Goal: Information Seeking & Learning: Check status

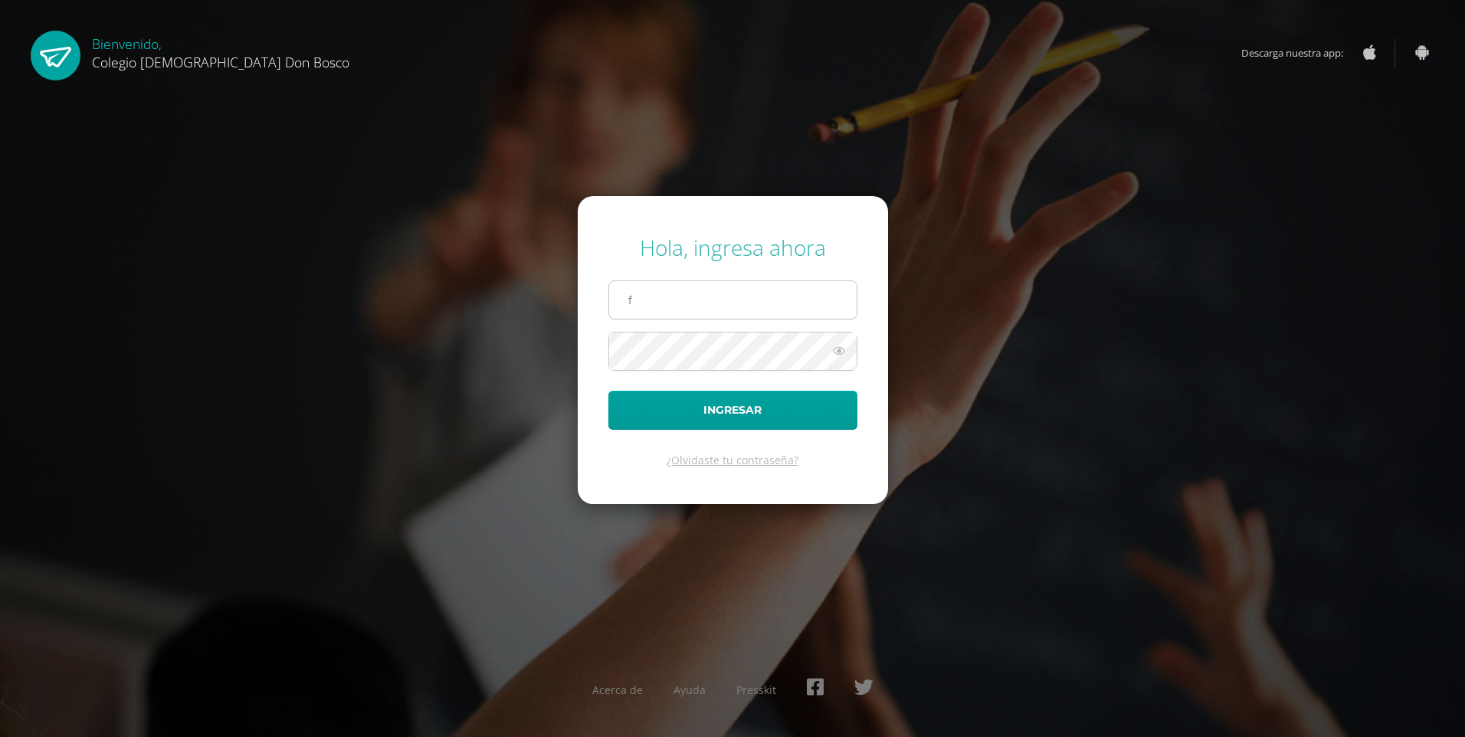
click at [649, 300] on input "f" at bounding box center [732, 300] width 247 height 38
type input "[PERSON_NAME][EMAIL_ADDRESS][DOMAIN_NAME]"
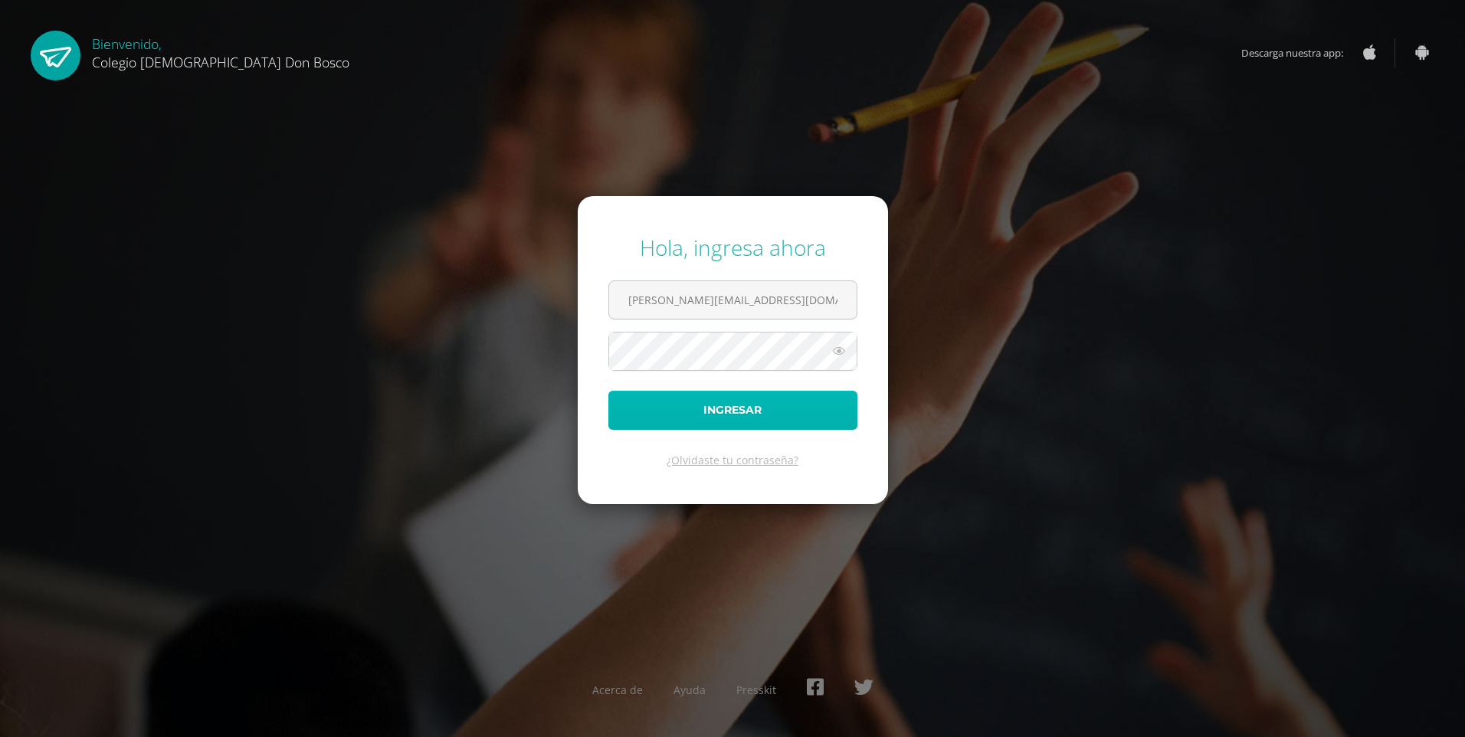
click at [747, 405] on button "Ingresar" at bounding box center [732, 410] width 249 height 39
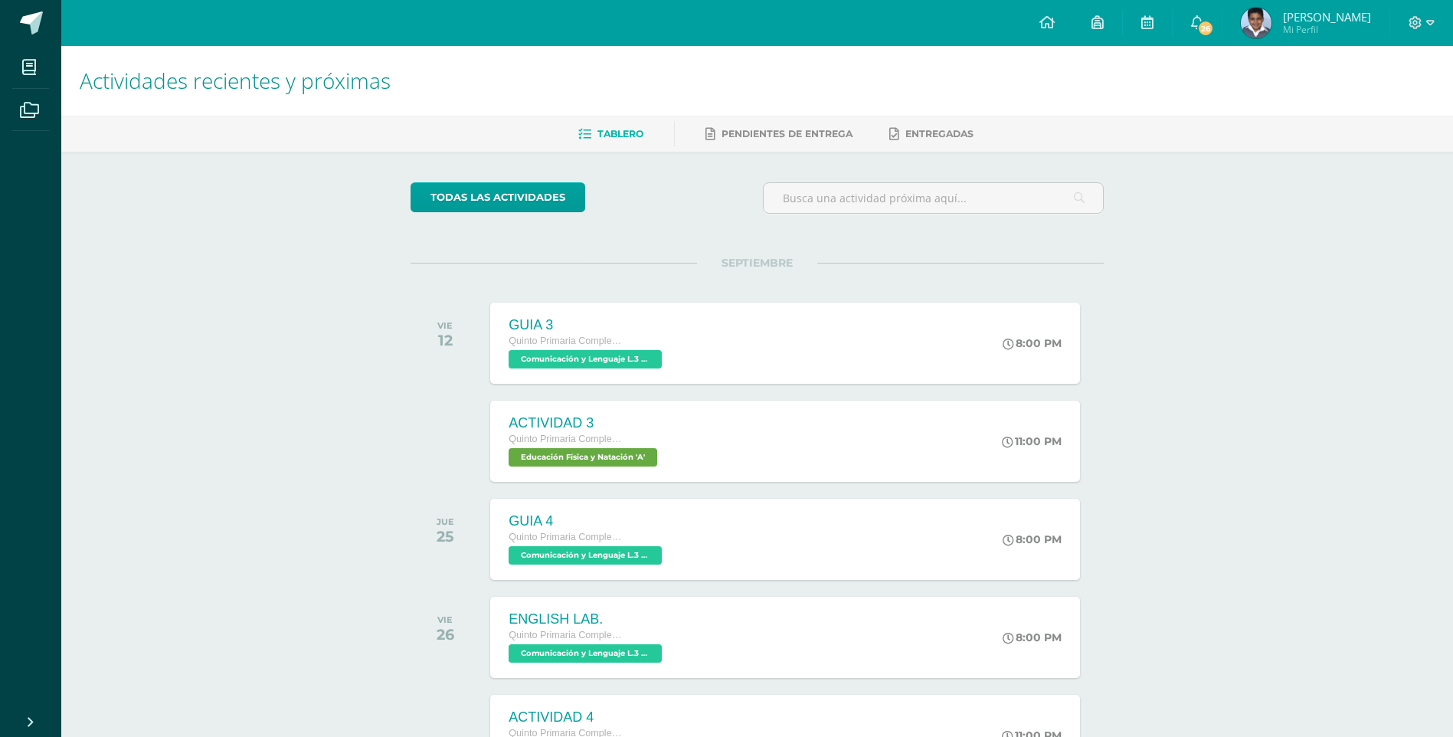
click at [1309, 19] on span "[PERSON_NAME]" at bounding box center [1327, 16] width 88 height 15
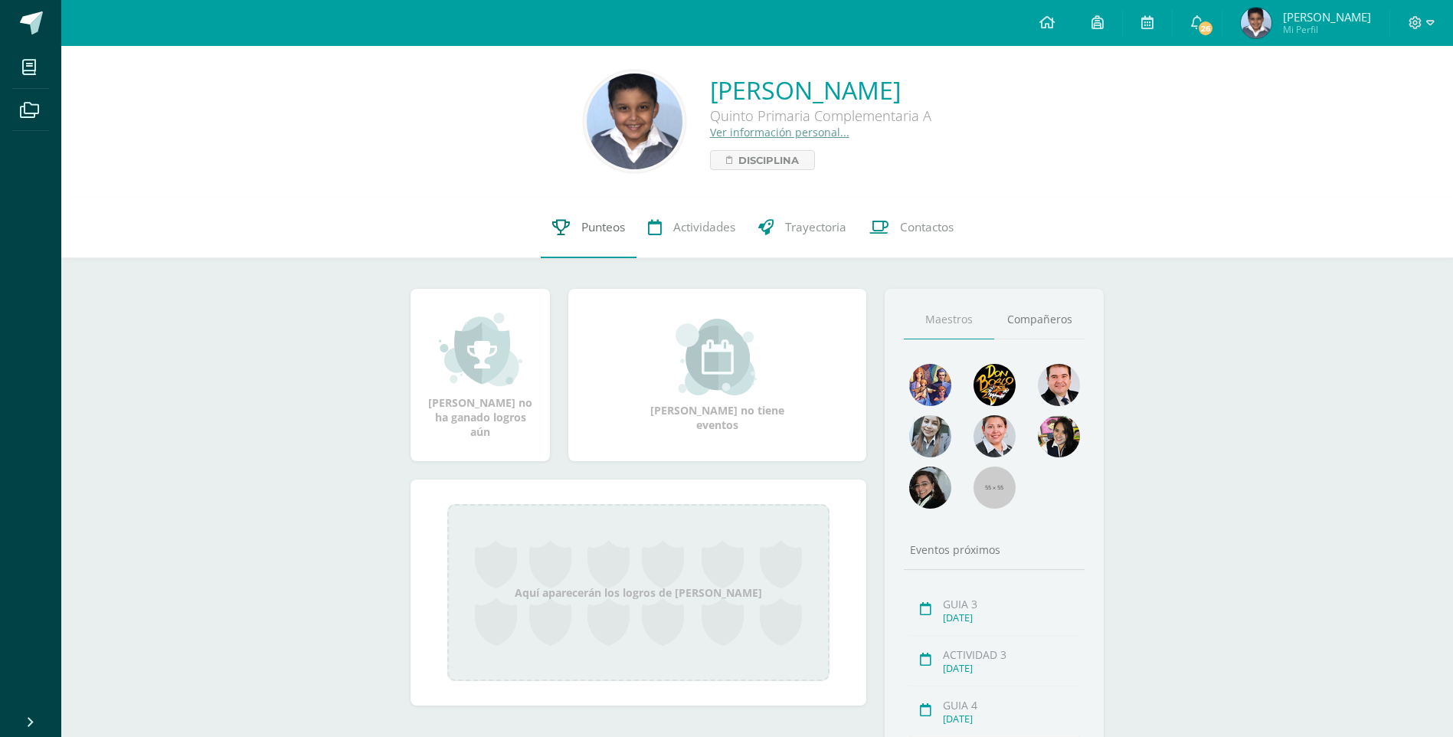
click at [603, 229] on span "Punteos" at bounding box center [604, 227] width 44 height 16
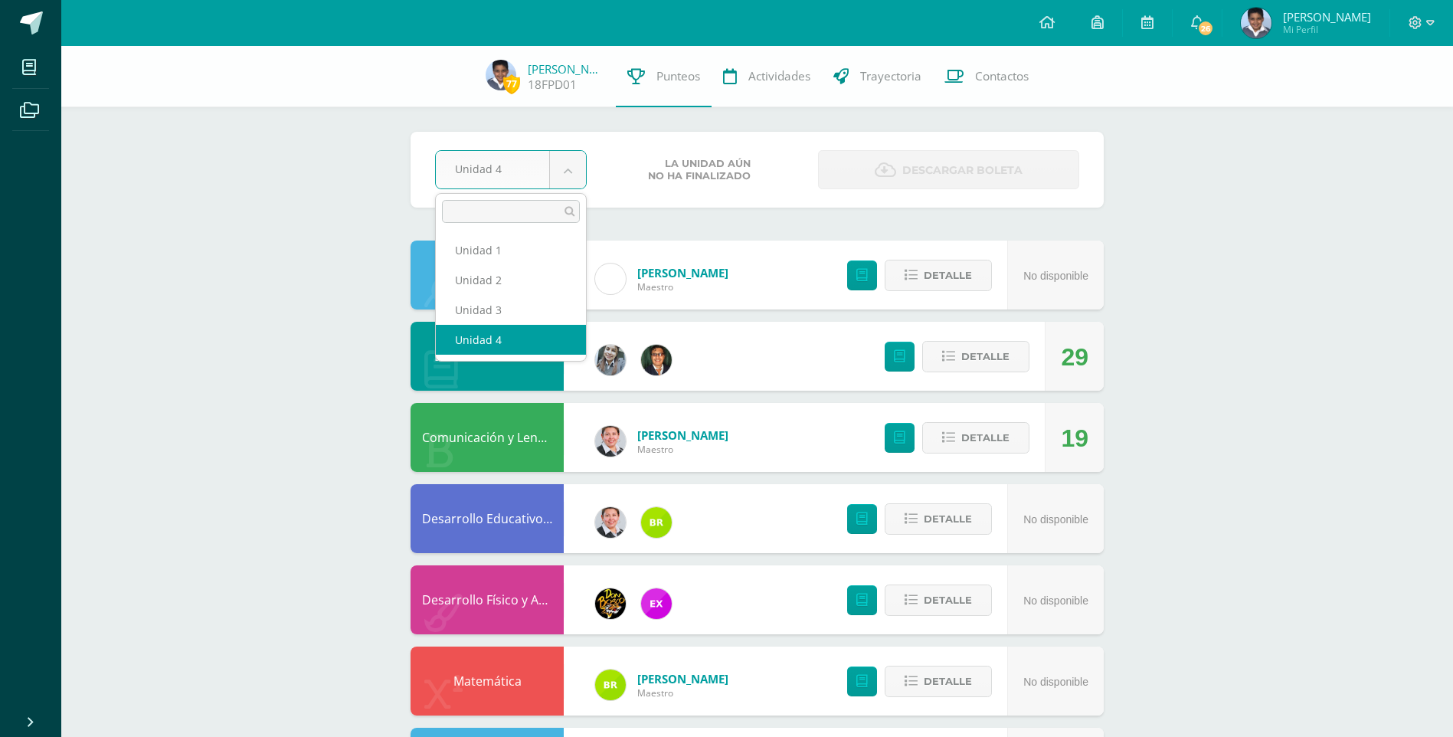
click at [563, 176] on body "Mis cursos Archivos Cerrar panel Ciencias Naturales y Tecnología Quinto Primari…" at bounding box center [726, 738] width 1453 height 1477
select select "Unidad 3"
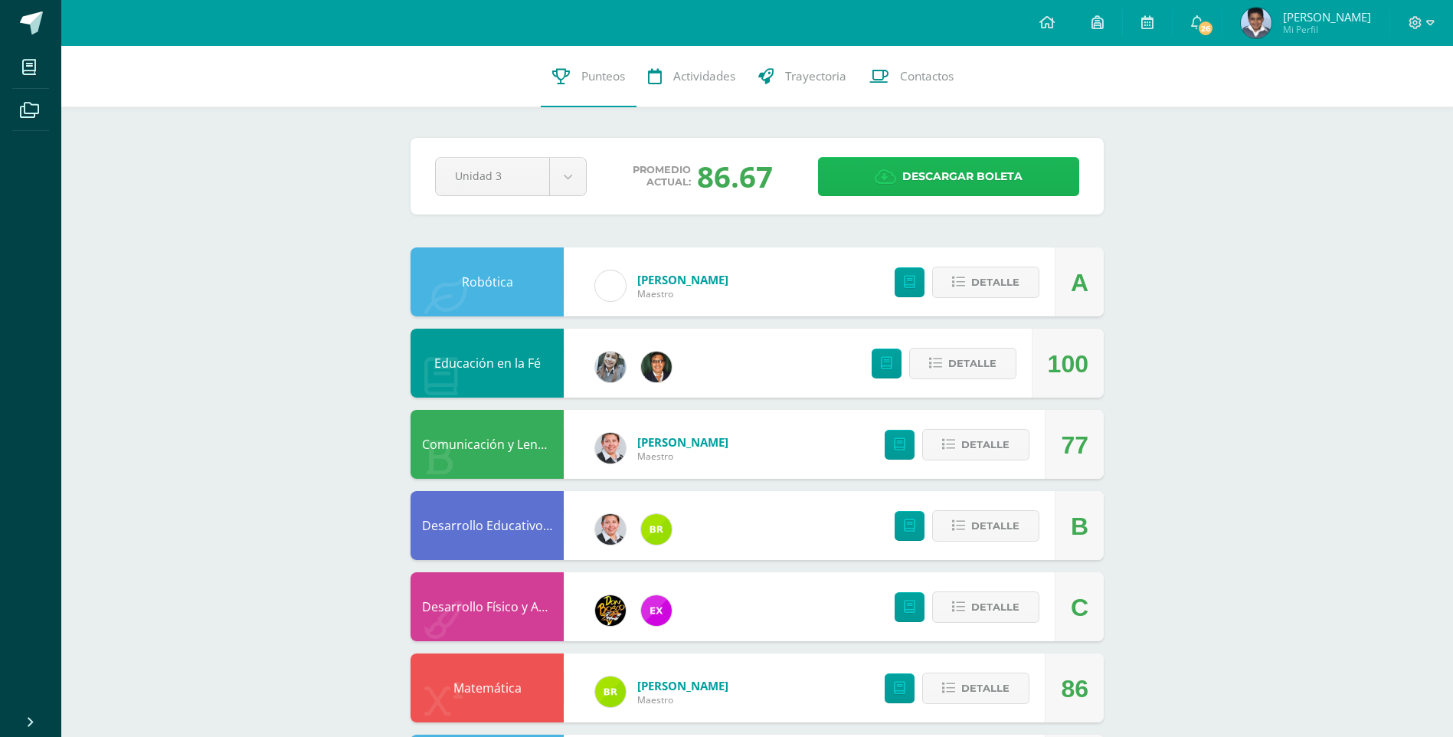
click at [966, 175] on span "Descargar boleta" at bounding box center [963, 177] width 120 height 38
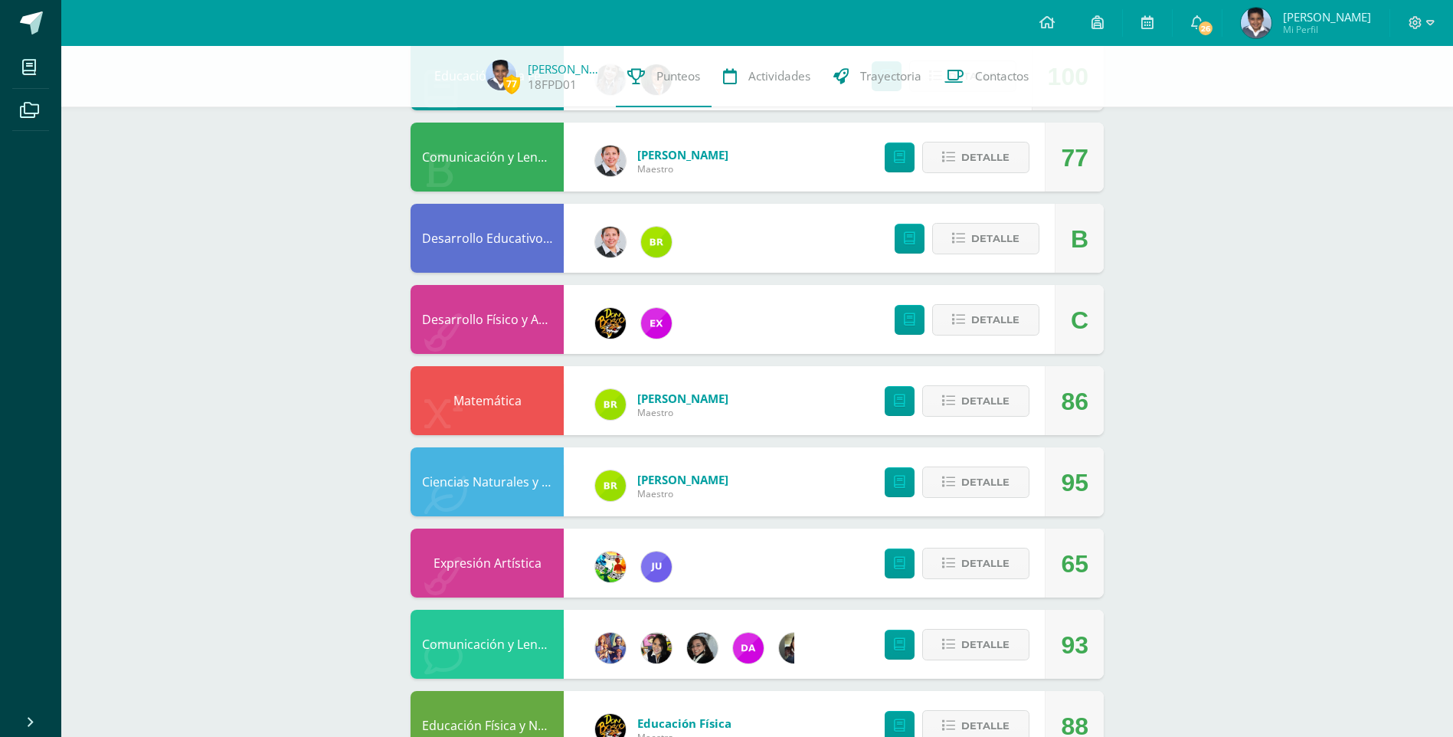
scroll to position [306, 0]
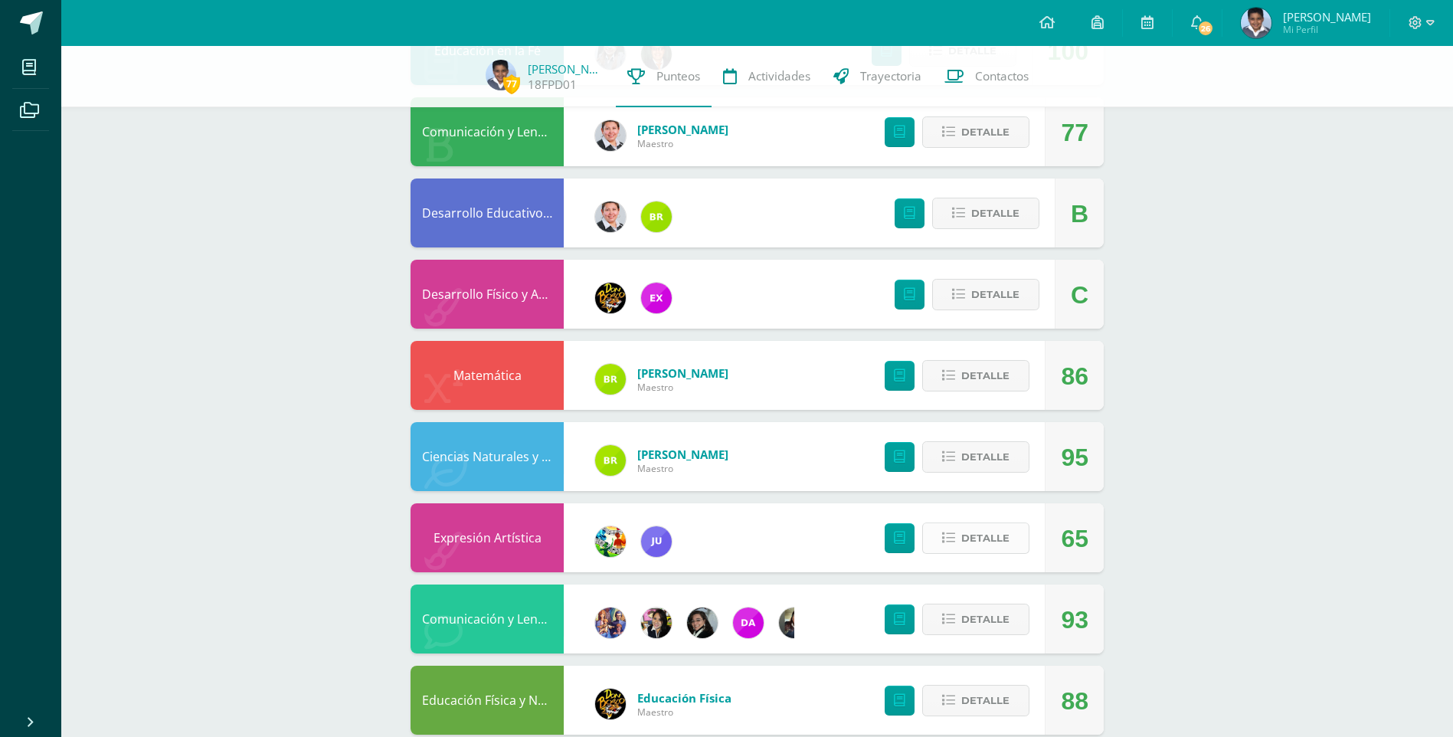
click at [992, 537] on span "Detalle" at bounding box center [986, 538] width 48 height 28
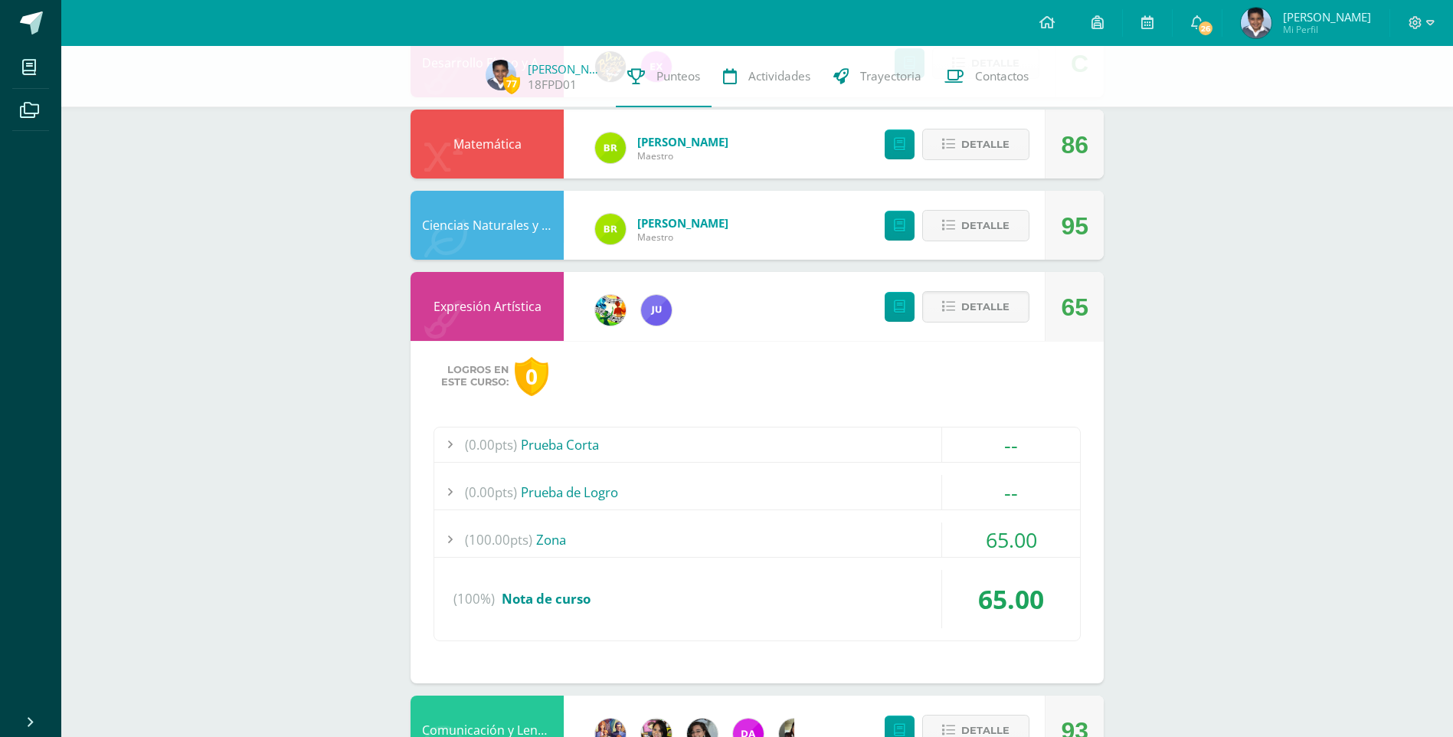
scroll to position [613, 0]
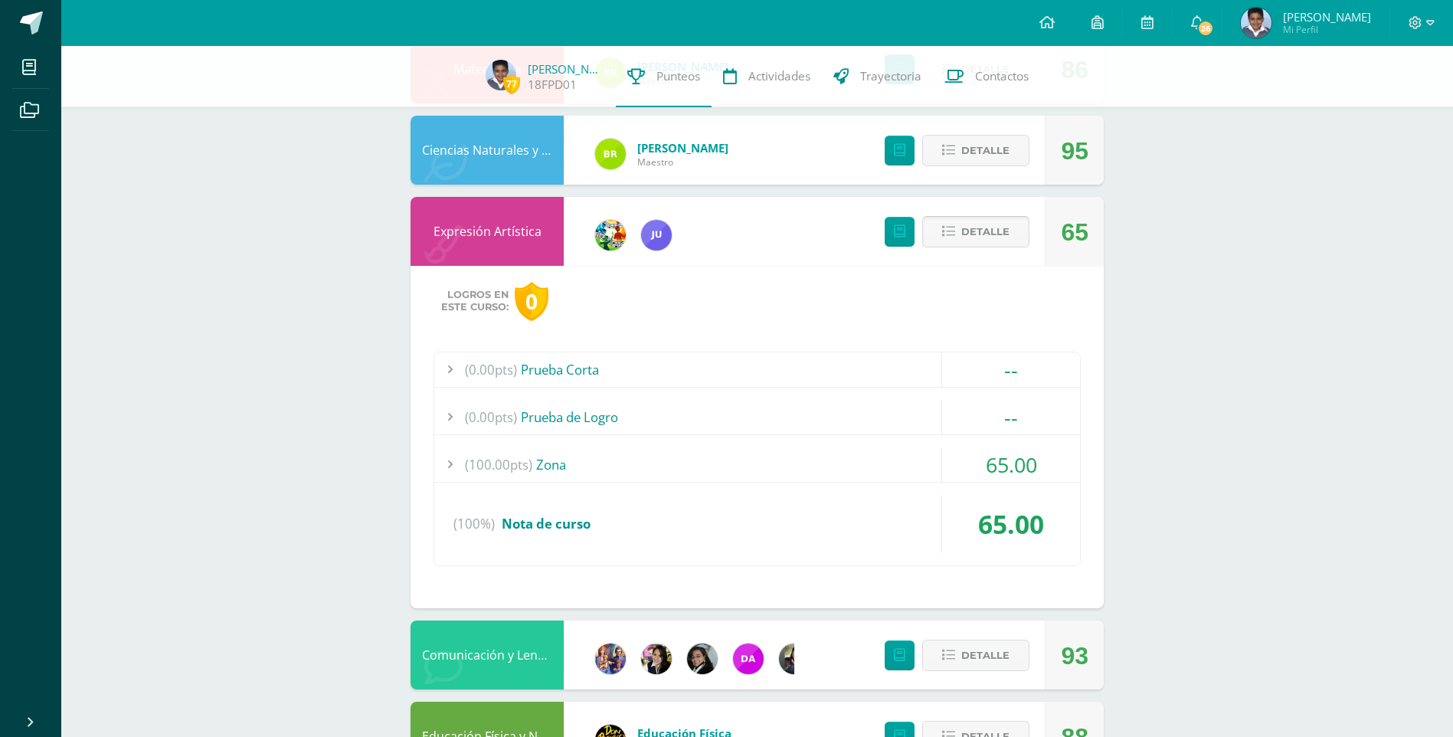
click at [990, 230] on span "Detalle" at bounding box center [986, 232] width 48 height 28
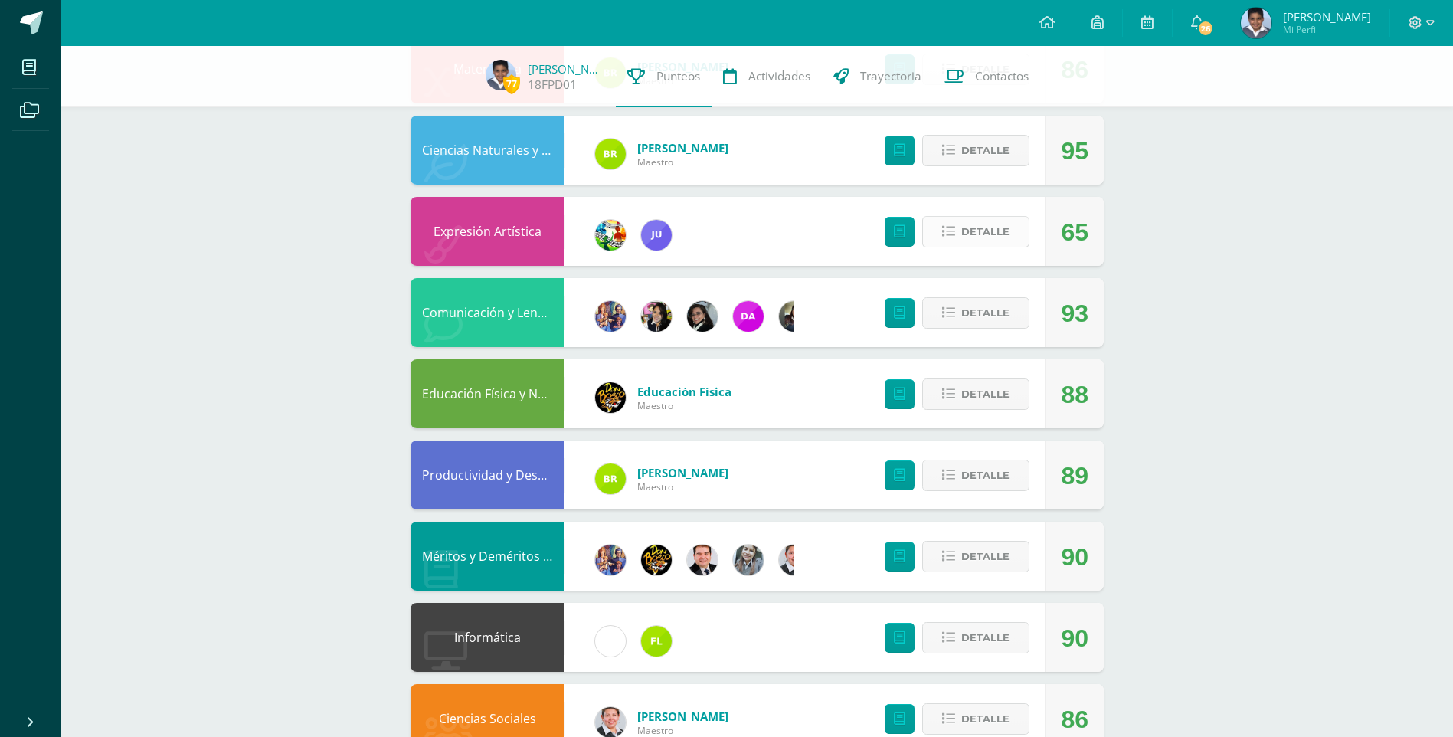
click at [986, 234] on span "Detalle" at bounding box center [986, 232] width 48 height 28
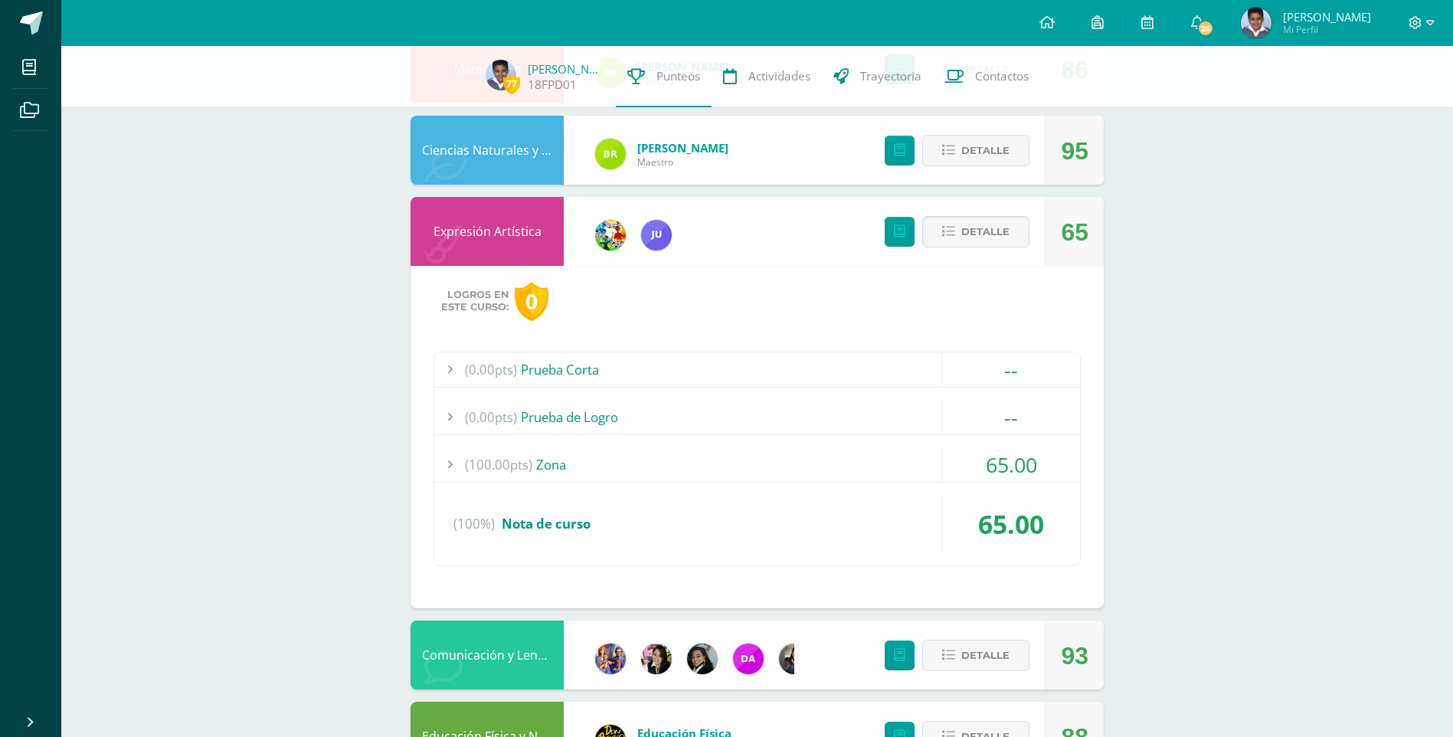
click at [552, 467] on div "(100.00pts) Zona" at bounding box center [757, 464] width 646 height 34
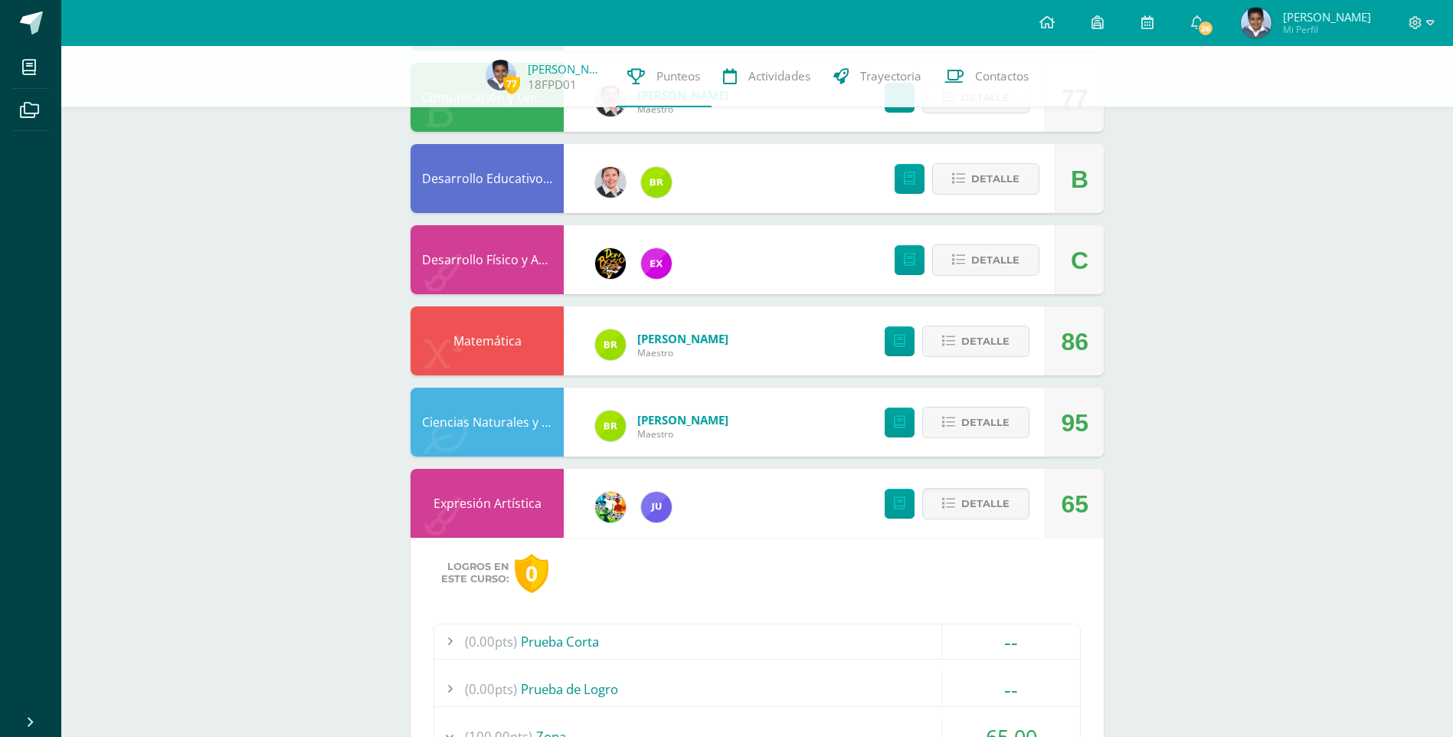
scroll to position [310, 0]
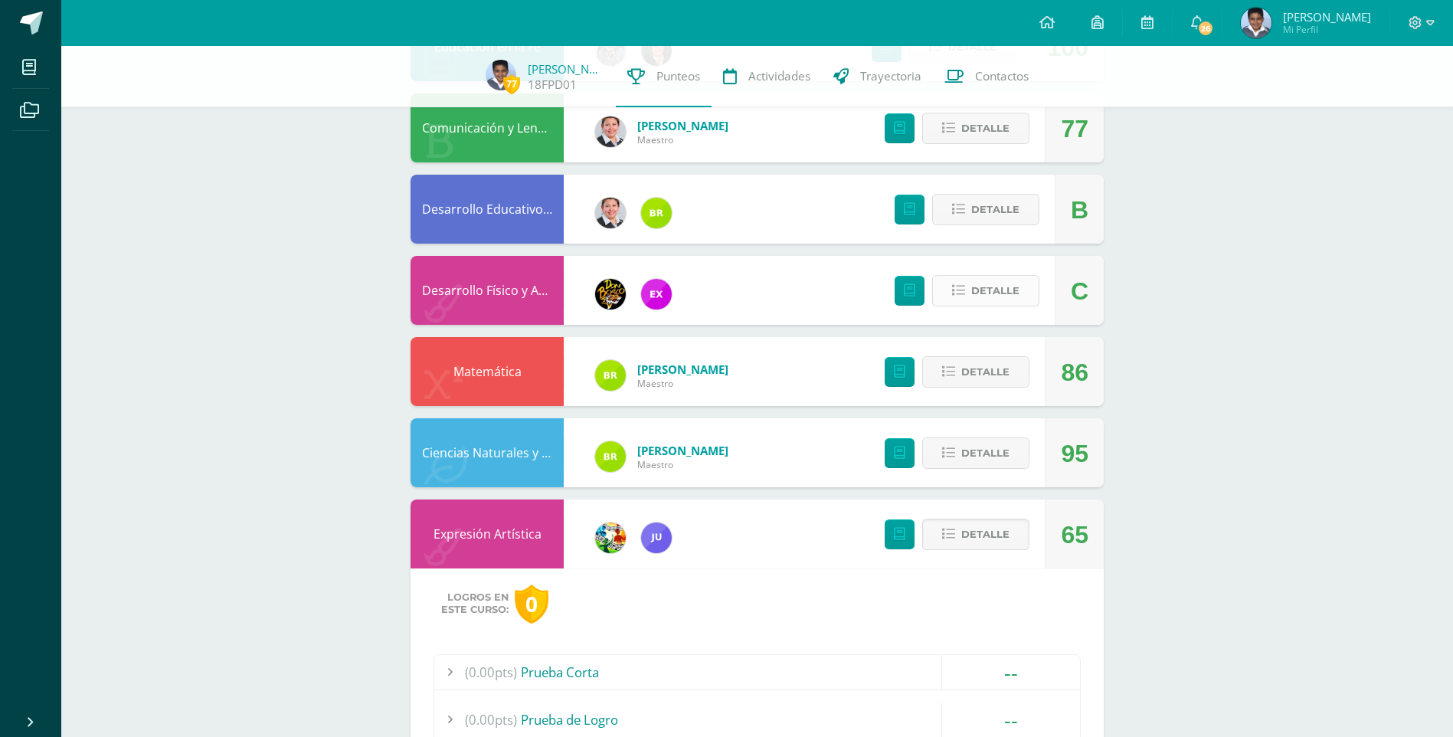
click at [994, 291] on span "Detalle" at bounding box center [995, 291] width 48 height 28
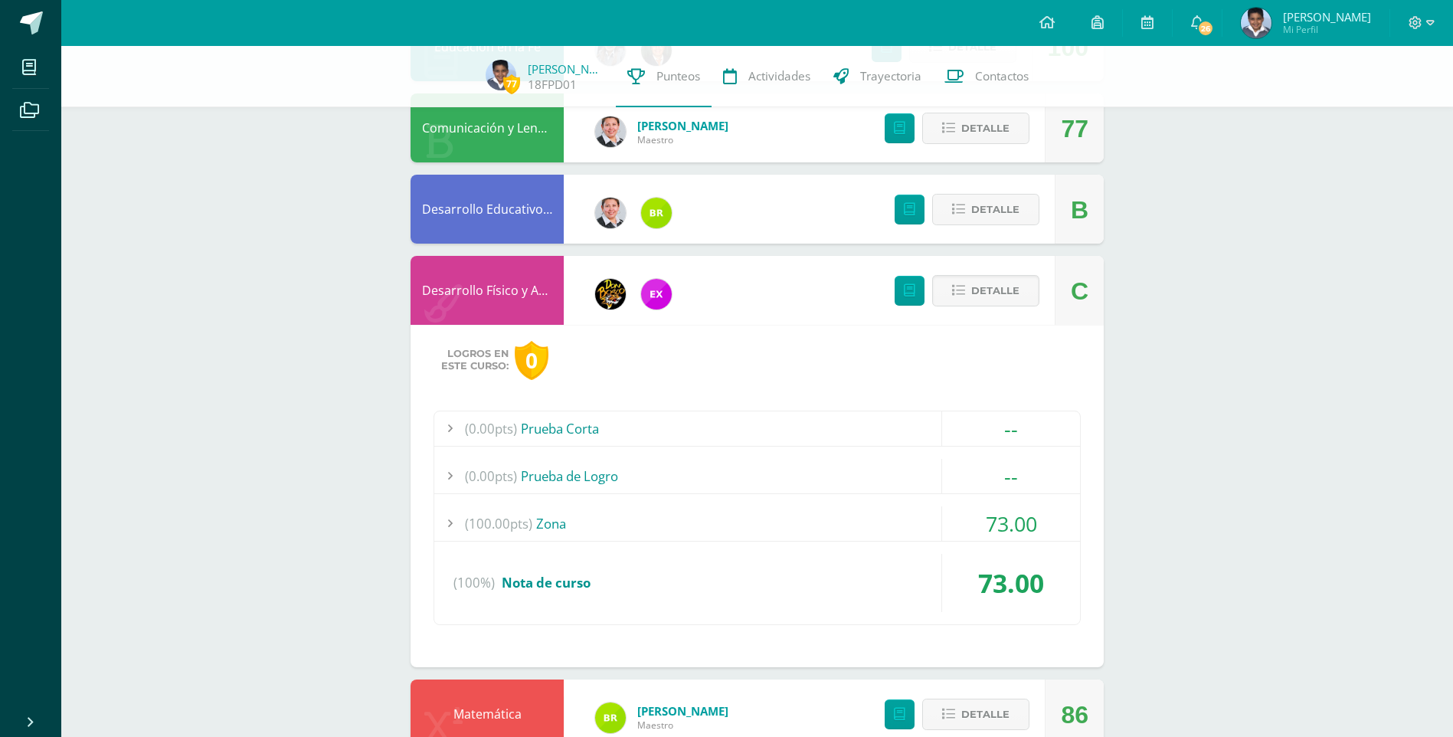
click at [554, 522] on div "(100.00pts) Zona" at bounding box center [757, 523] width 646 height 34
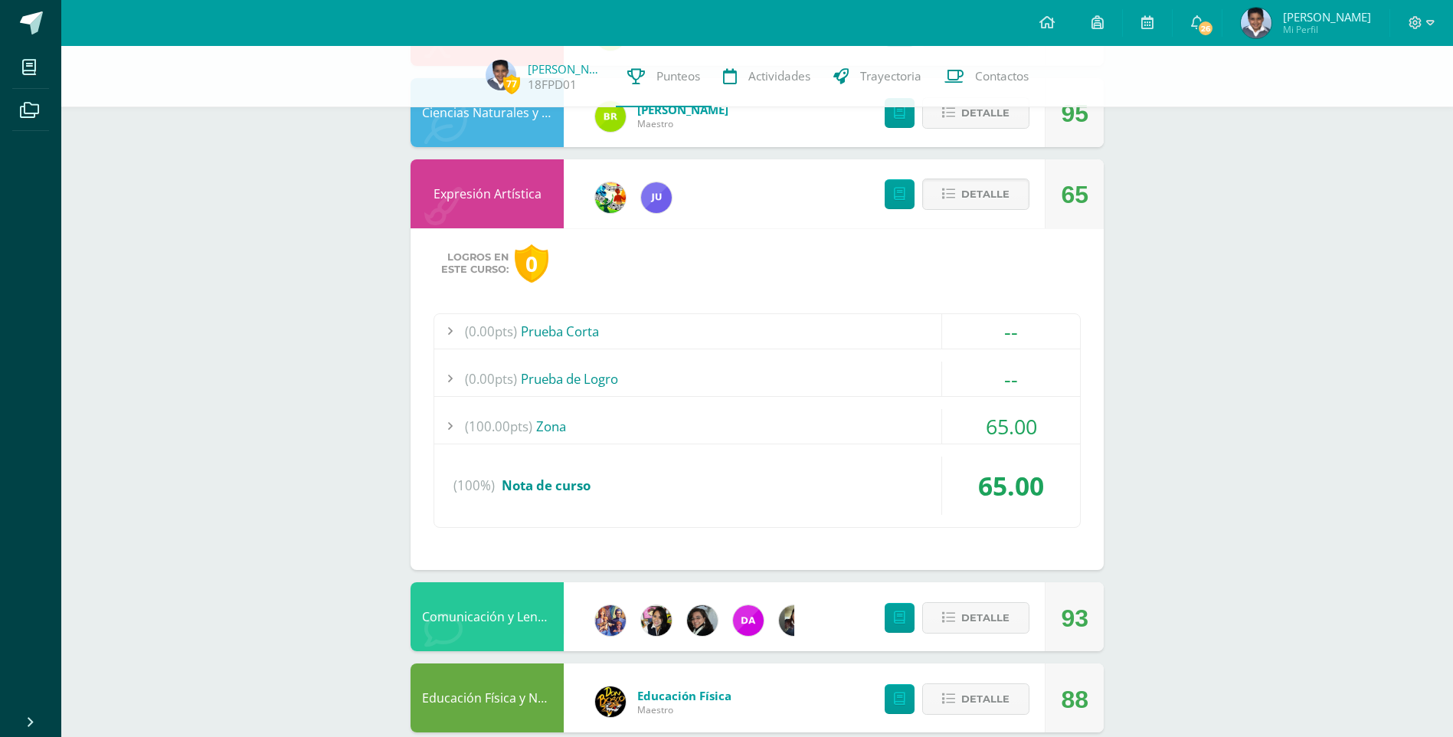
scroll to position [1076, 0]
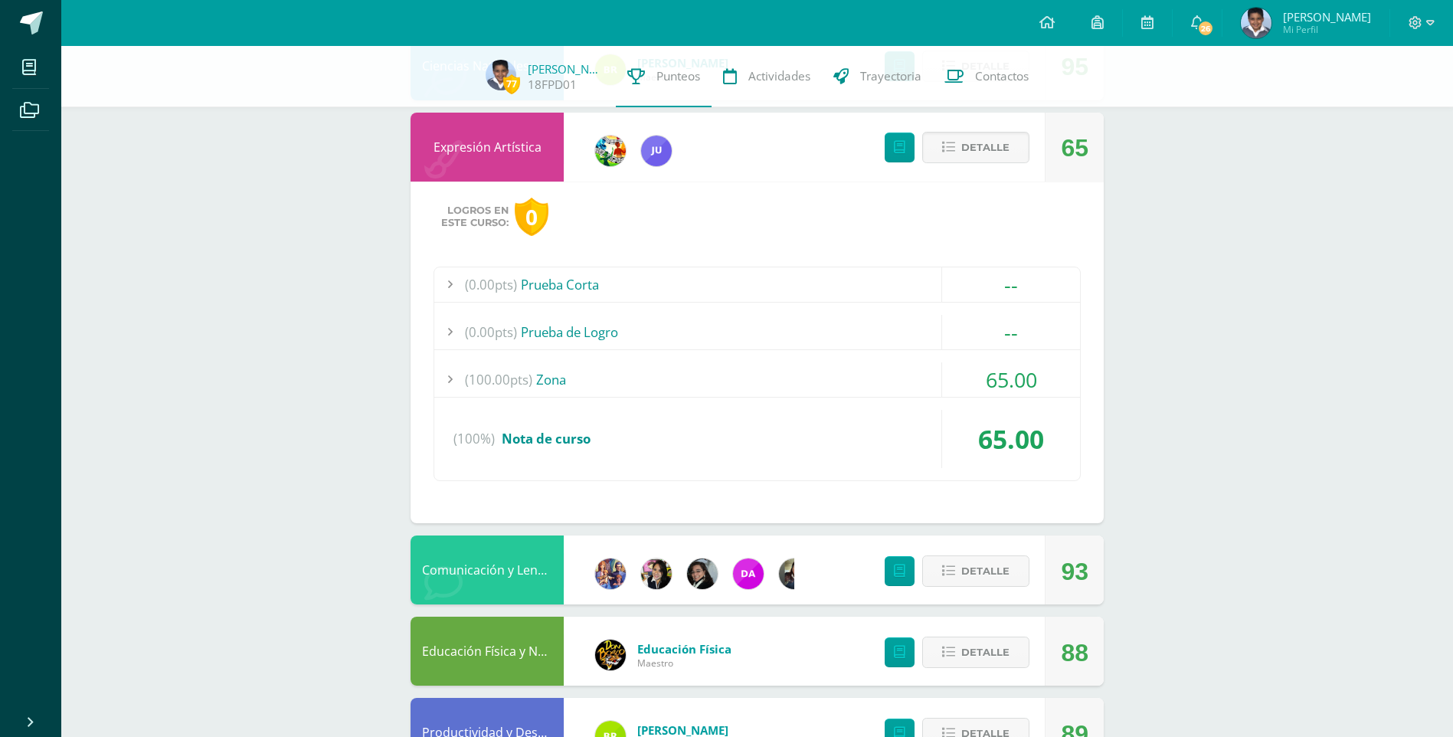
click at [1015, 382] on span "65.00" at bounding box center [1011, 379] width 51 height 28
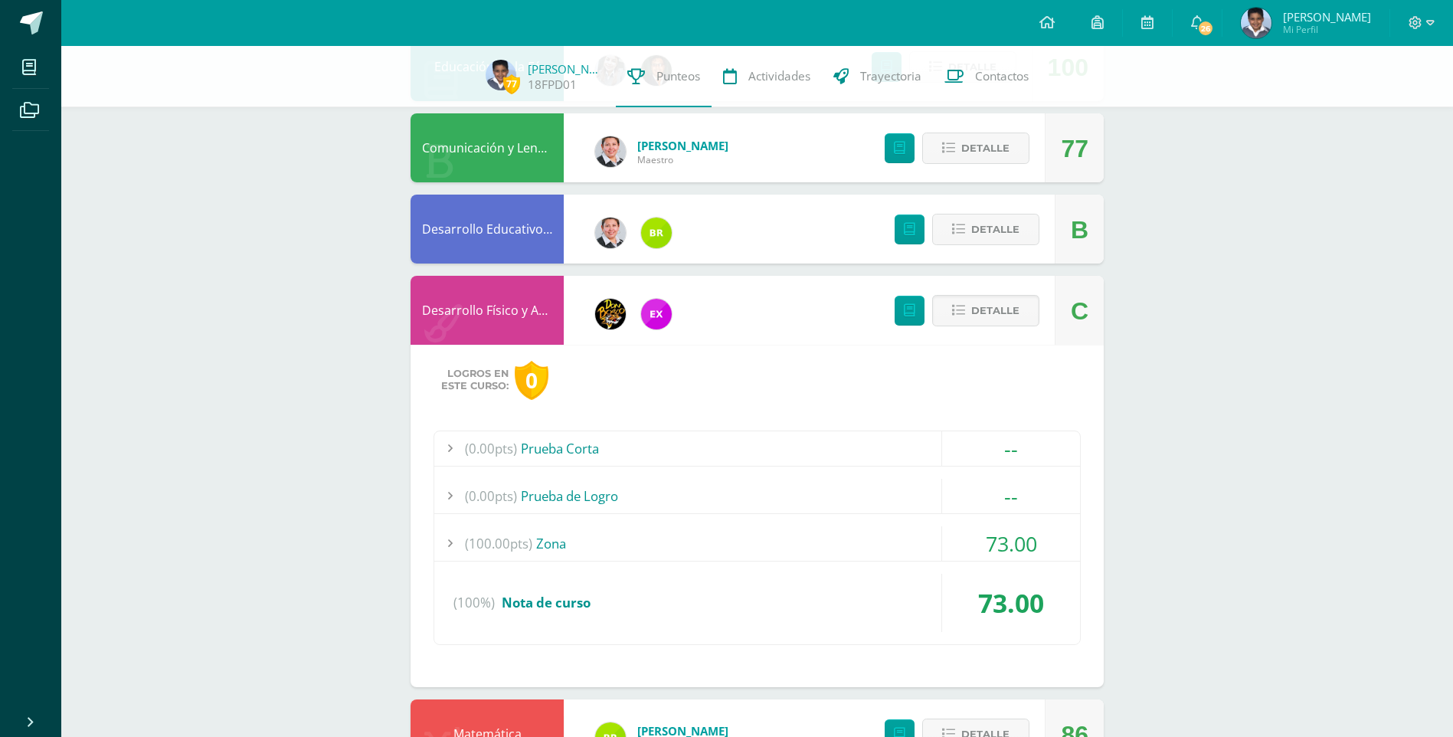
scroll to position [274, 0]
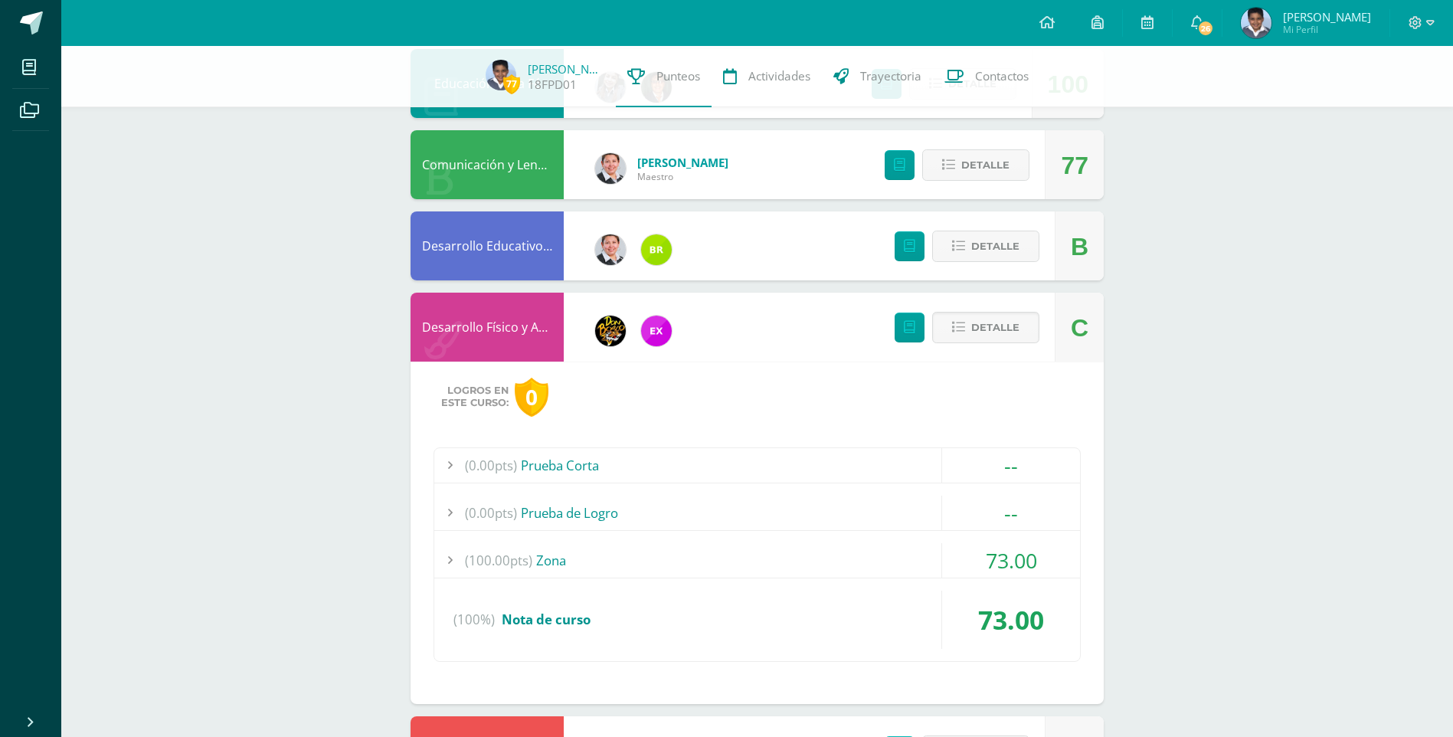
drag, startPoint x: 1011, startPoint y: 562, endPoint x: 1039, endPoint y: 559, distance: 28.5
click at [1011, 562] on span "73.00" at bounding box center [1011, 560] width 51 height 28
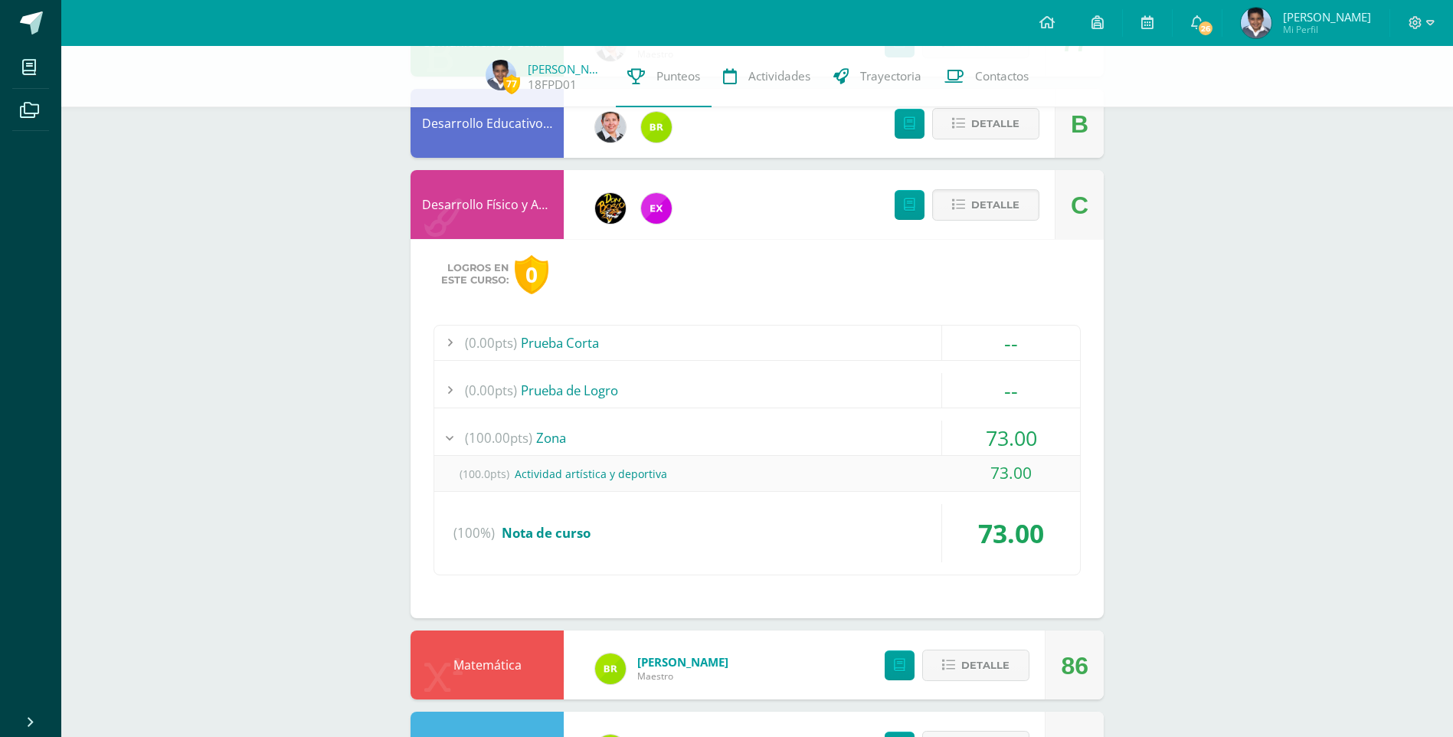
scroll to position [427, 0]
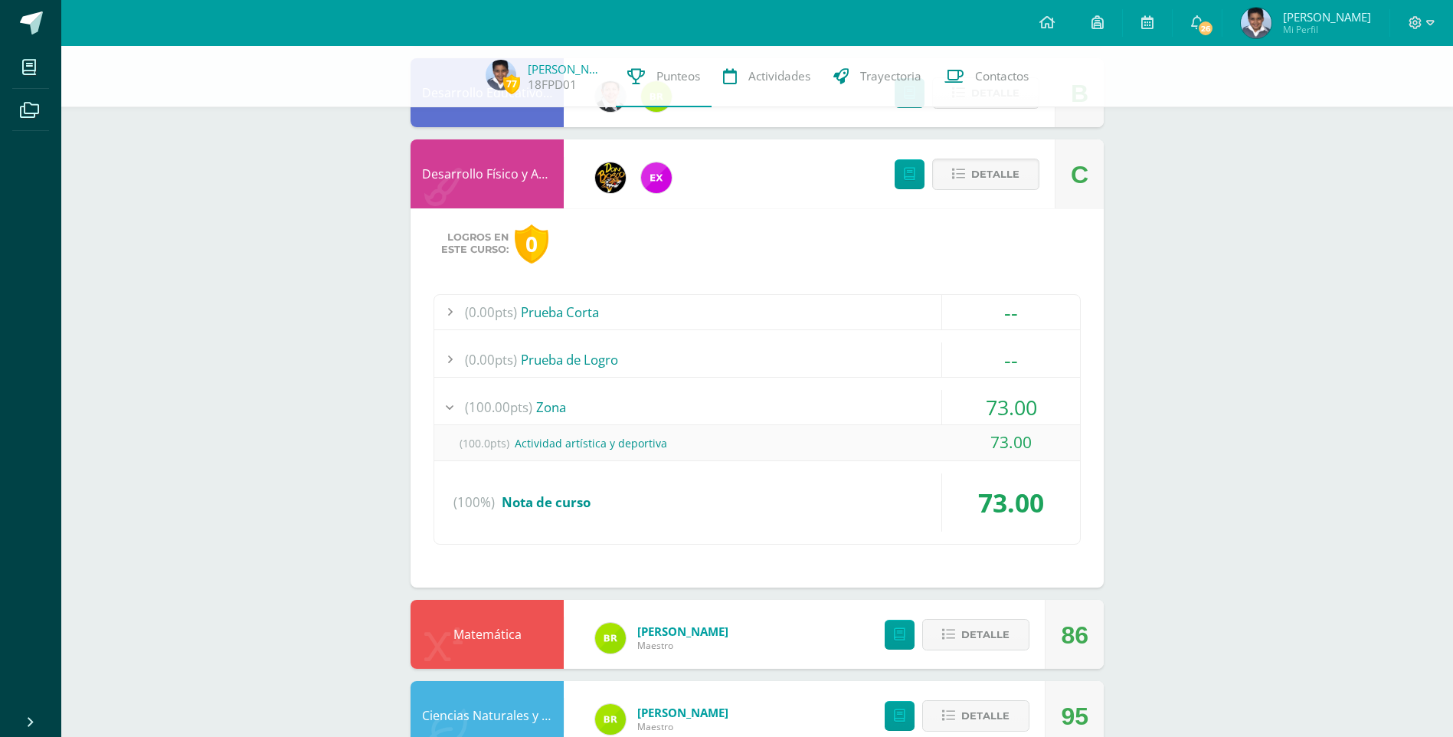
click at [998, 503] on span "73.00" at bounding box center [1011, 502] width 66 height 35
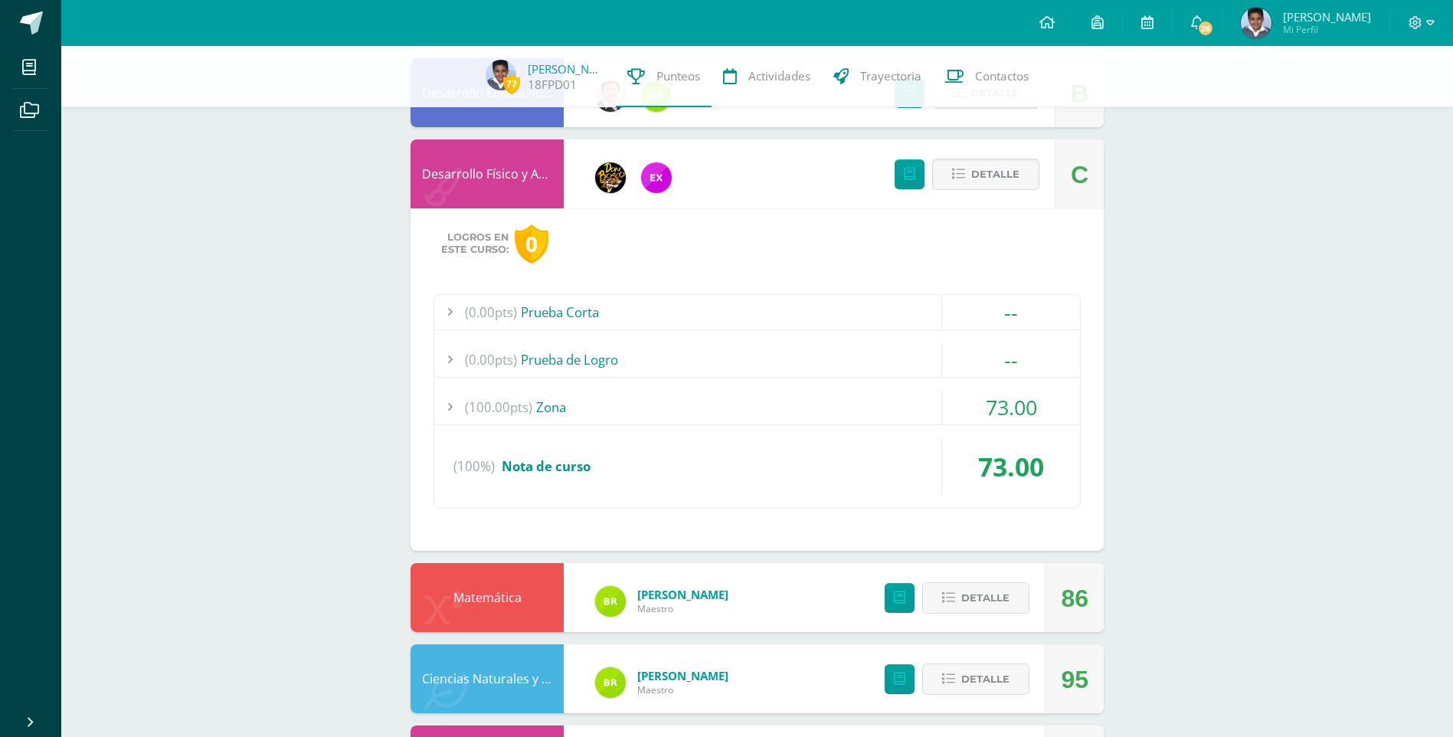
drag, startPoint x: 559, startPoint y: 411, endPoint x: 823, endPoint y: 439, distance: 265.0
click at [560, 411] on div "(100.00pts) Zona" at bounding box center [757, 407] width 646 height 34
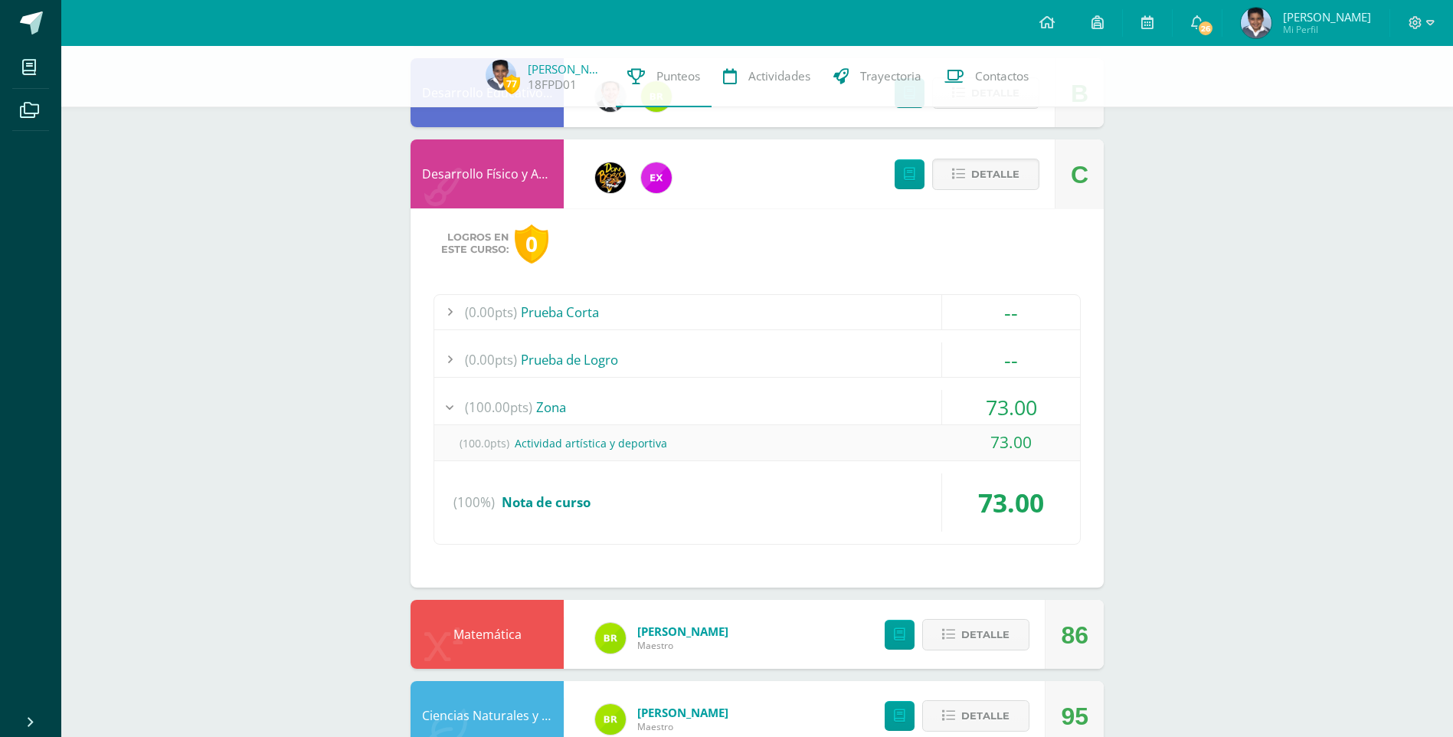
click at [1004, 408] on span "73.00" at bounding box center [1011, 407] width 51 height 28
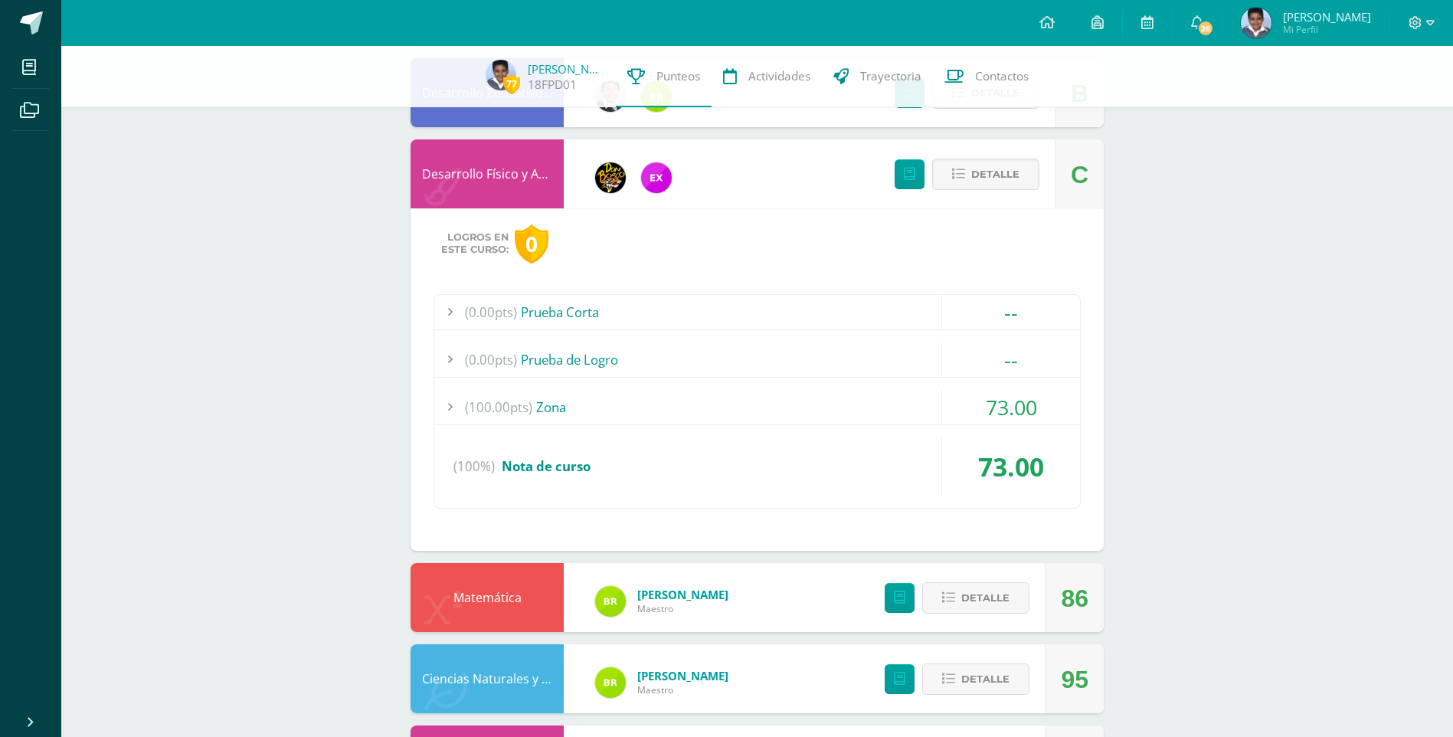
click at [1004, 408] on span "73.00" at bounding box center [1011, 407] width 51 height 28
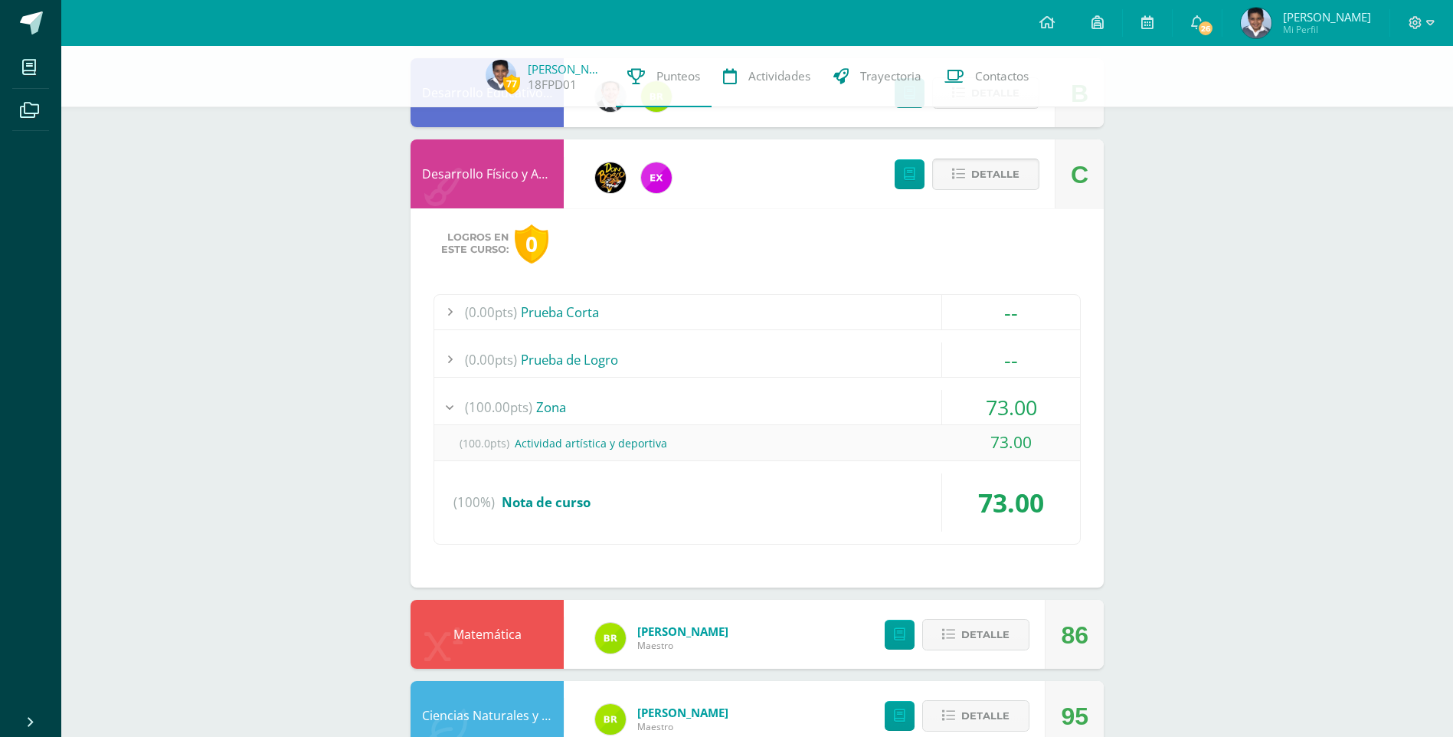
click at [989, 175] on span "Detalle" at bounding box center [995, 174] width 48 height 28
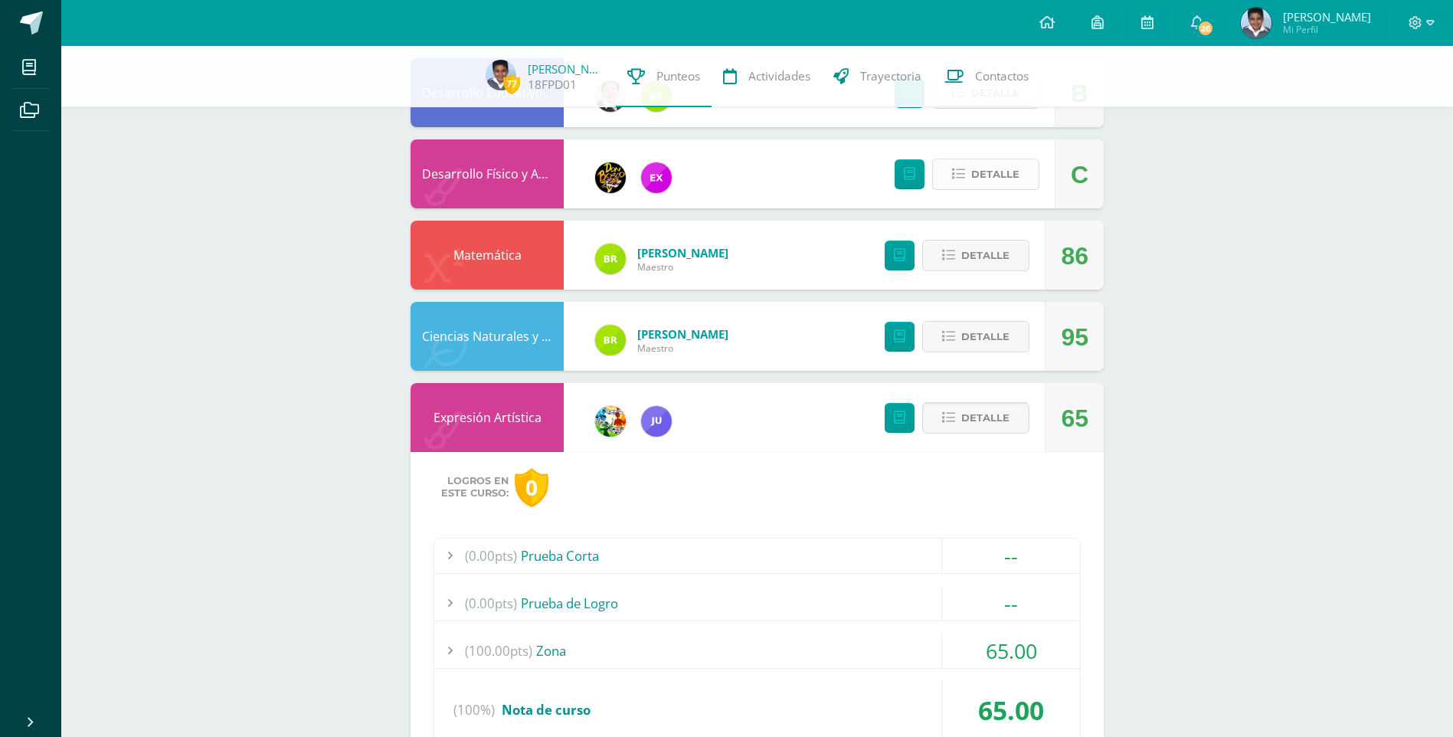
click at [989, 175] on span "Detalle" at bounding box center [995, 174] width 48 height 28
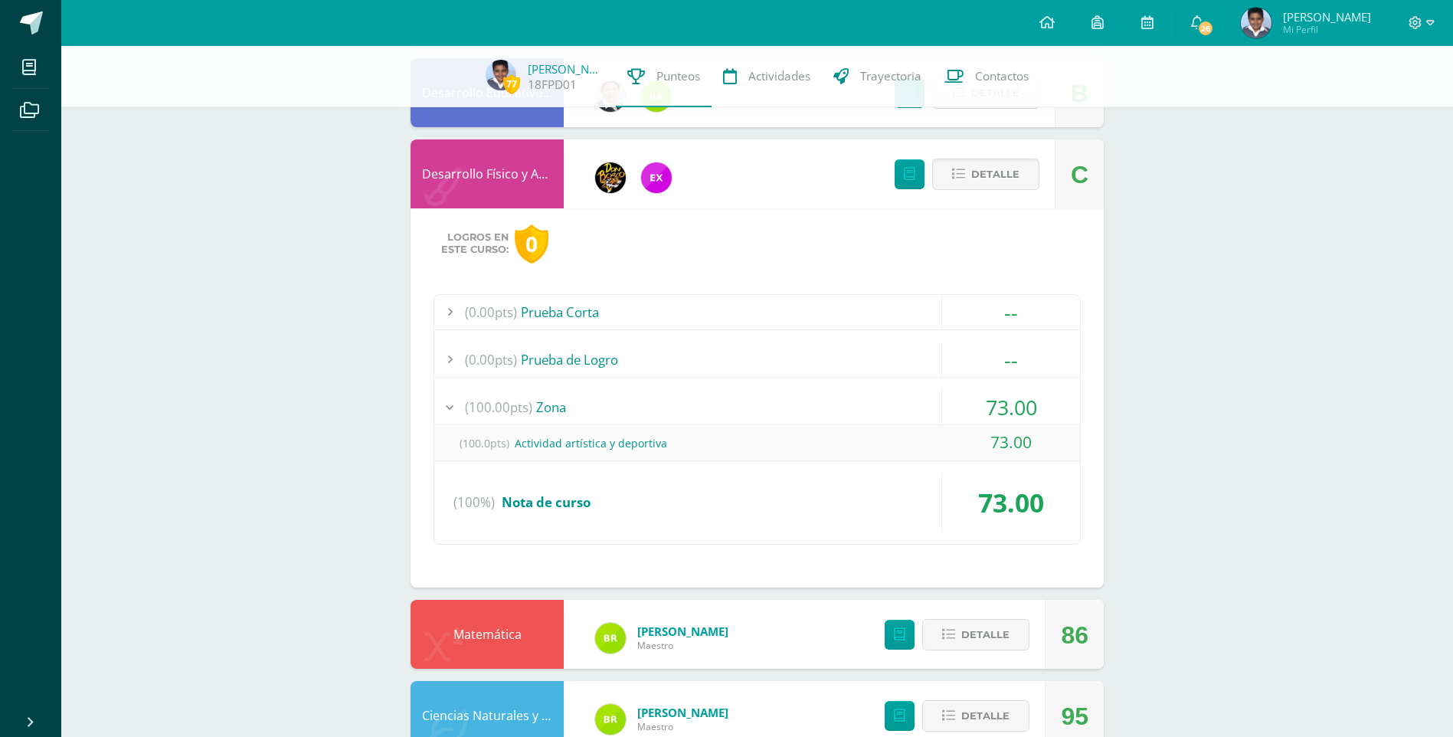
click at [496, 405] on span "(100.00pts)" at bounding box center [498, 407] width 67 height 34
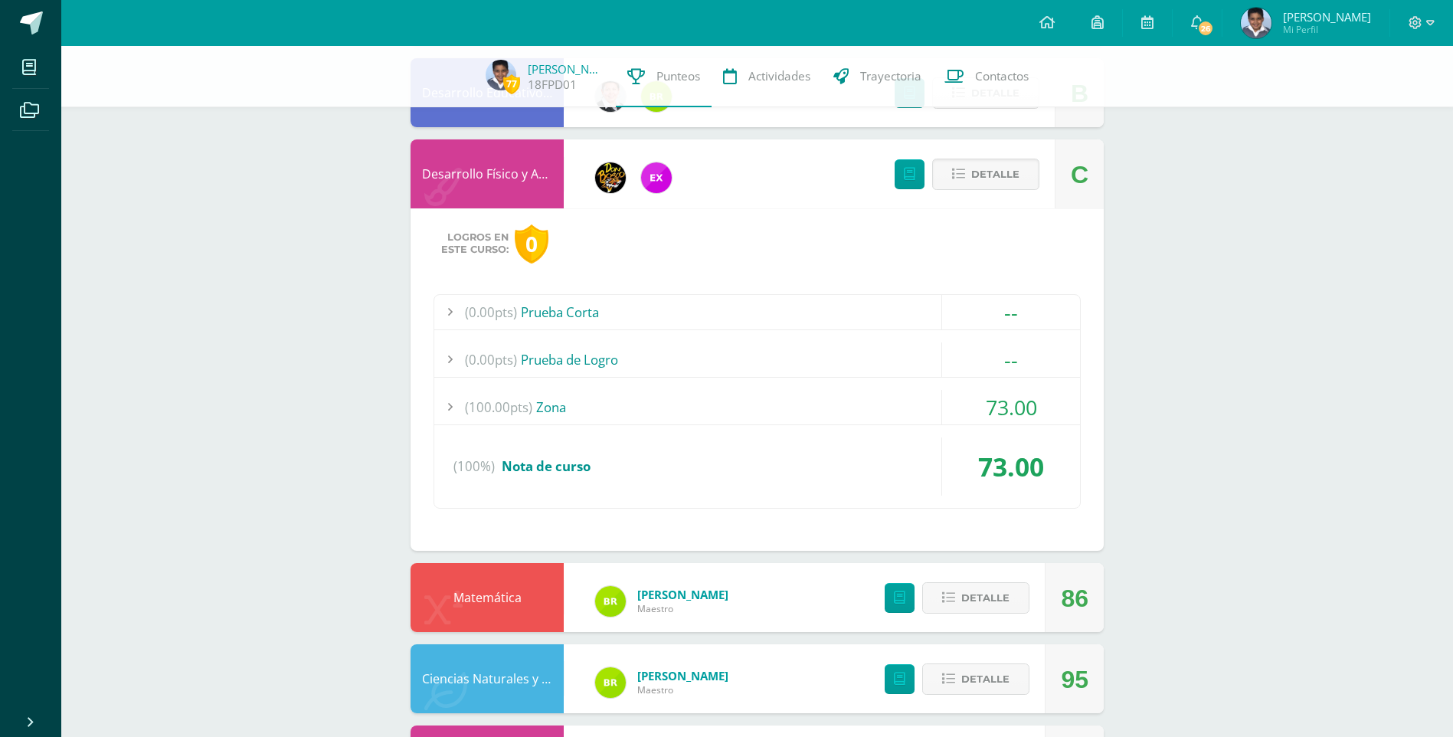
click at [496, 405] on span "(100.00pts)" at bounding box center [498, 407] width 67 height 34
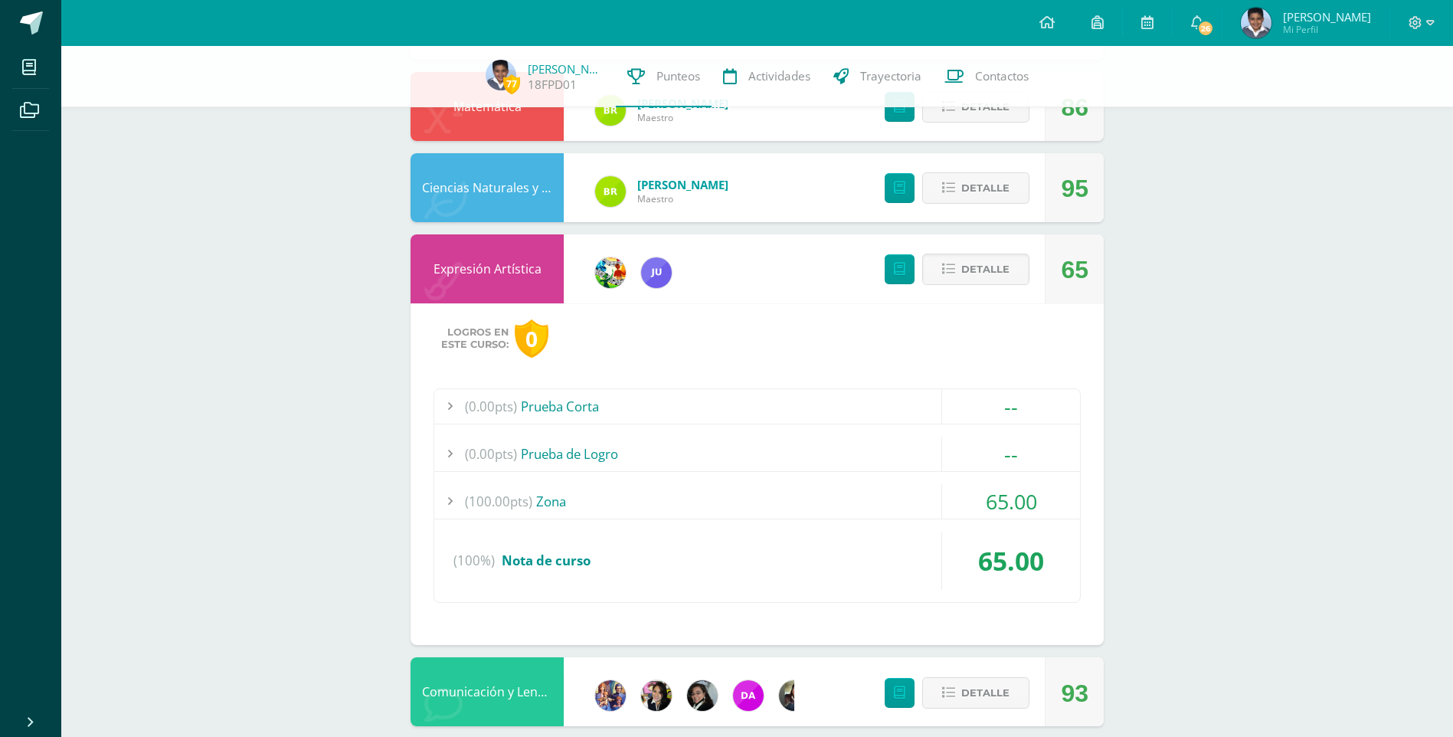
scroll to position [963, 0]
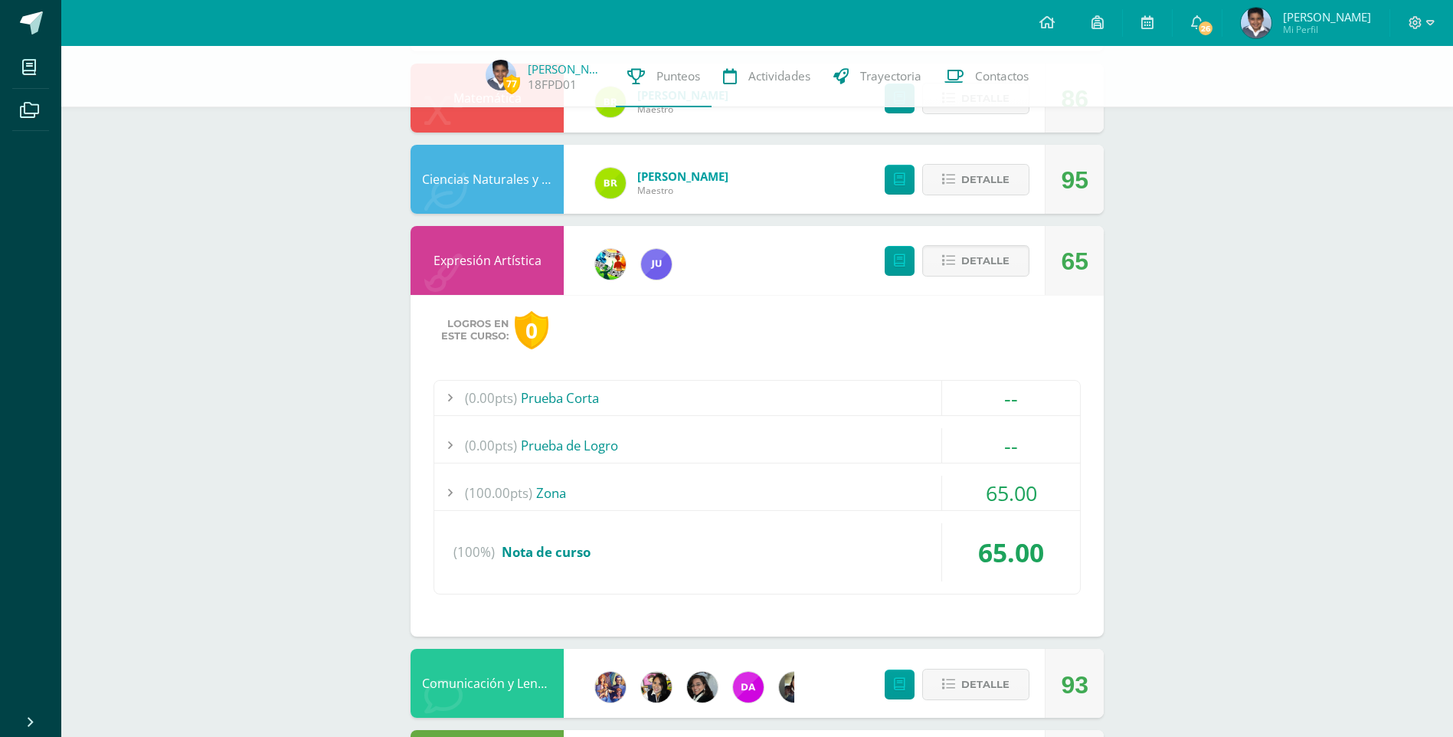
click at [1012, 496] on span "65.00" at bounding box center [1011, 493] width 51 height 28
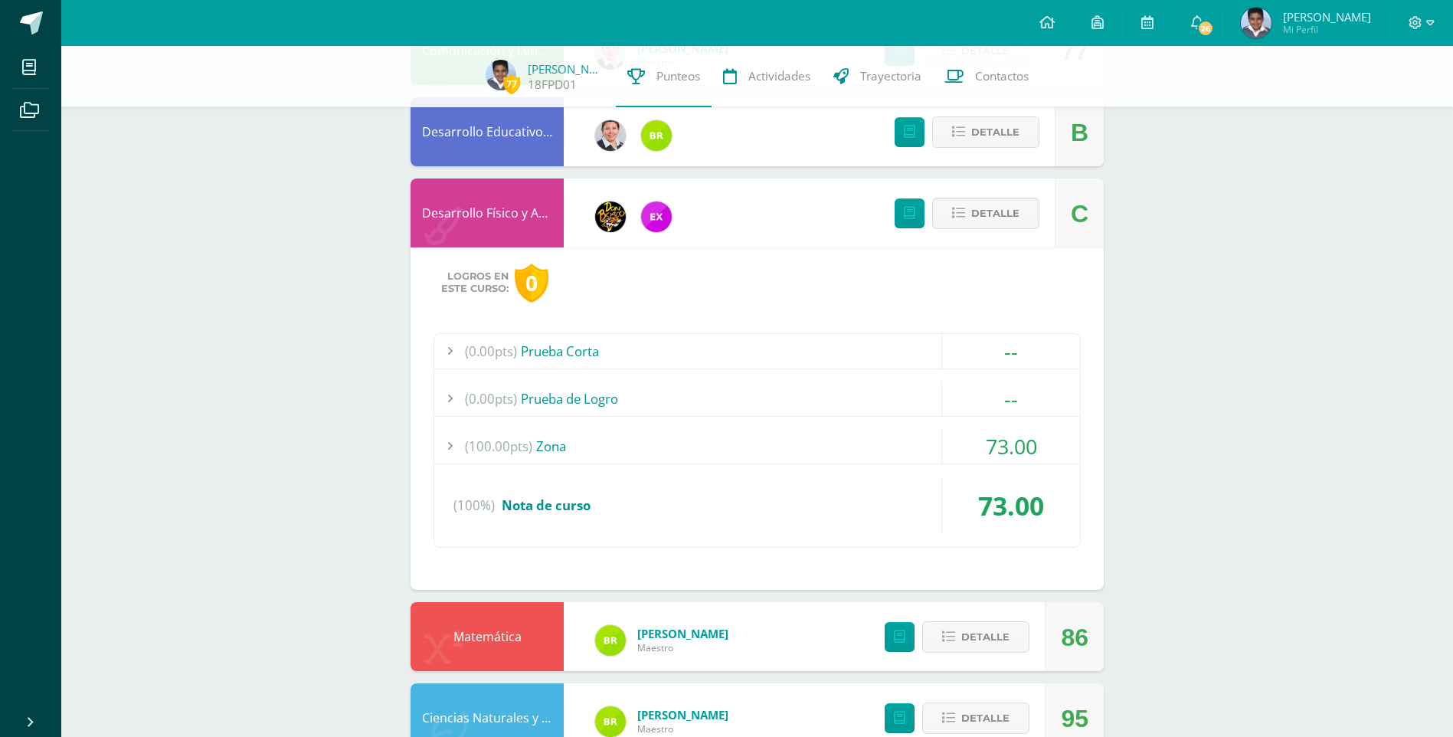
scroll to position [383, 0]
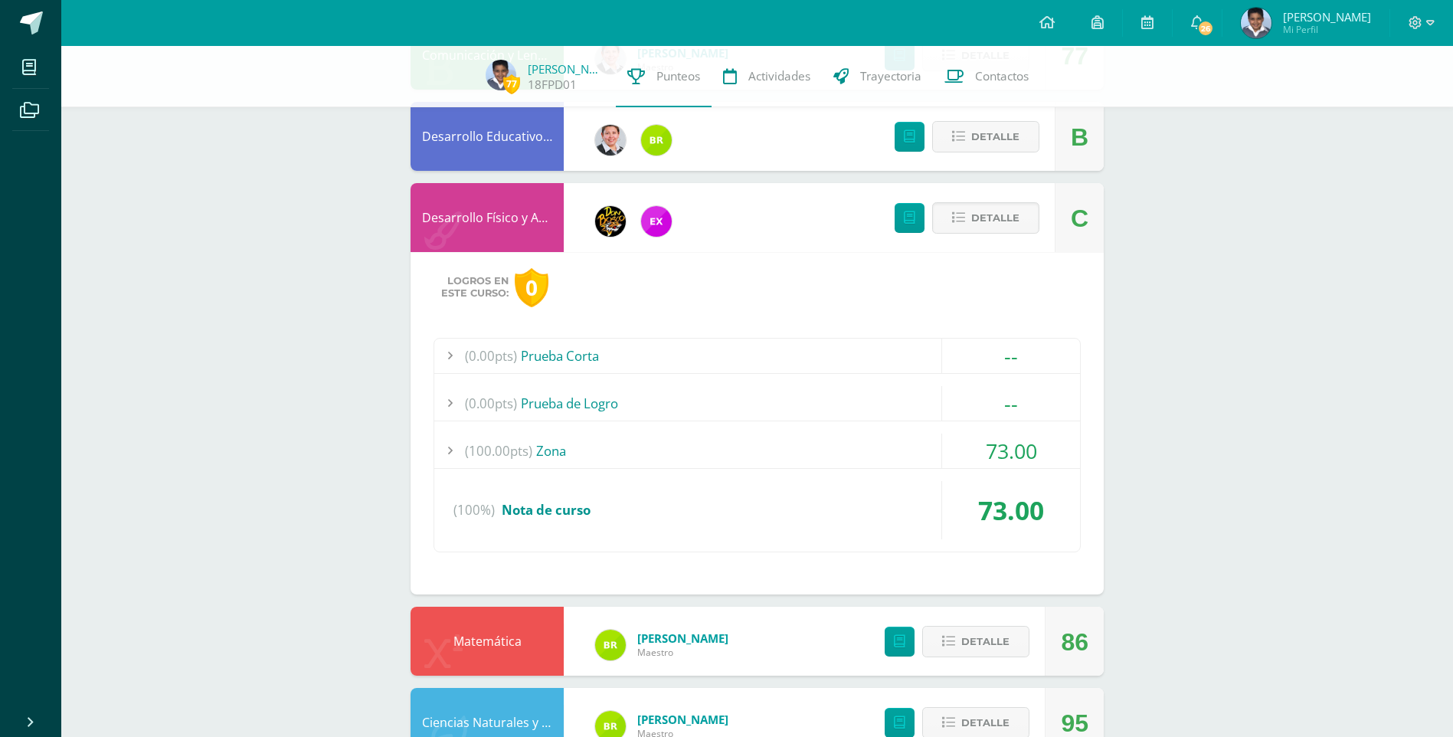
click at [1005, 451] on span "73.00" at bounding box center [1011, 451] width 51 height 28
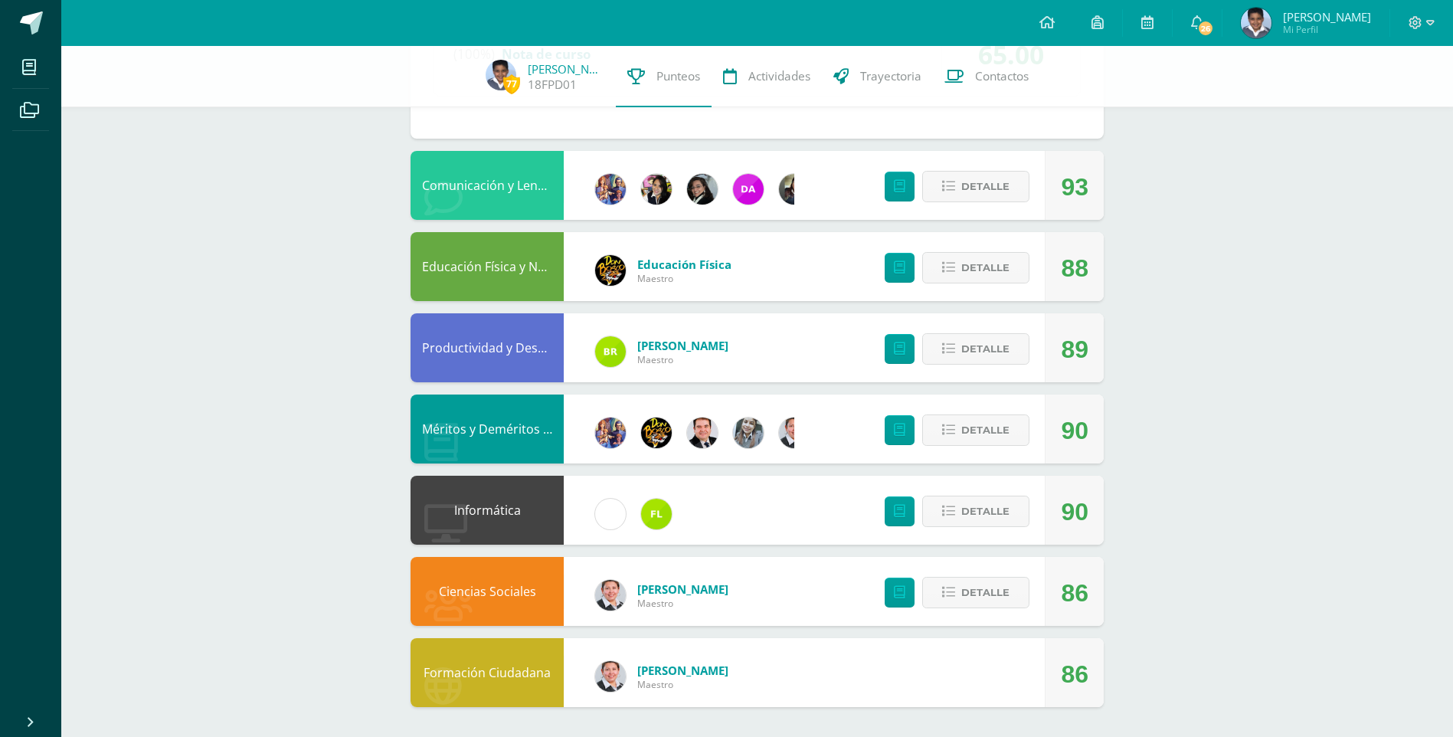
scroll to position [1462, 0]
click at [978, 261] on span "Detalle" at bounding box center [986, 267] width 48 height 28
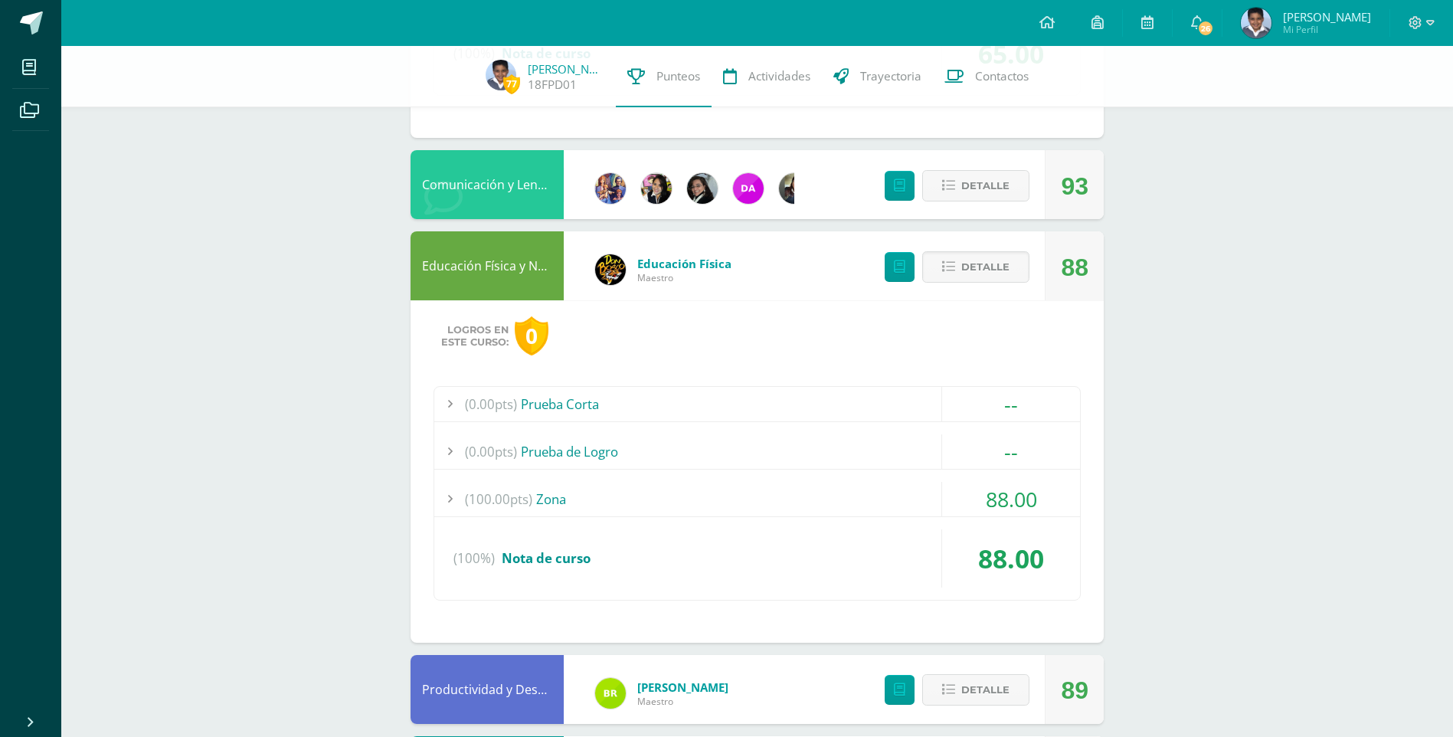
click at [1002, 498] on span "88.00" at bounding box center [1011, 499] width 51 height 28
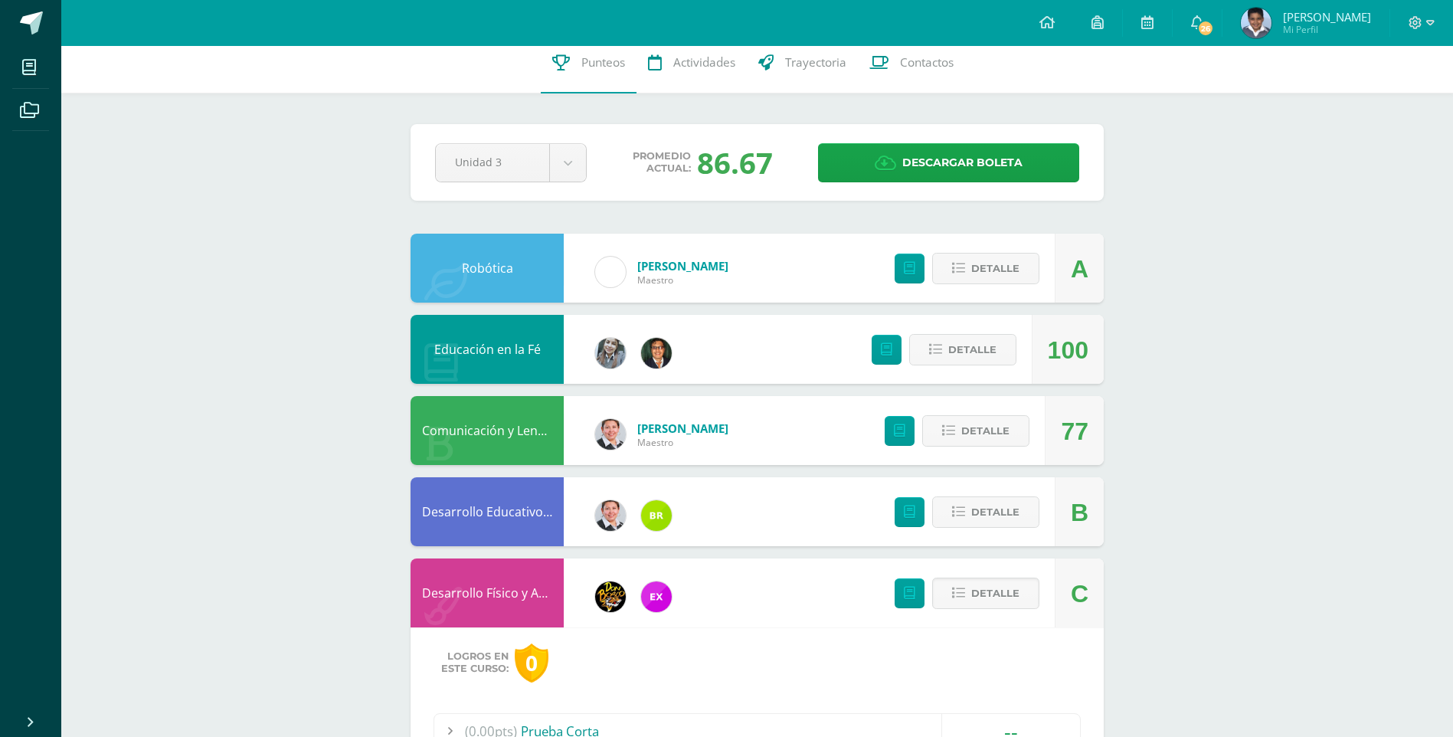
scroll to position [0, 0]
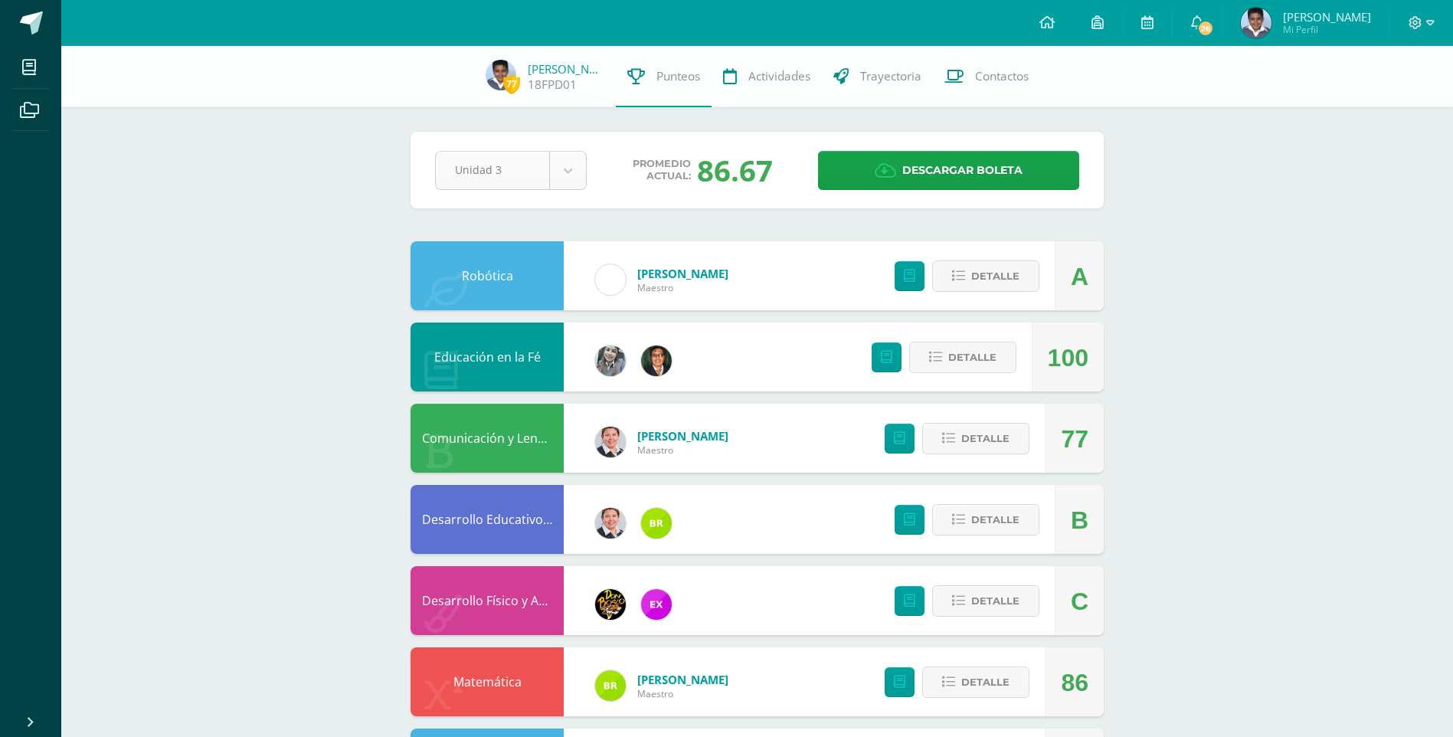
click at [561, 165] on body "Mis cursos Archivos Cerrar panel Ciencias Naturales y Tecnología Quinto Primari…" at bounding box center [726, 739] width 1453 height 1478
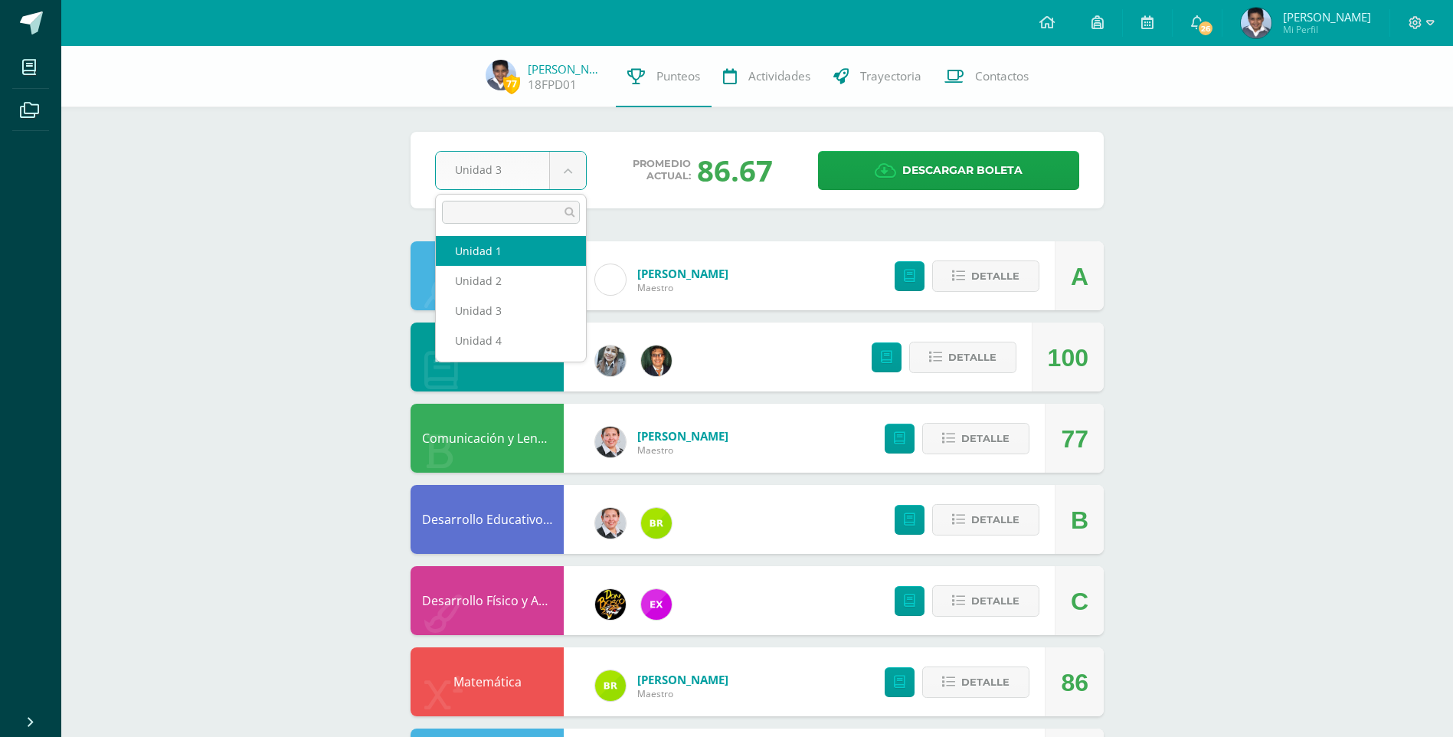
select select "Unidad 1"
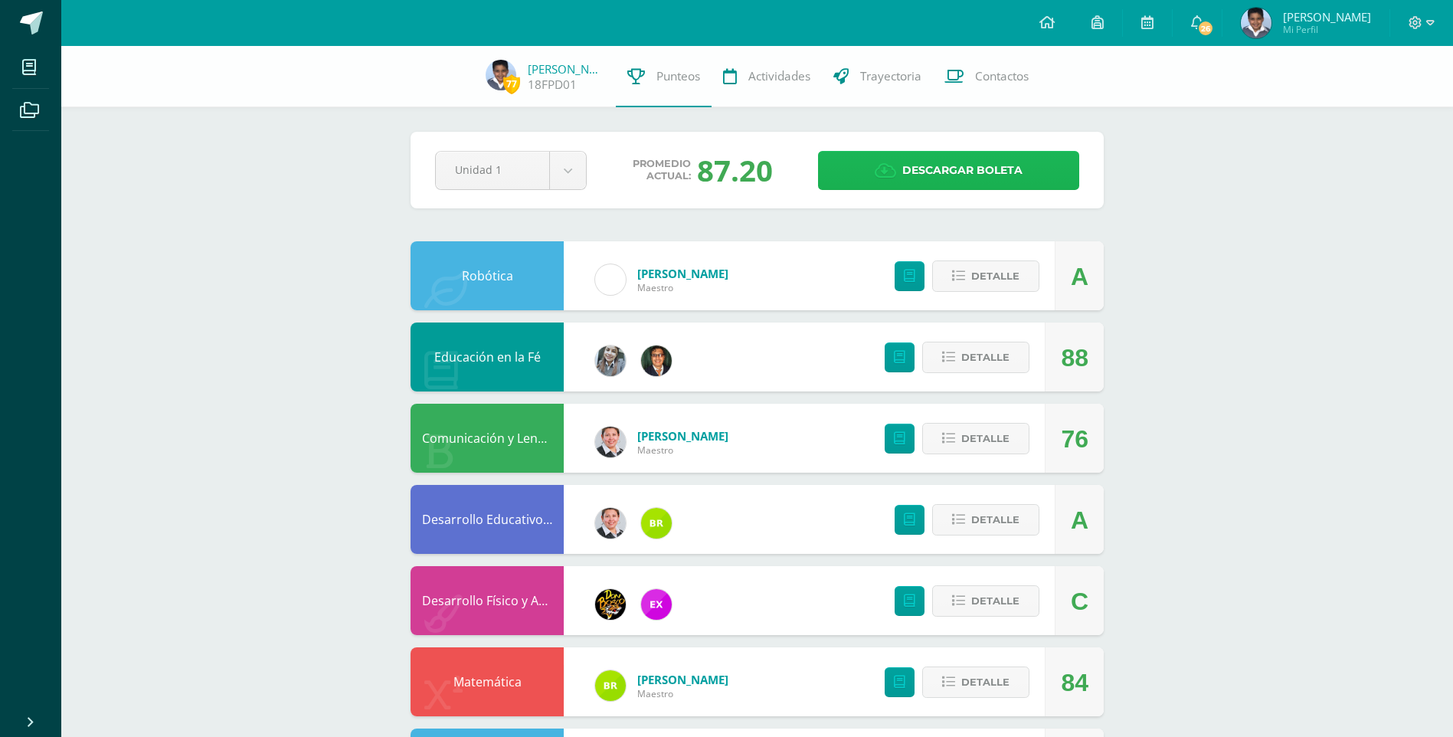
click at [948, 169] on span "Descargar boleta" at bounding box center [963, 171] width 120 height 38
click at [564, 174] on body "Mis cursos Archivos Cerrar panel Ciencias Naturales y Tecnología Quinto Primari…" at bounding box center [726, 739] width 1453 height 1478
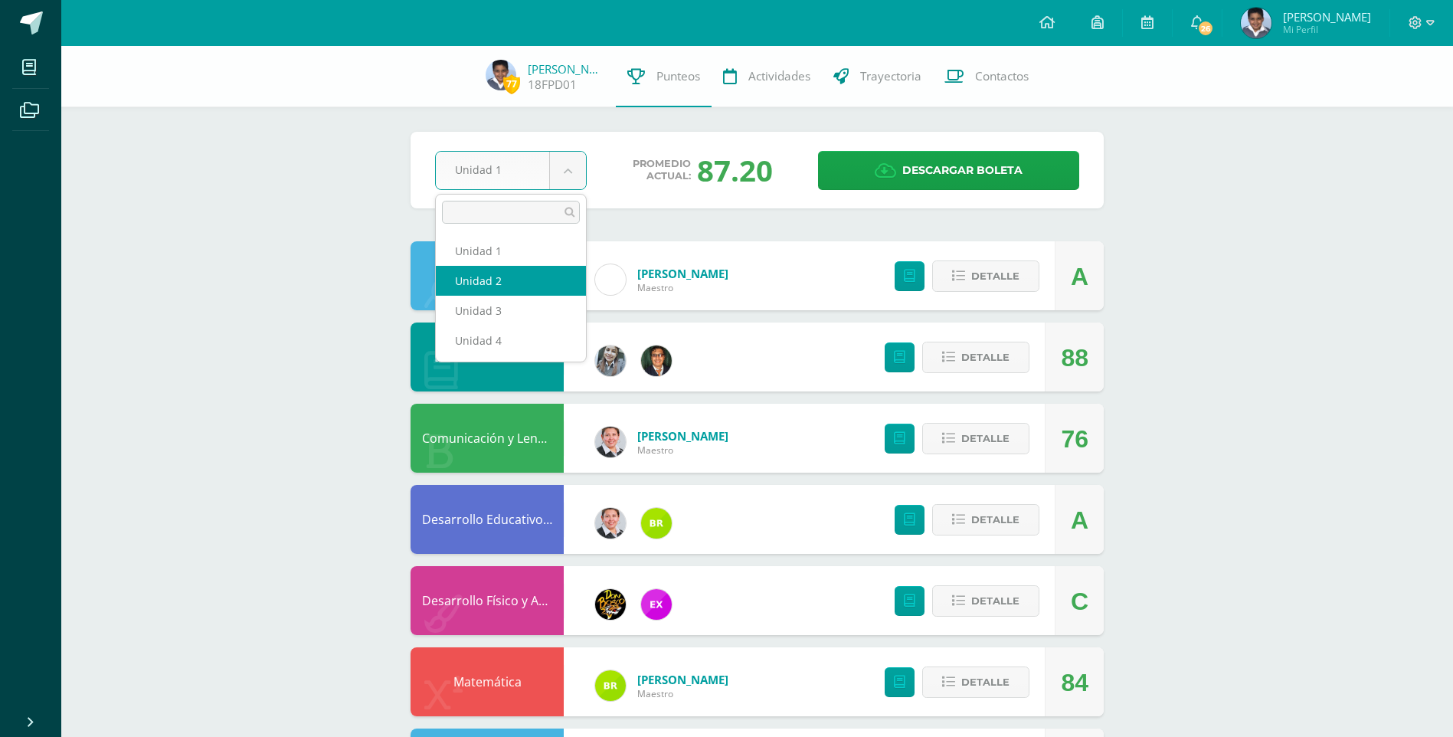
select select "Unidad 2"
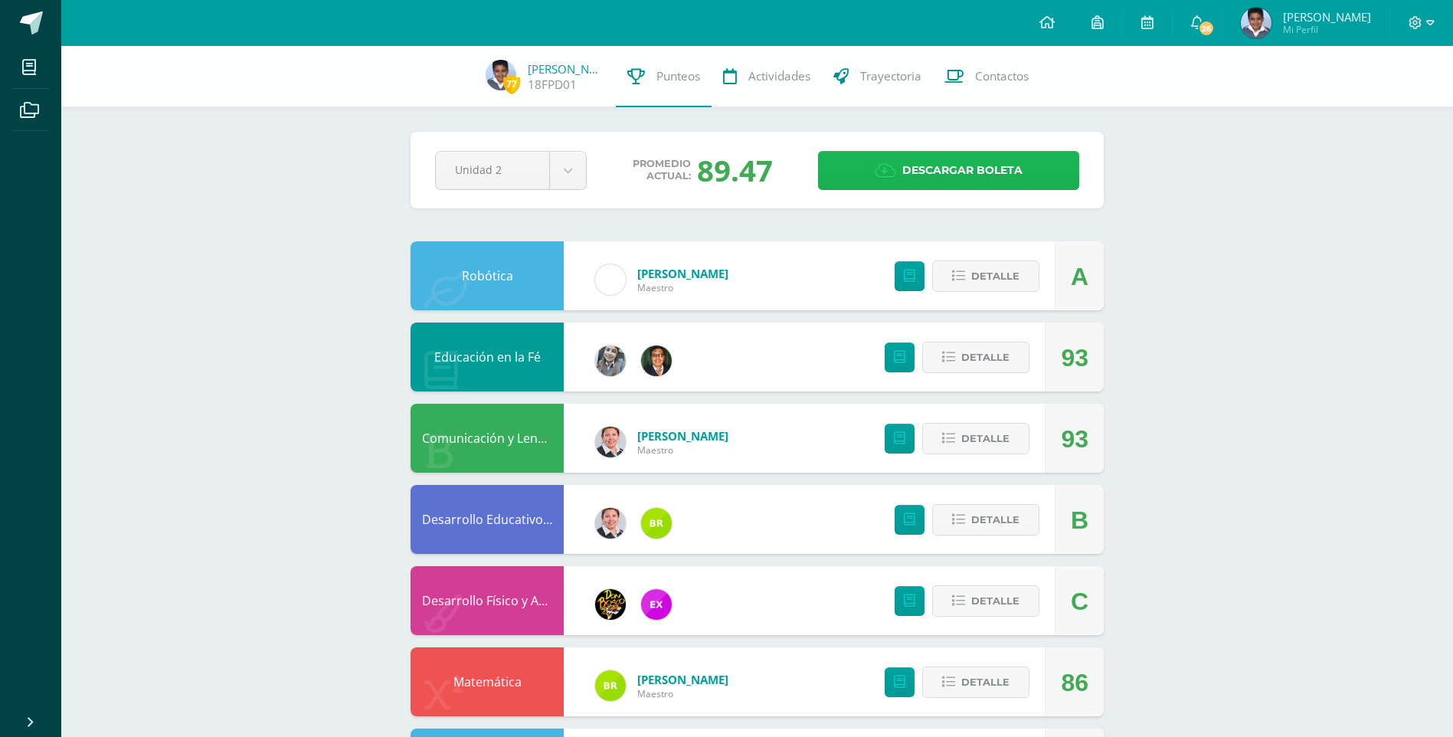
click at [975, 168] on span "Descargar boleta" at bounding box center [963, 171] width 120 height 38
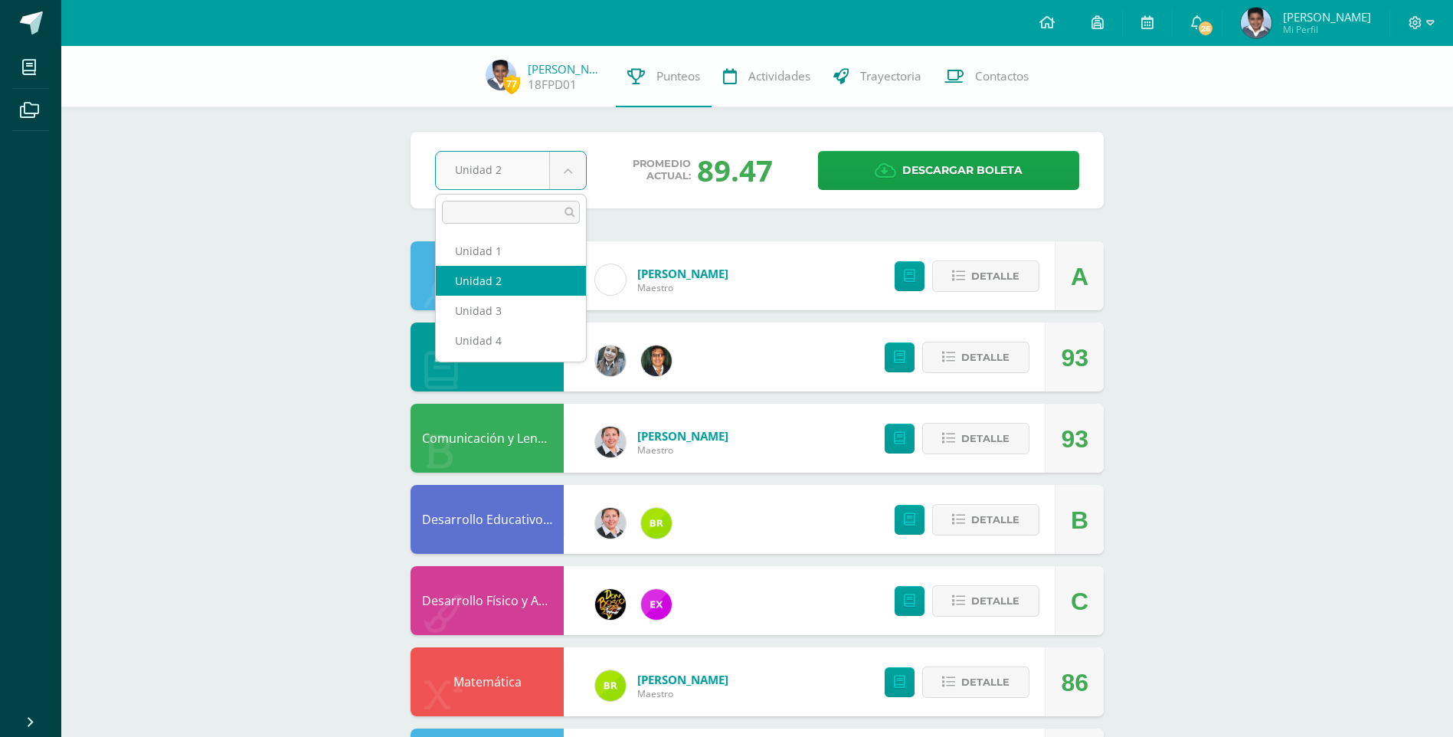
click at [567, 170] on body "Mis cursos Archivos Cerrar panel Ciencias Naturales y Tecnología Quinto Primari…" at bounding box center [726, 739] width 1453 height 1478
select select "Unidad 4"
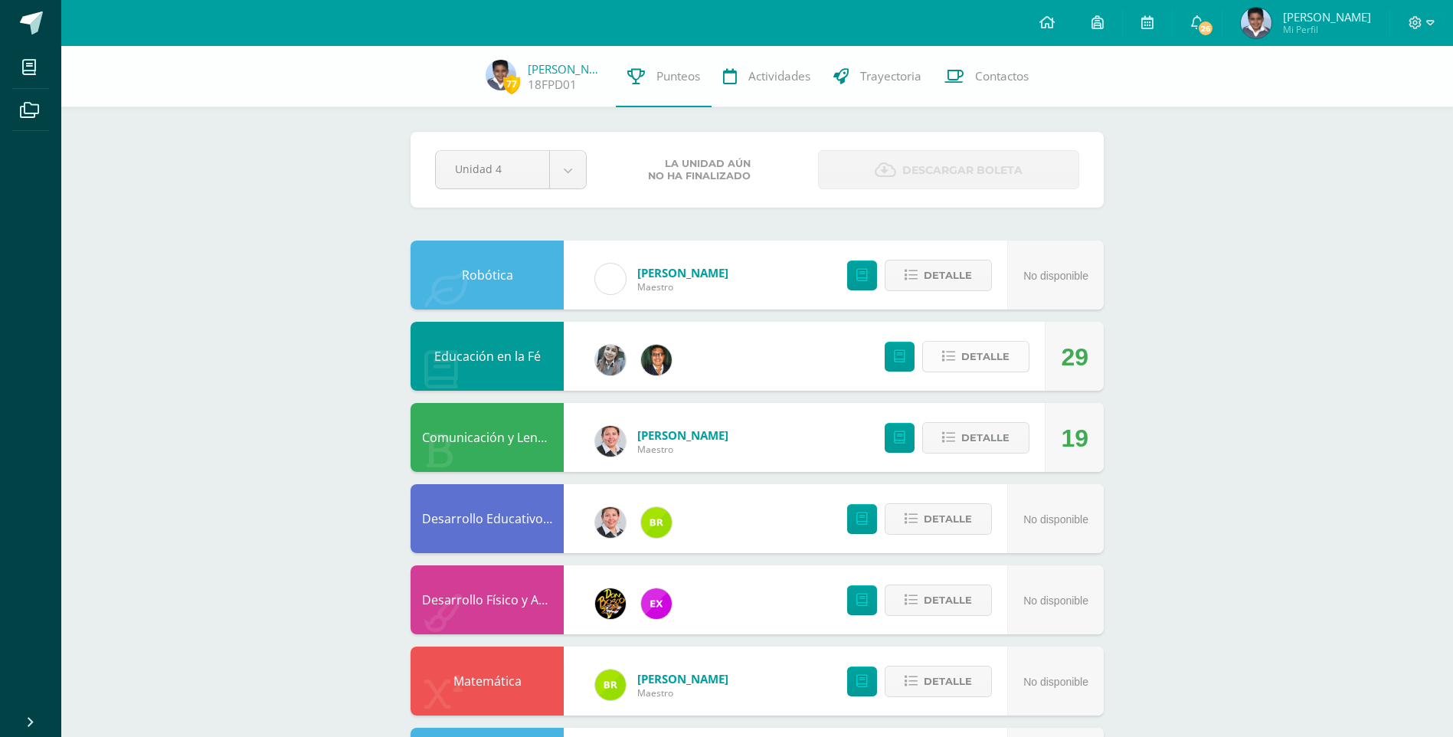
click at [969, 352] on span "Detalle" at bounding box center [986, 356] width 48 height 28
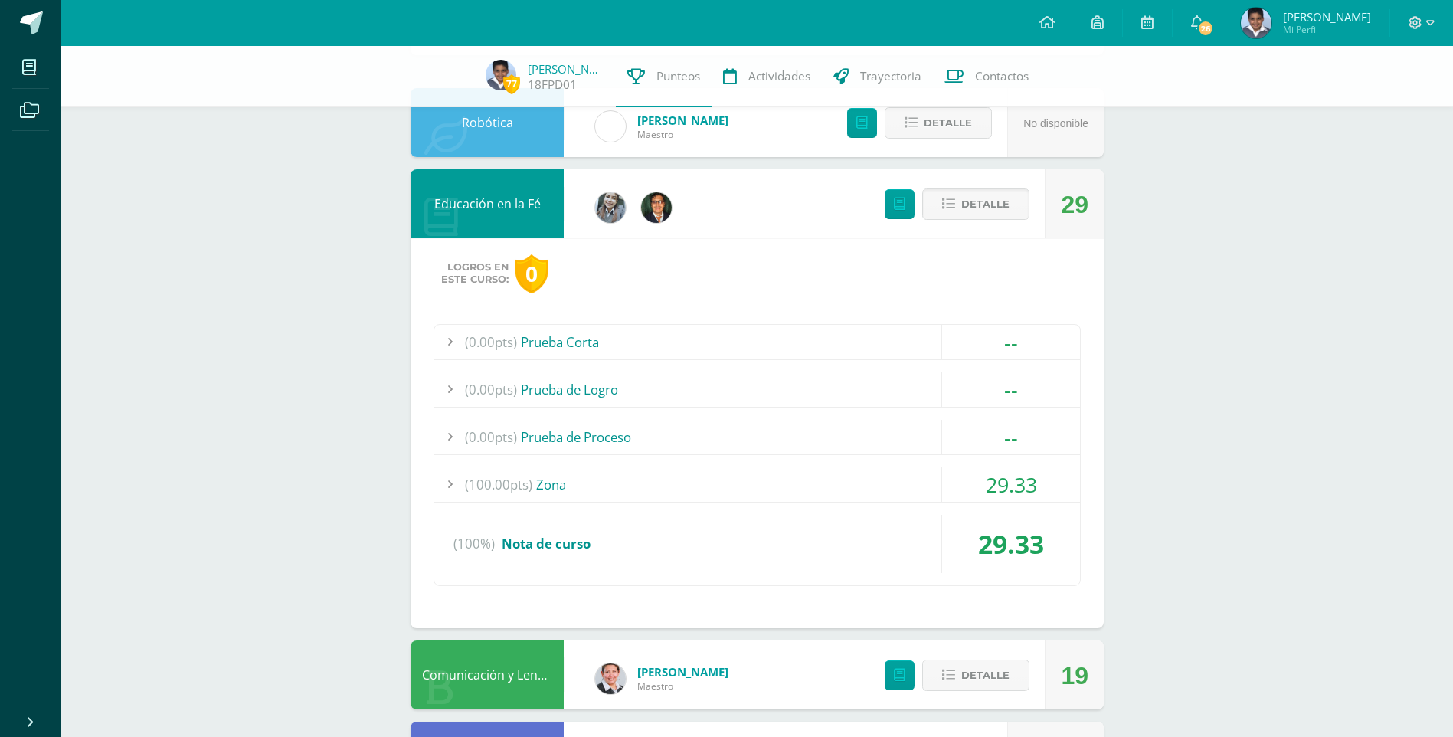
scroll to position [153, 0]
click at [1001, 480] on span "29.33" at bounding box center [1011, 484] width 51 height 28
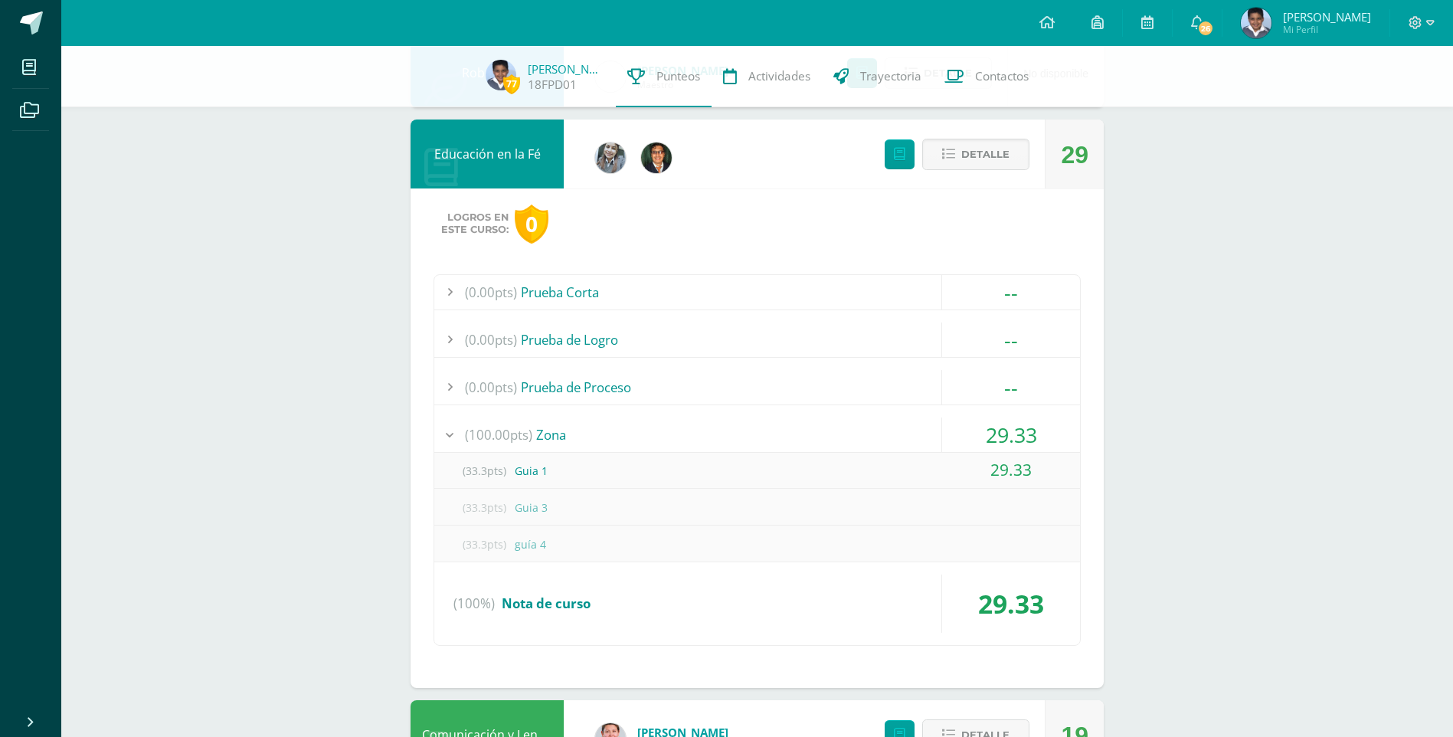
scroll to position [230, 0]
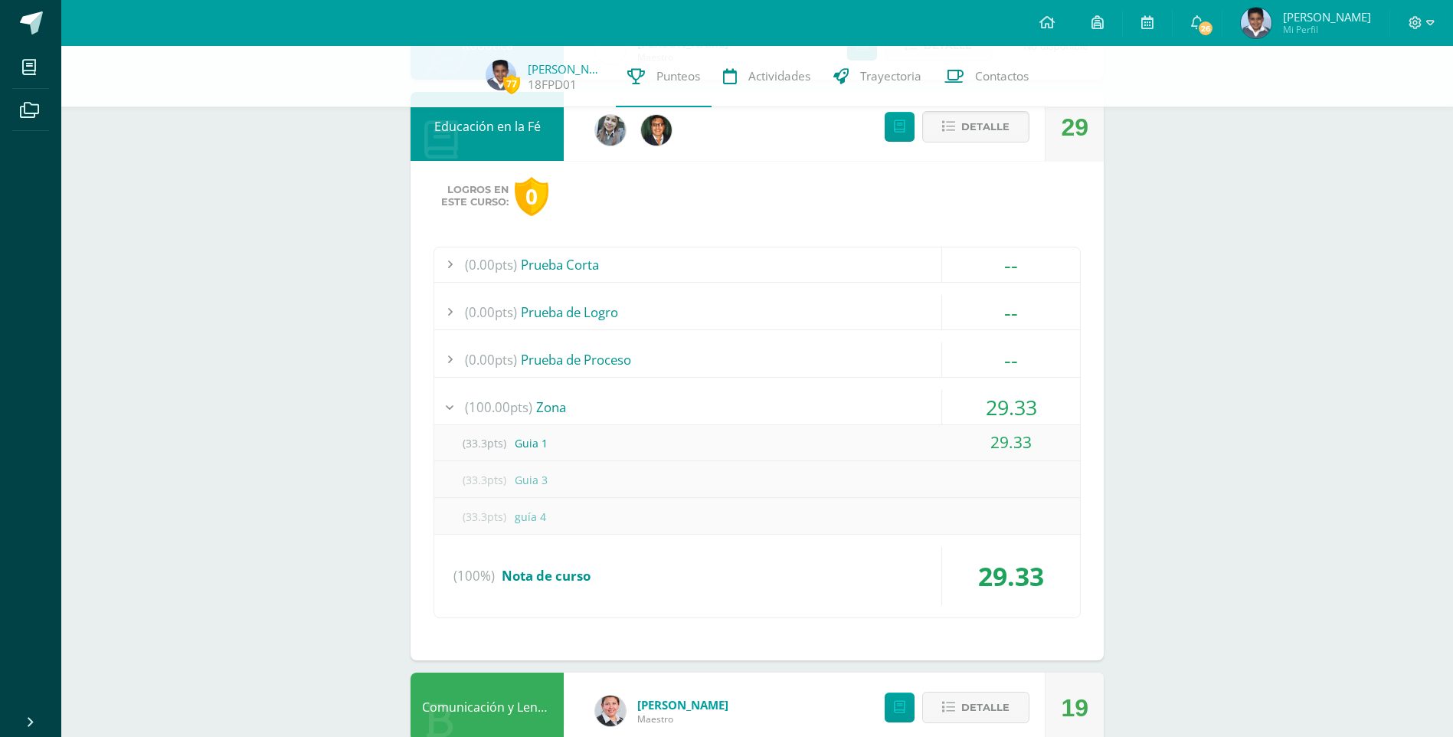
click at [504, 409] on span "(100.00pts)" at bounding box center [498, 407] width 67 height 34
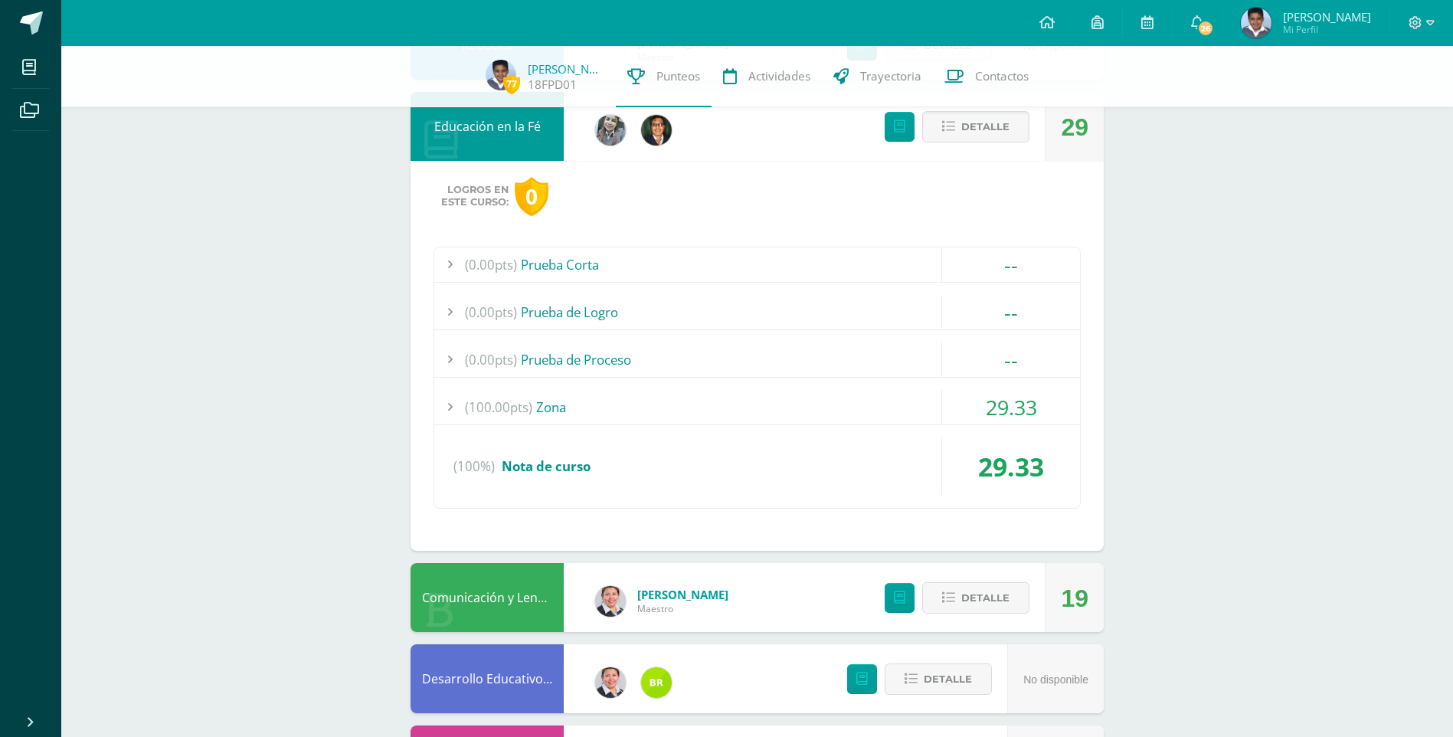
click at [500, 136] on div "Educación en la Fé" at bounding box center [487, 126] width 153 height 69
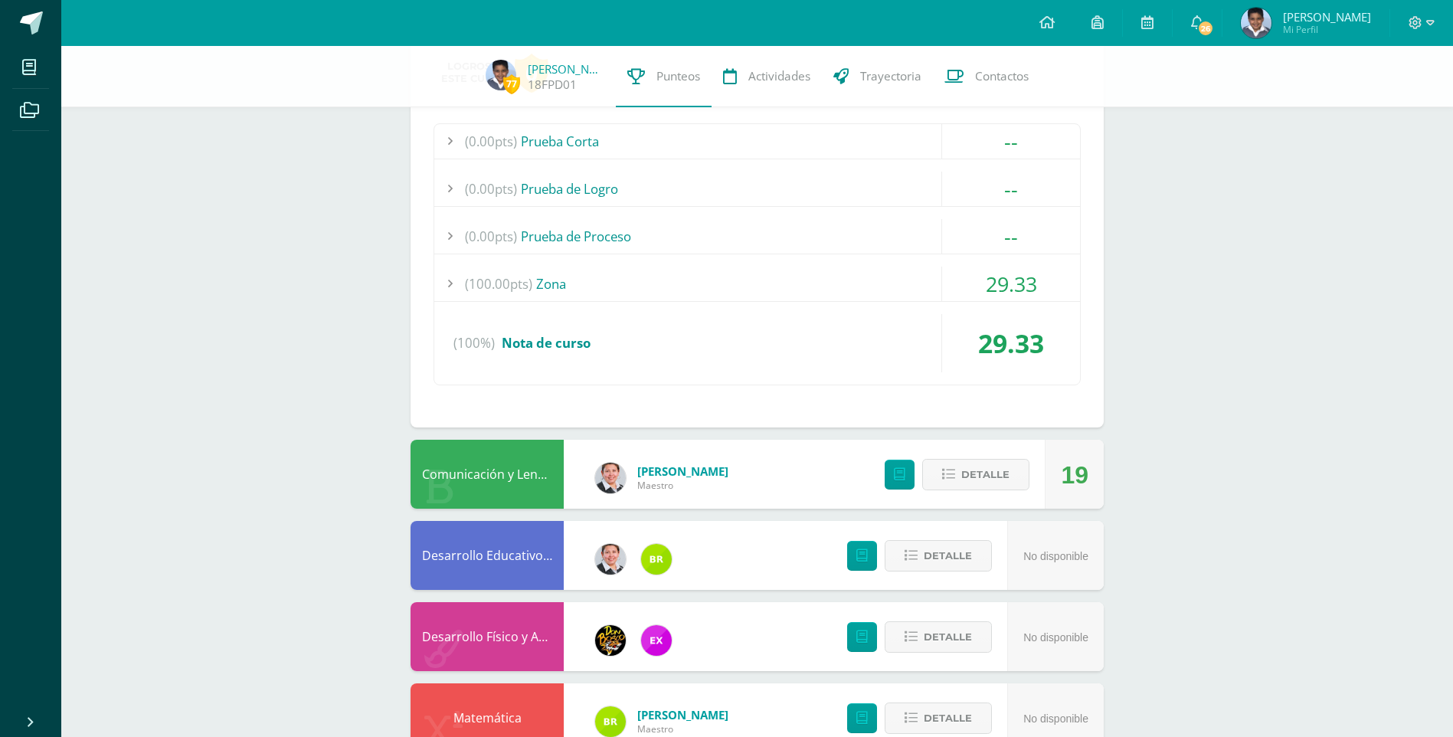
scroll to position [383, 0]
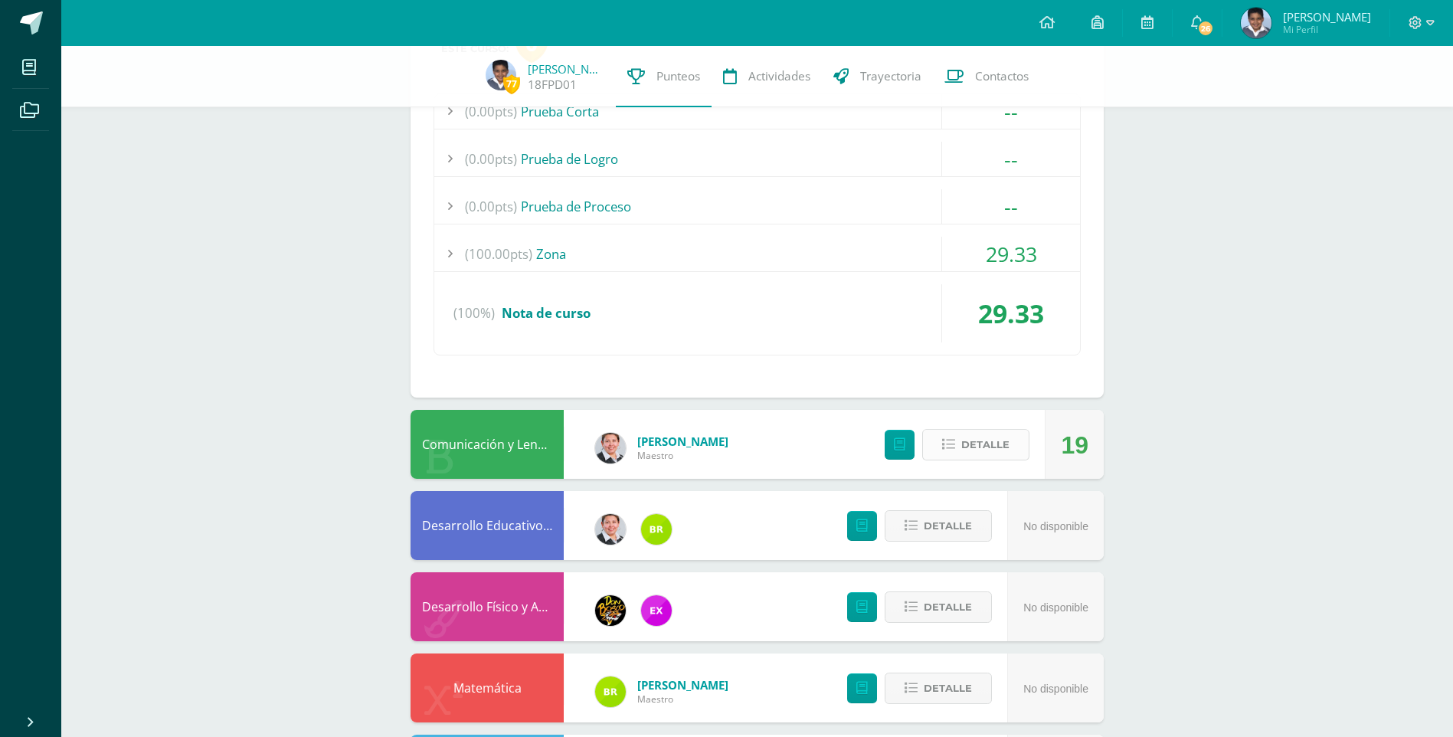
click at [1001, 444] on span "Detalle" at bounding box center [986, 445] width 48 height 28
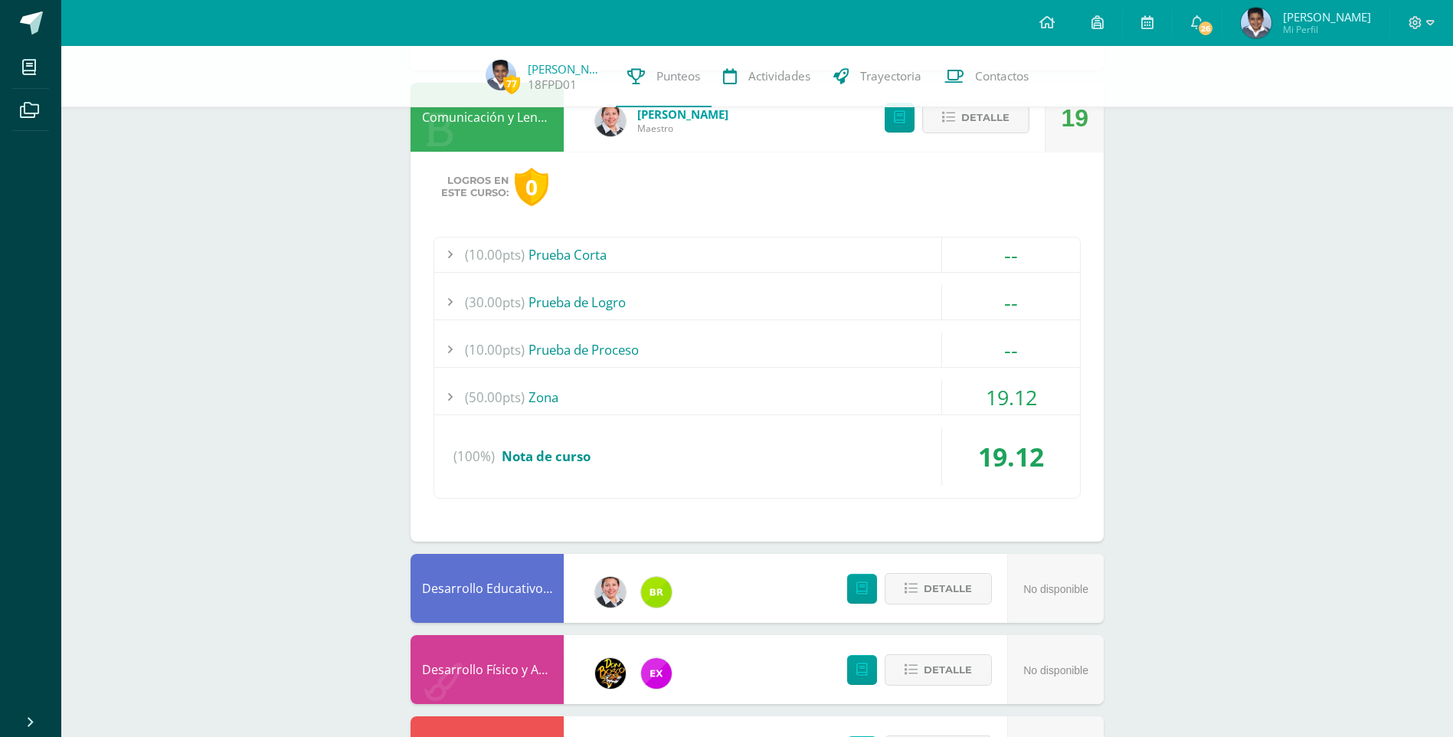
scroll to position [766, 0]
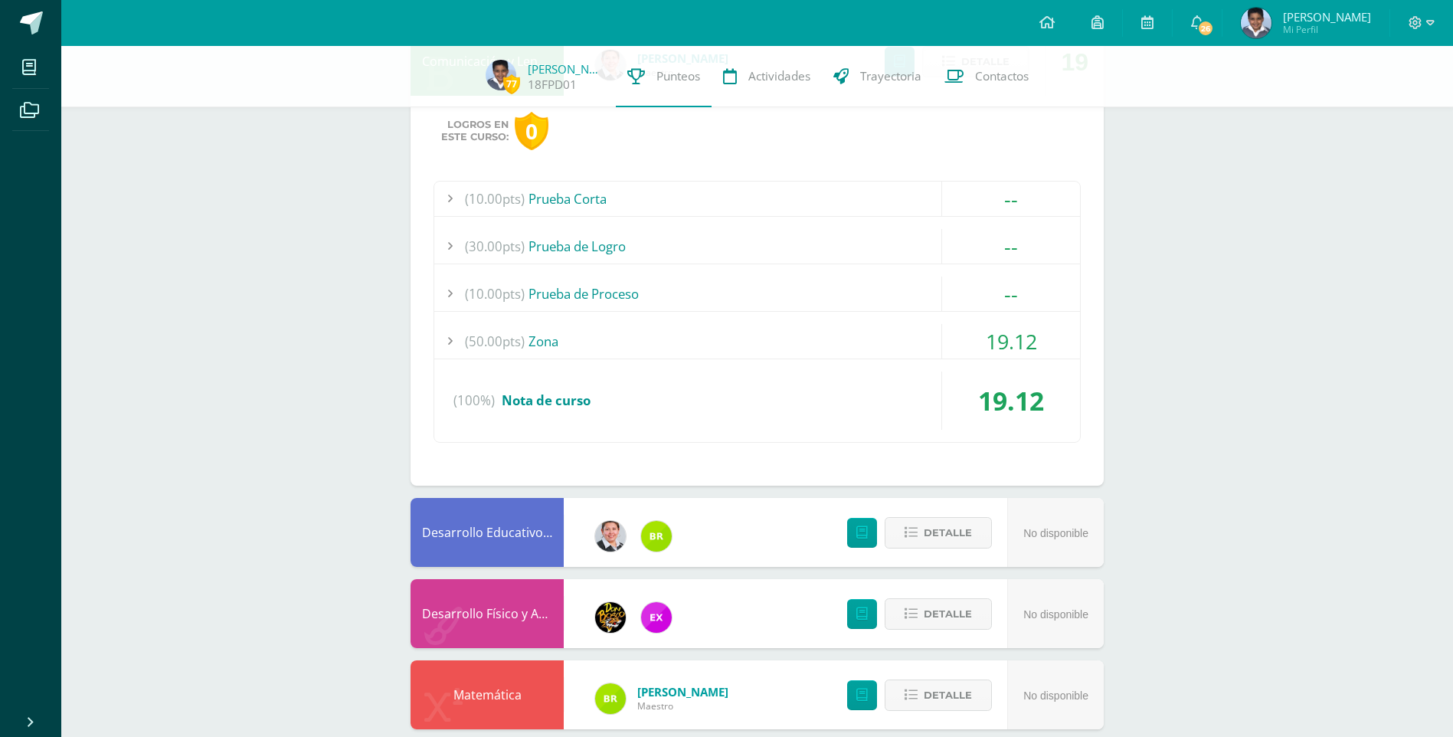
click at [1027, 341] on span "19.12" at bounding box center [1011, 341] width 51 height 28
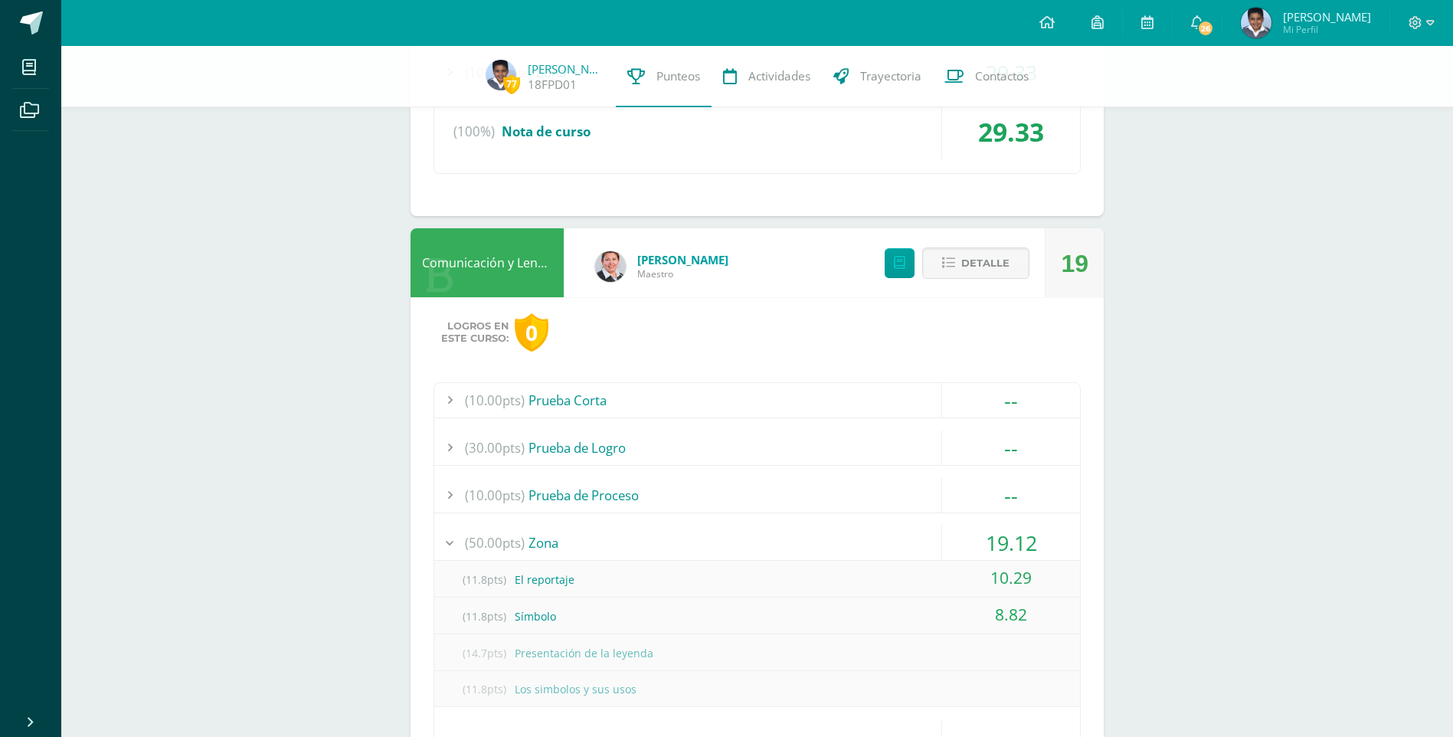
scroll to position [536, 0]
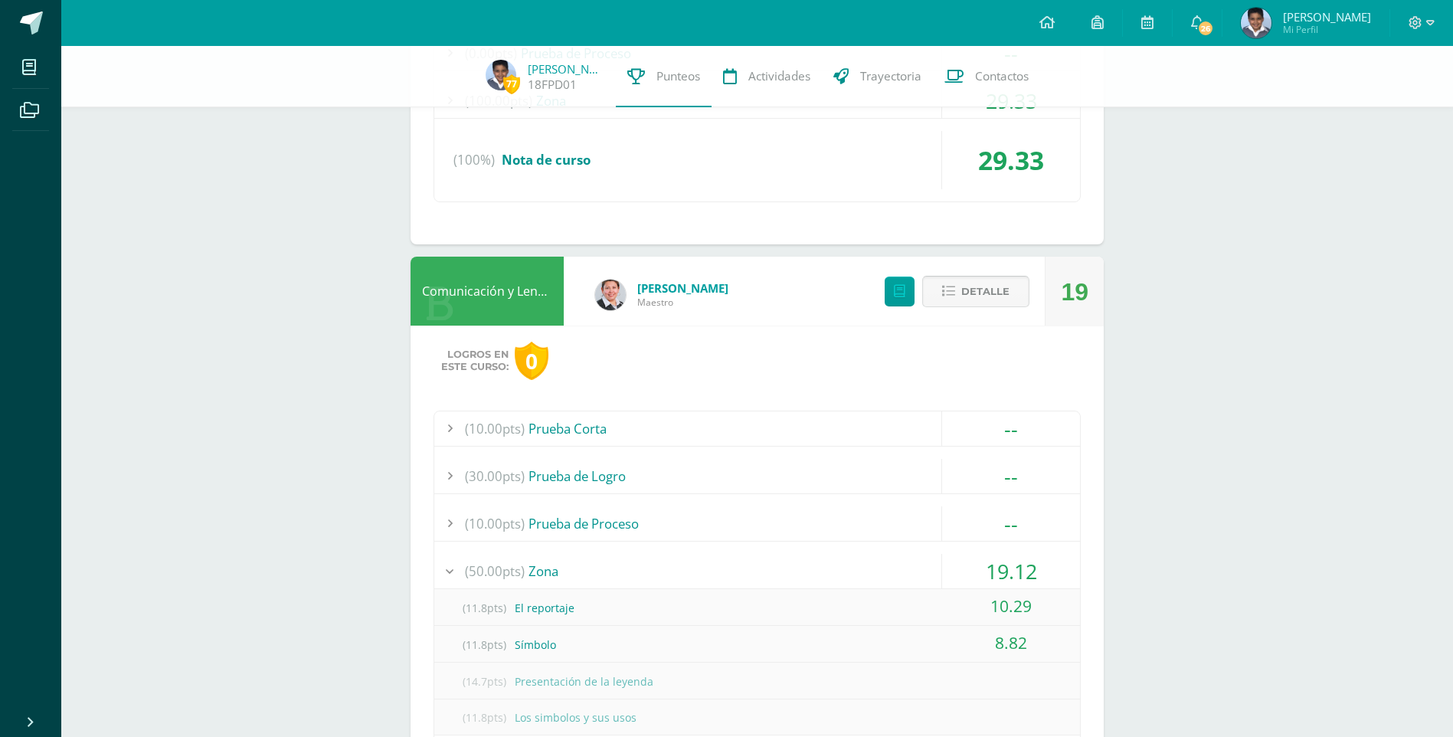
click at [981, 300] on span "Detalle" at bounding box center [986, 291] width 48 height 28
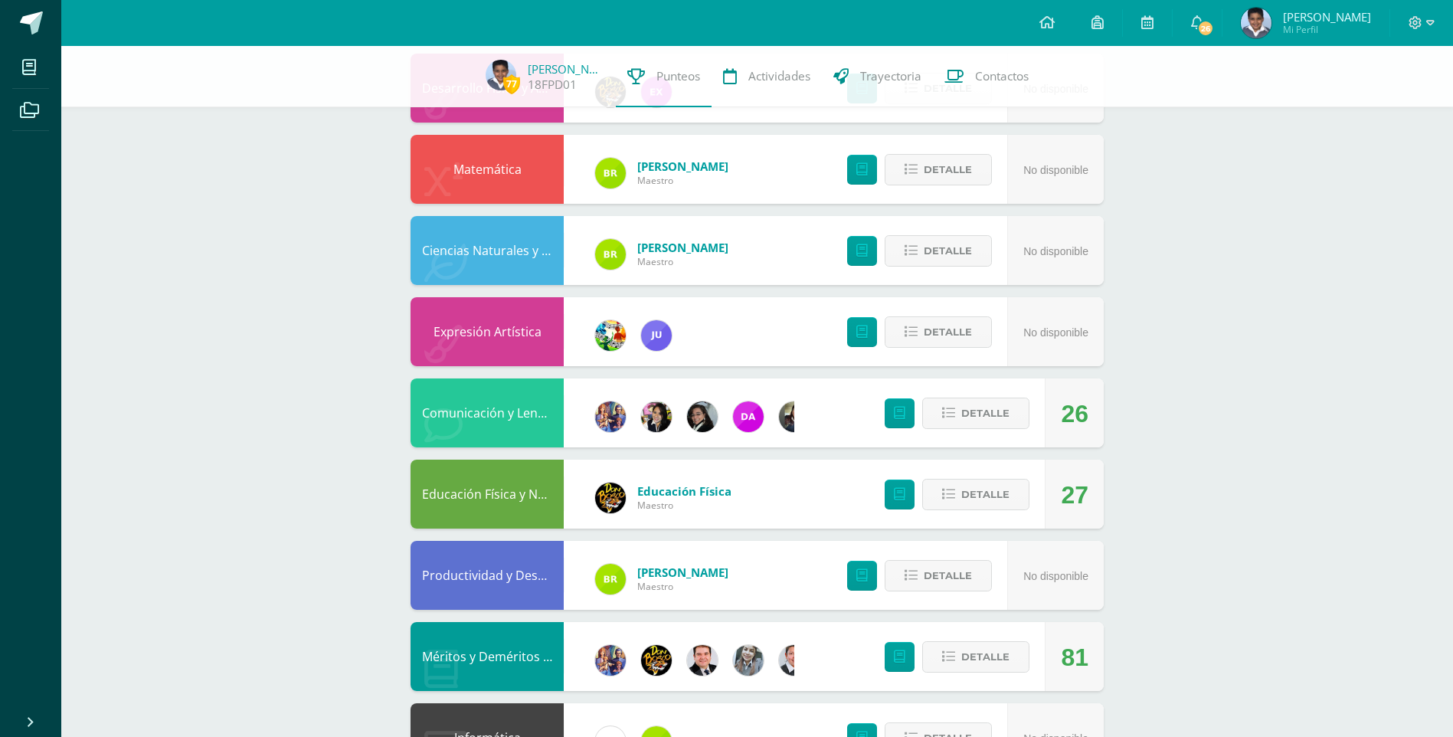
scroll to position [919, 0]
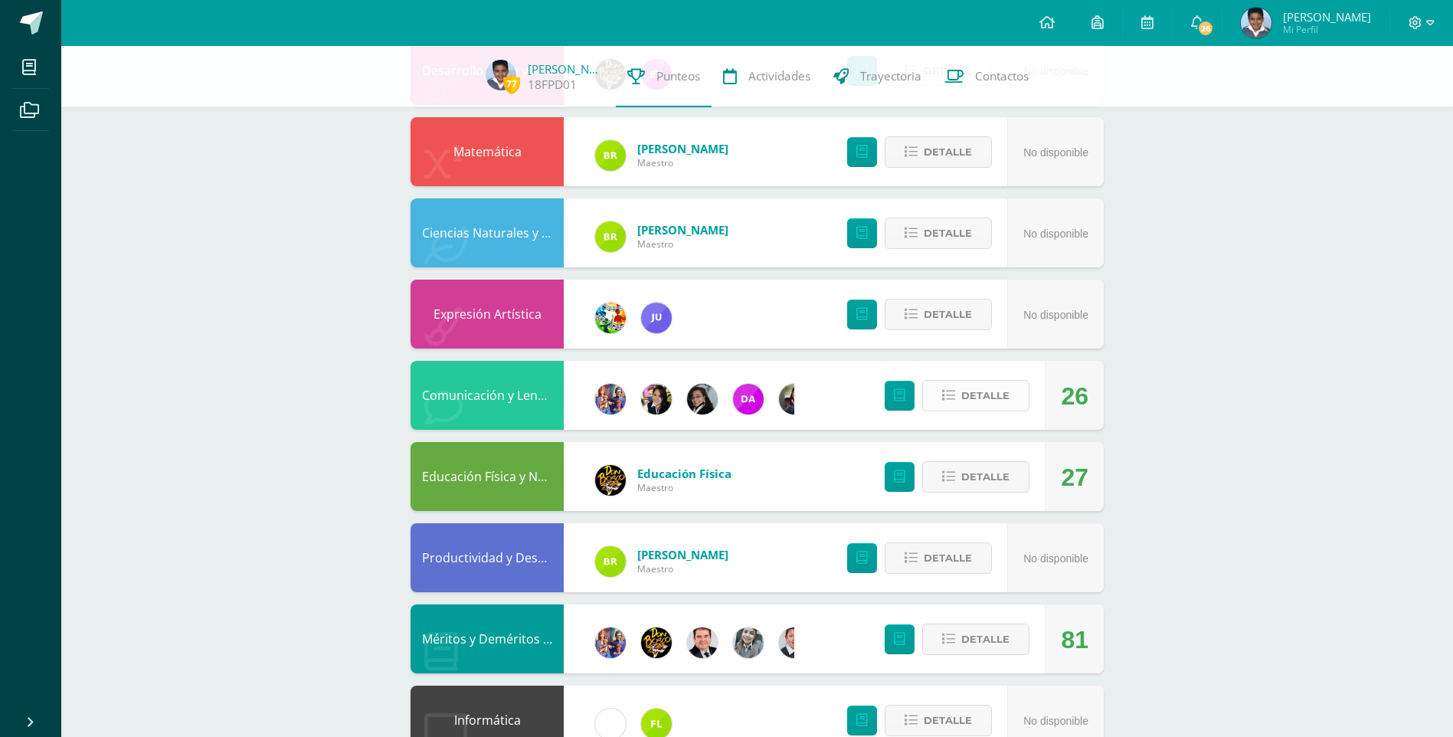
click at [981, 400] on span "Detalle" at bounding box center [986, 396] width 48 height 28
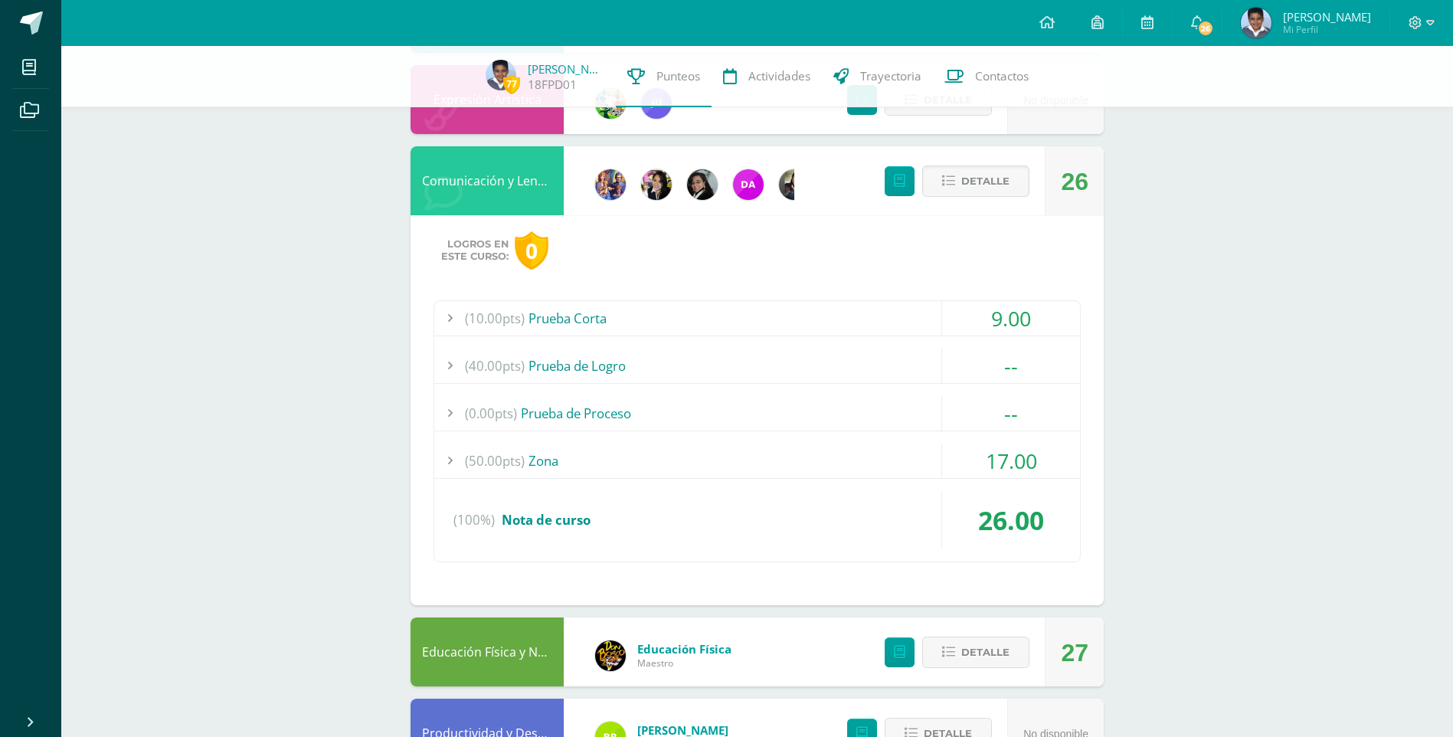
scroll to position [1149, 0]
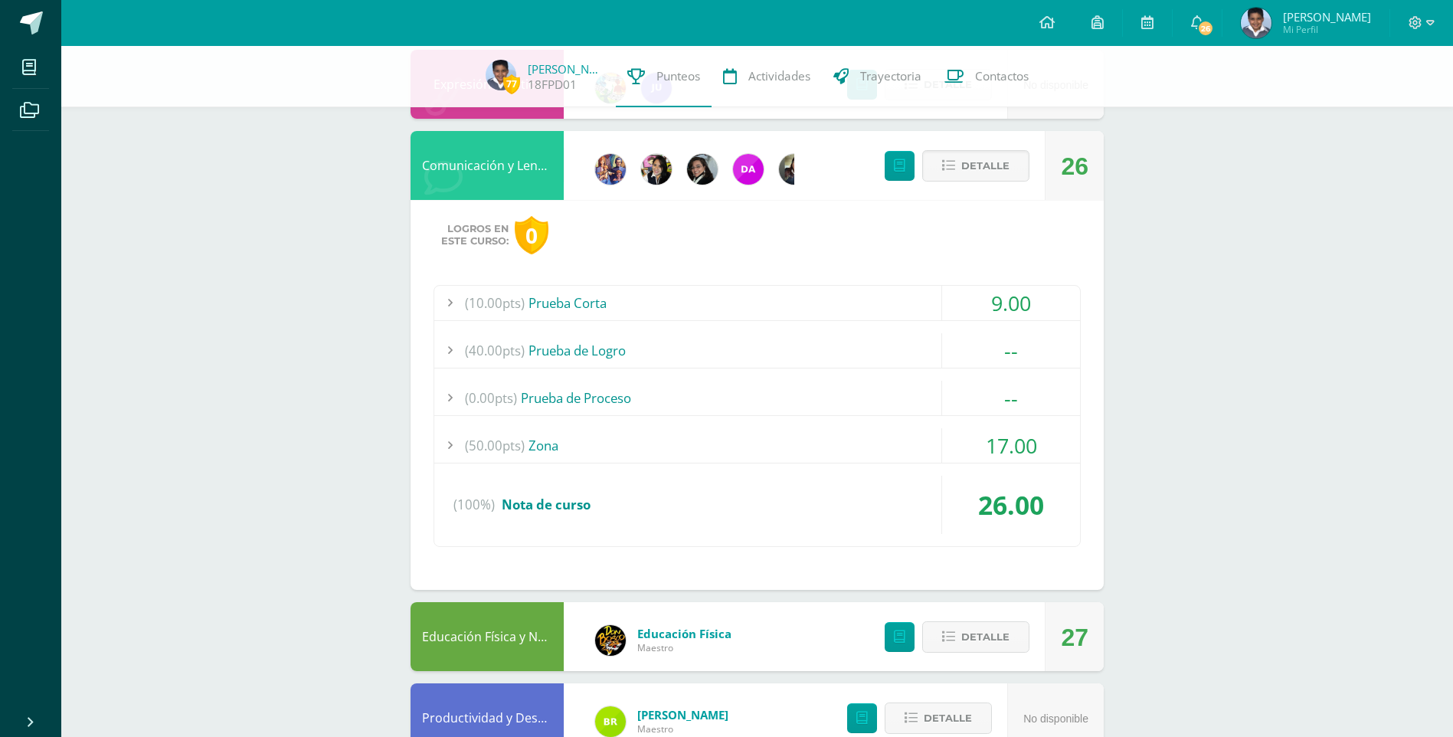
click at [1013, 442] on span "17.00" at bounding box center [1011, 445] width 51 height 28
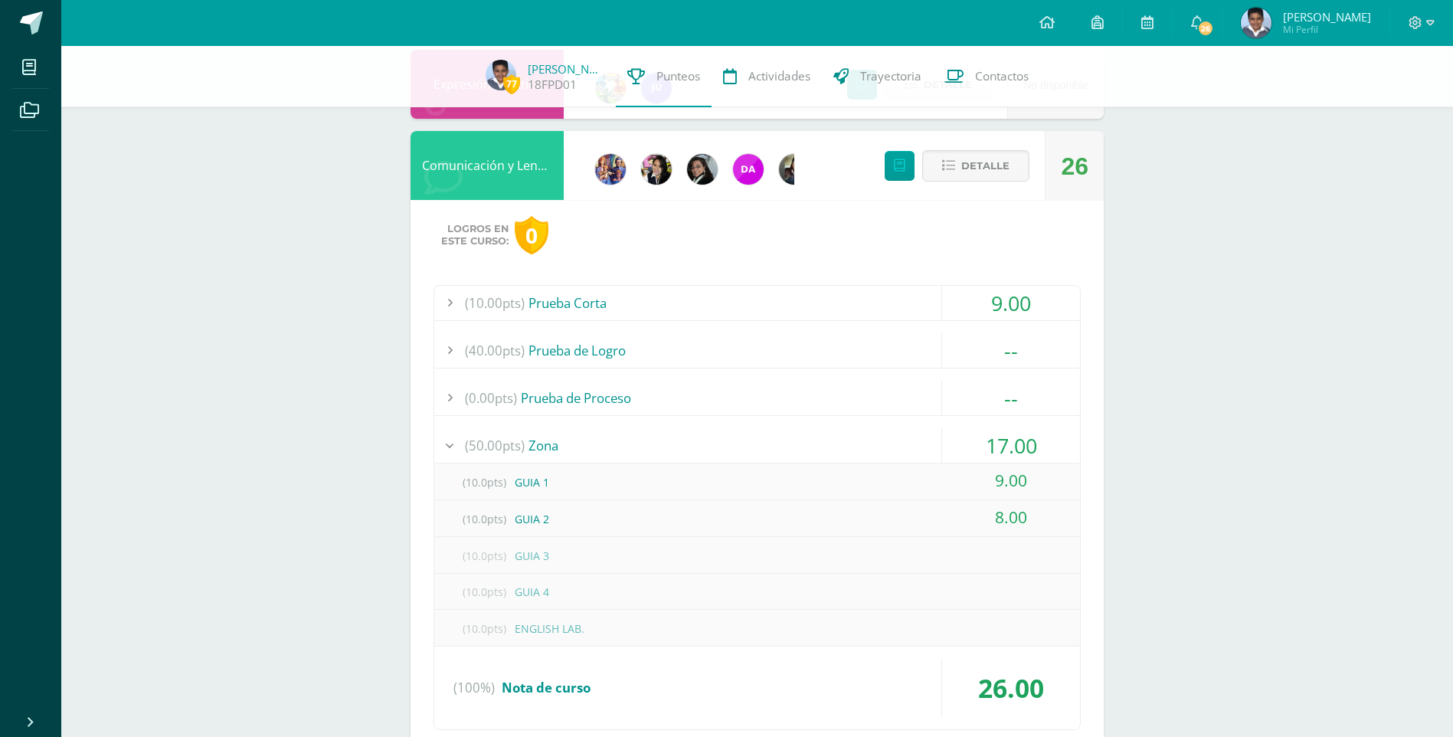
scroll to position [1226, 0]
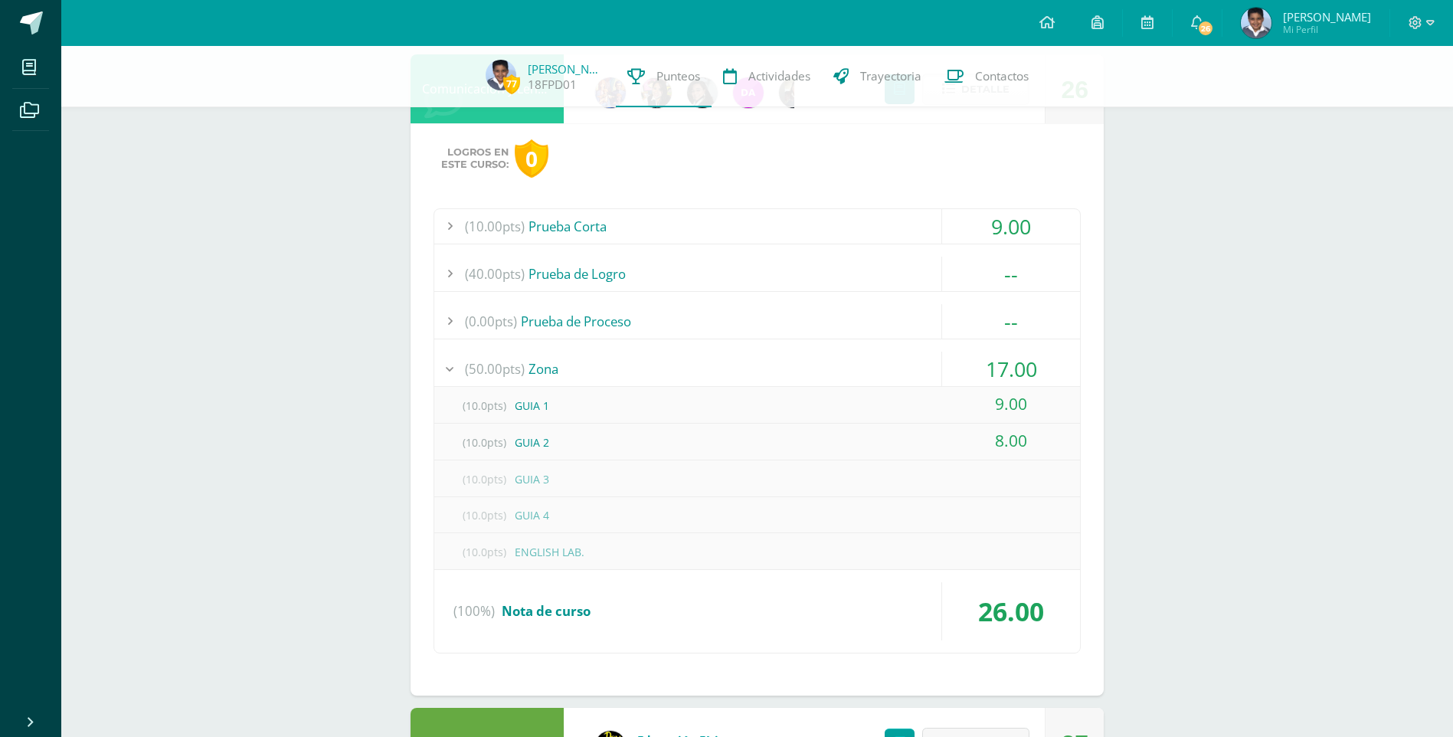
click at [542, 371] on div "(50.00pts) Zona" at bounding box center [757, 369] width 646 height 34
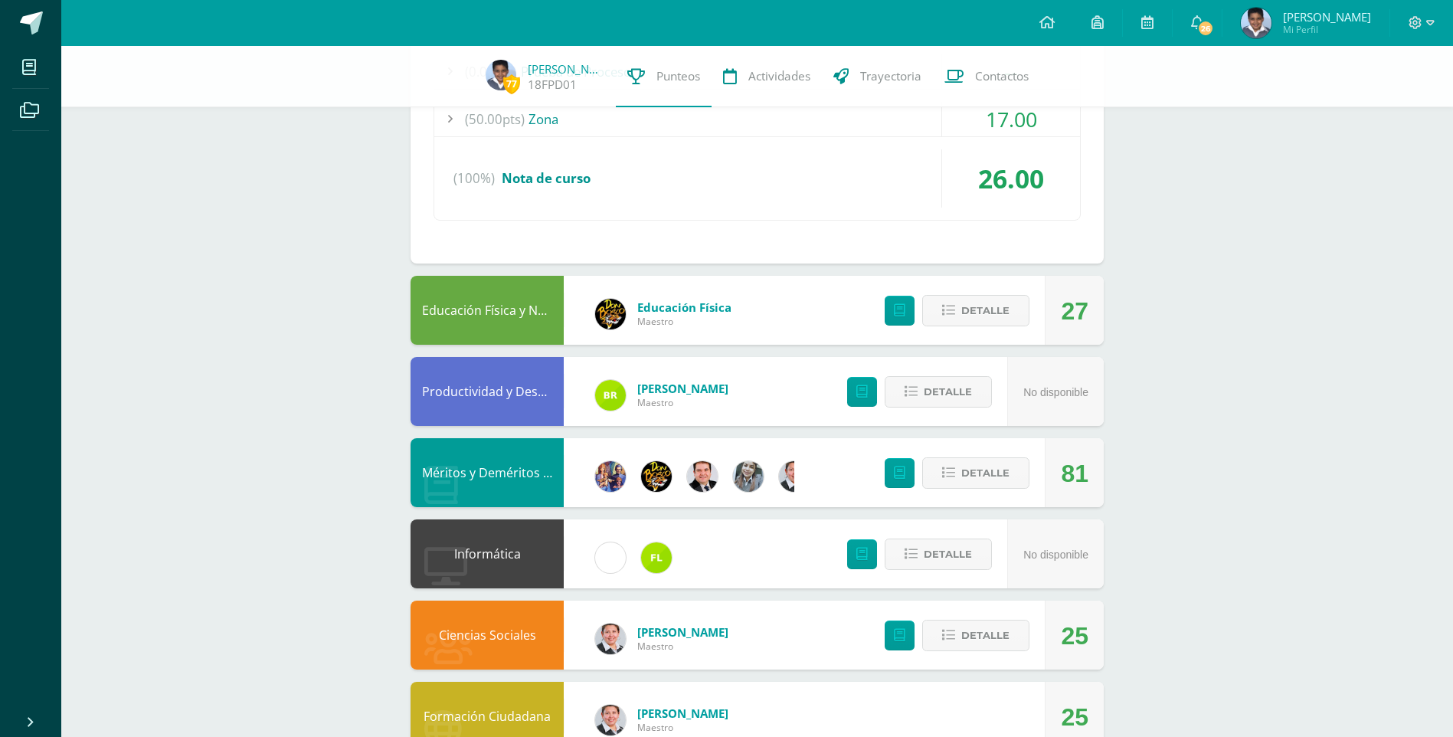
scroll to position [1520, 0]
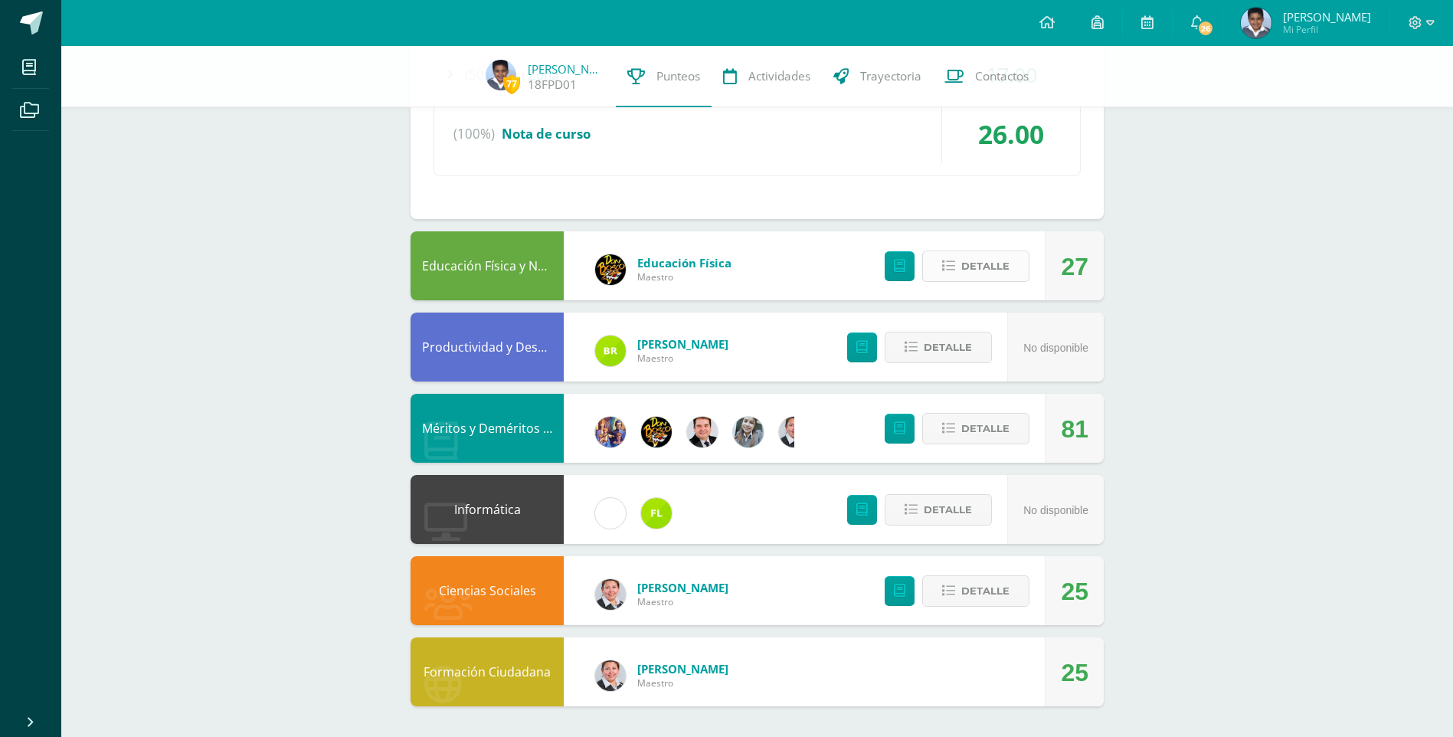
click at [995, 265] on span "Detalle" at bounding box center [986, 266] width 48 height 28
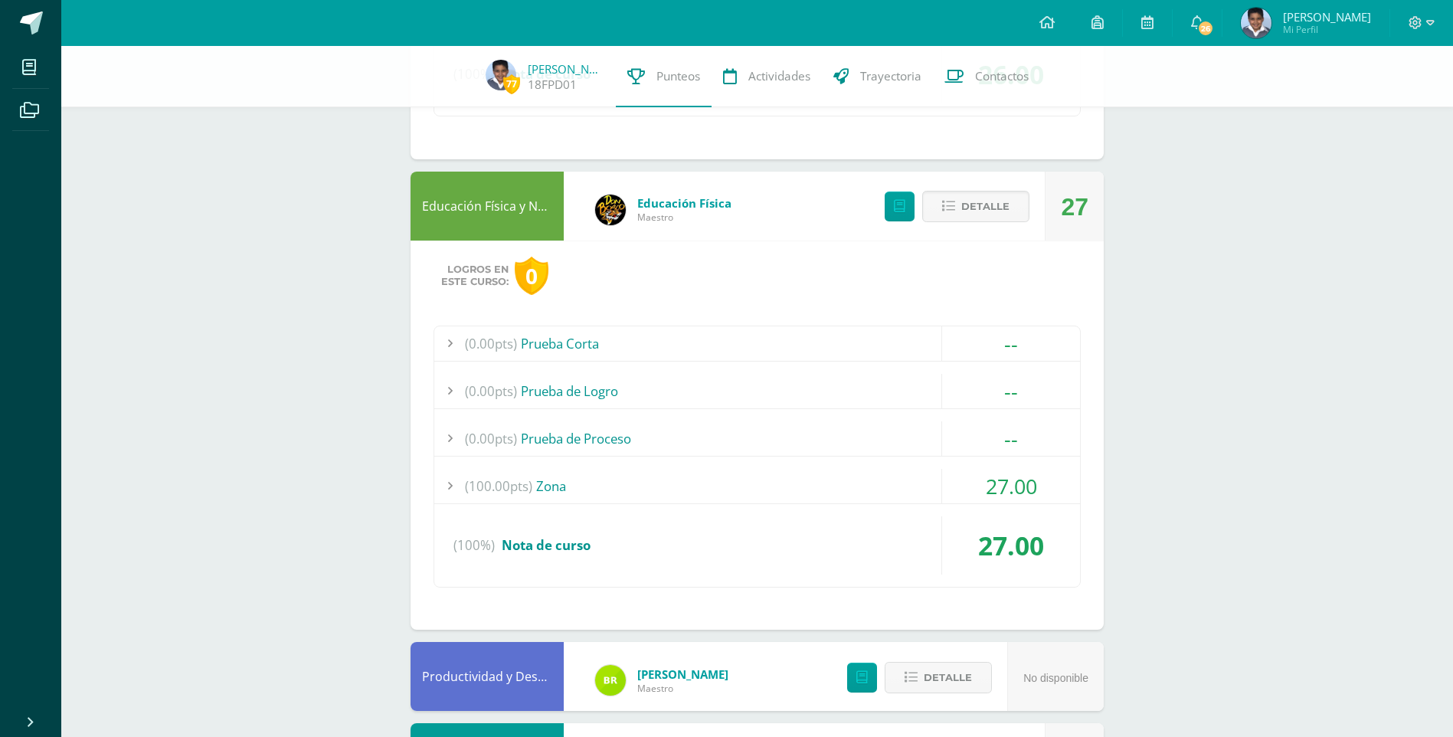
scroll to position [1673, 0]
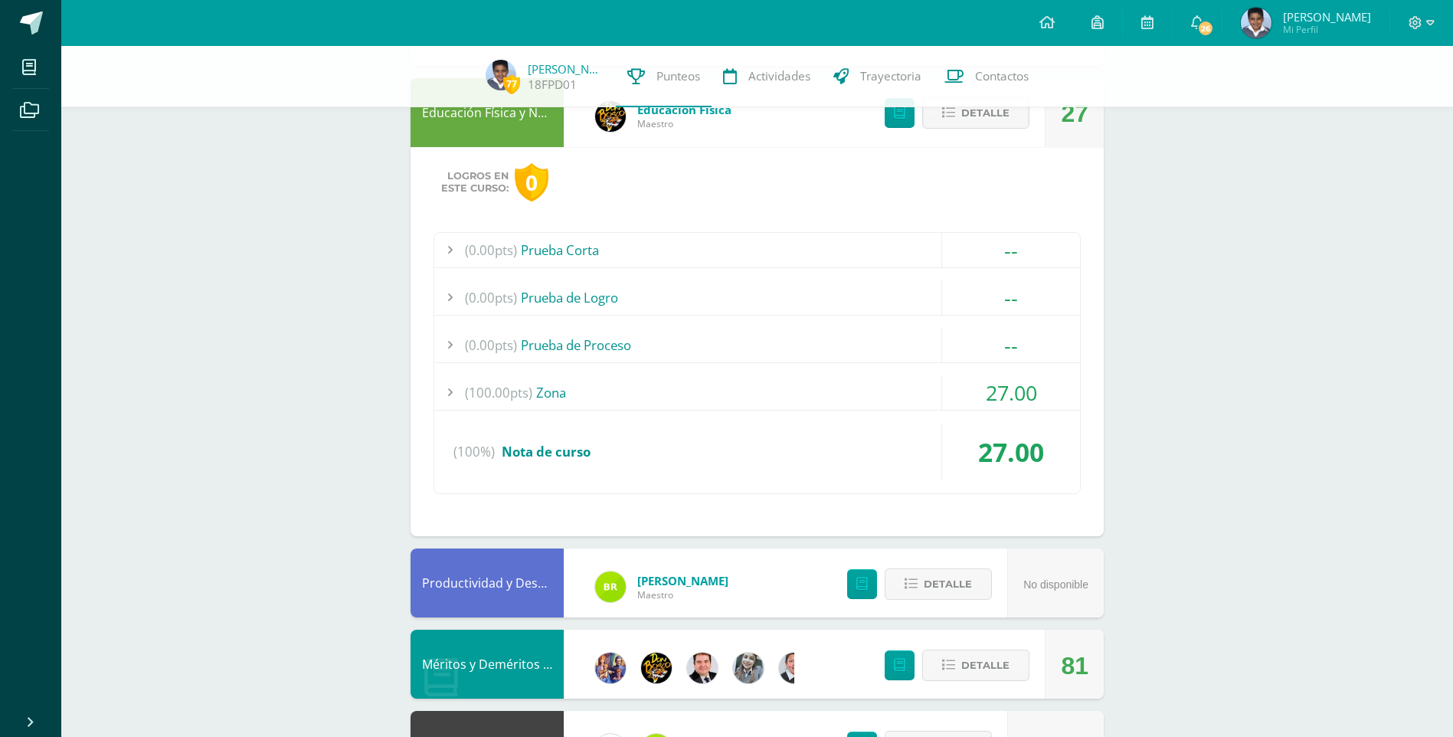
click at [1005, 386] on span "27.00" at bounding box center [1011, 392] width 51 height 28
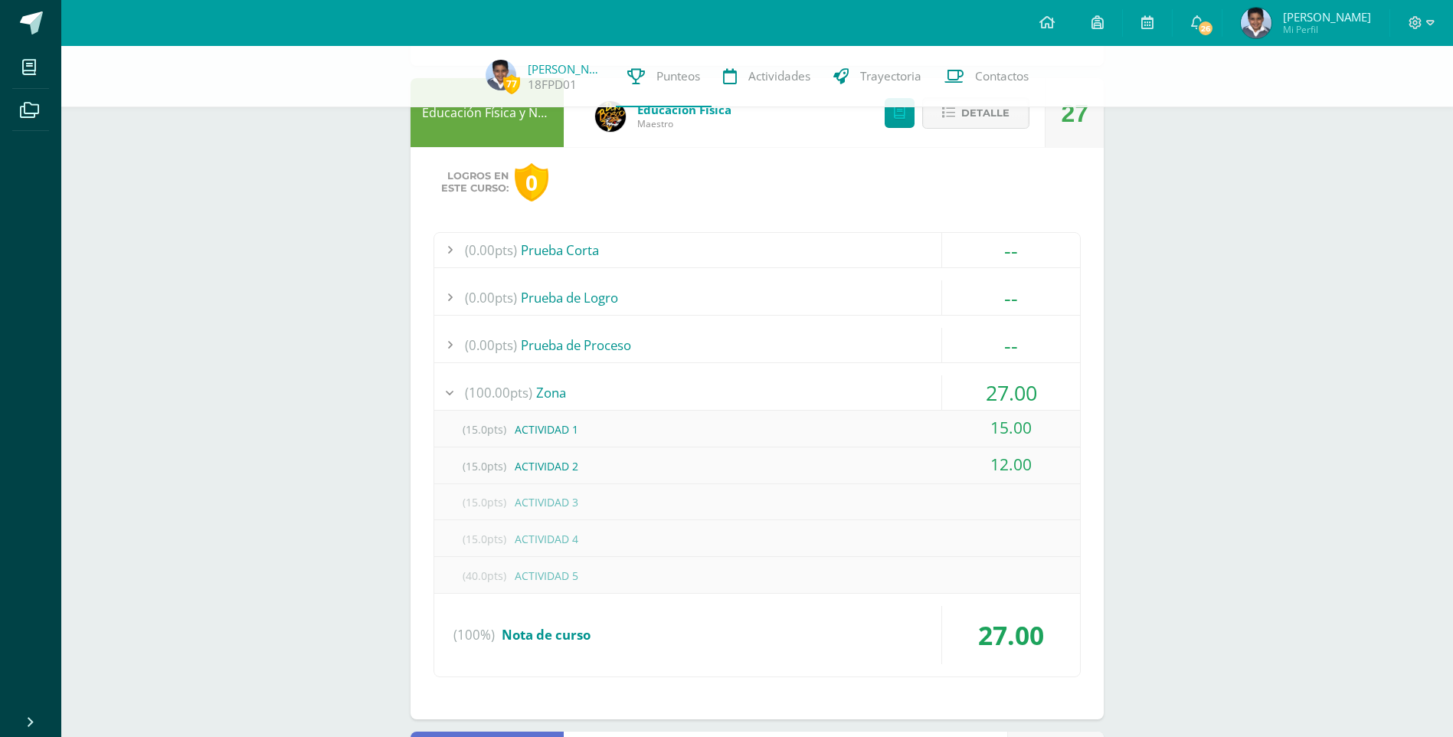
drag, startPoint x: 1014, startPoint y: 394, endPoint x: 1023, endPoint y: 400, distance: 10.4
click at [1014, 394] on span "27.00" at bounding box center [1011, 392] width 51 height 28
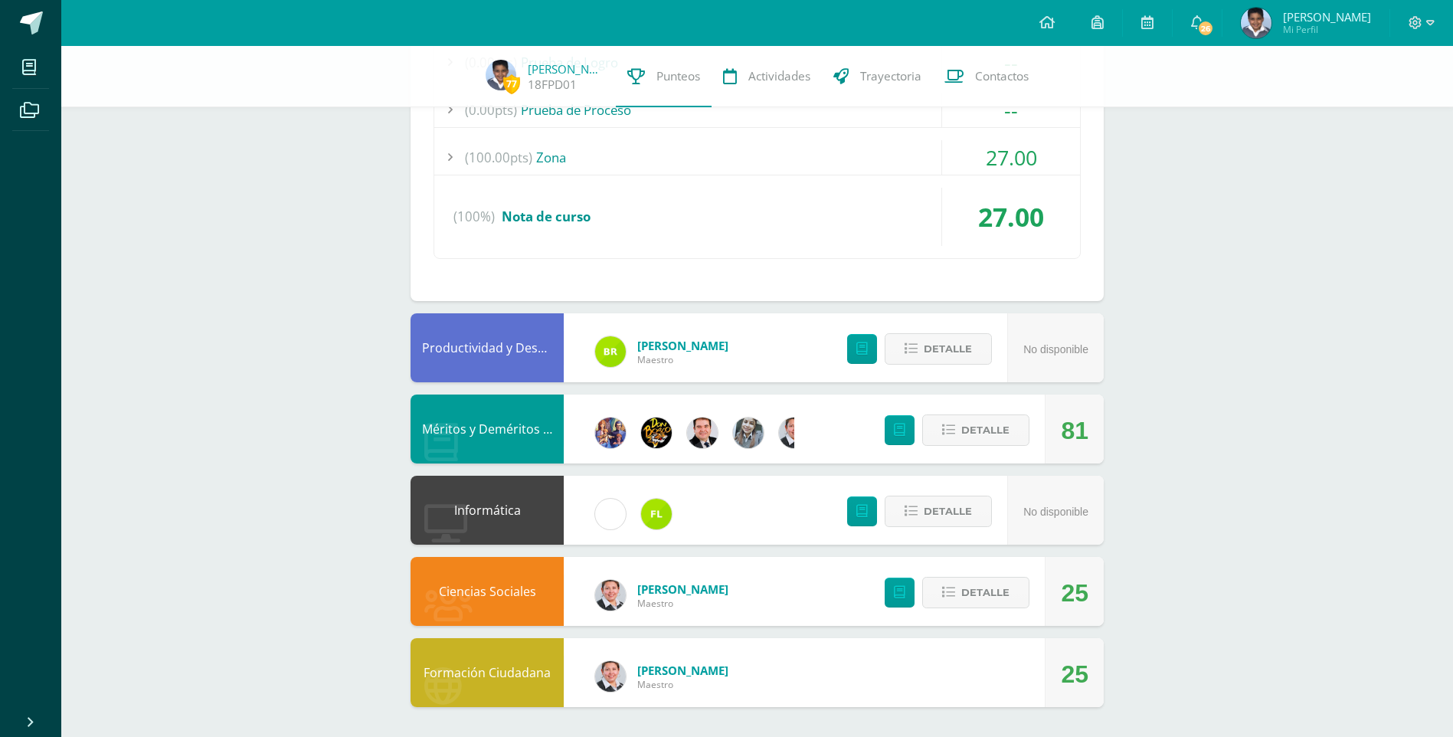
scroll to position [1909, 0]
drag, startPoint x: 990, startPoint y: 424, endPoint x: 1084, endPoint y: 446, distance: 96.6
click at [988, 424] on span "Detalle" at bounding box center [986, 429] width 48 height 28
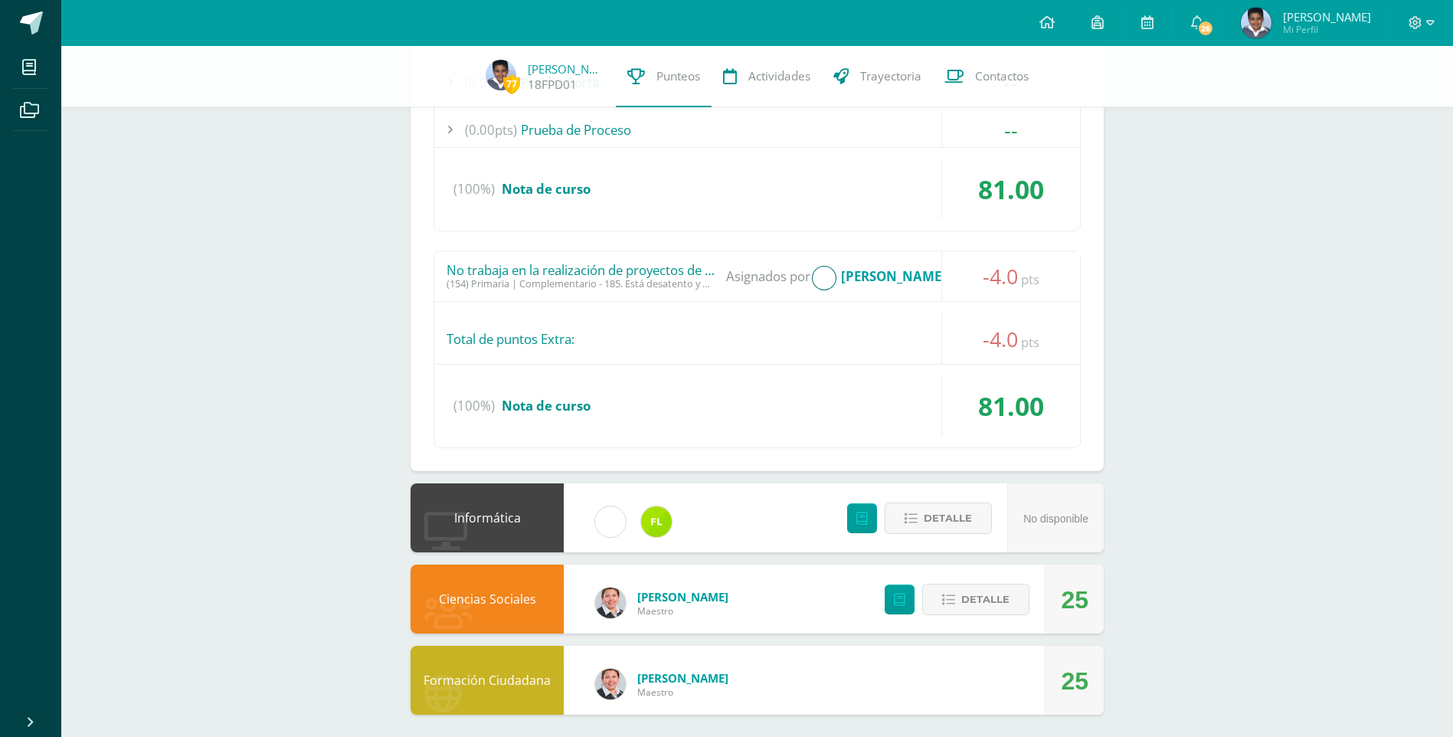
scroll to position [2497, 0]
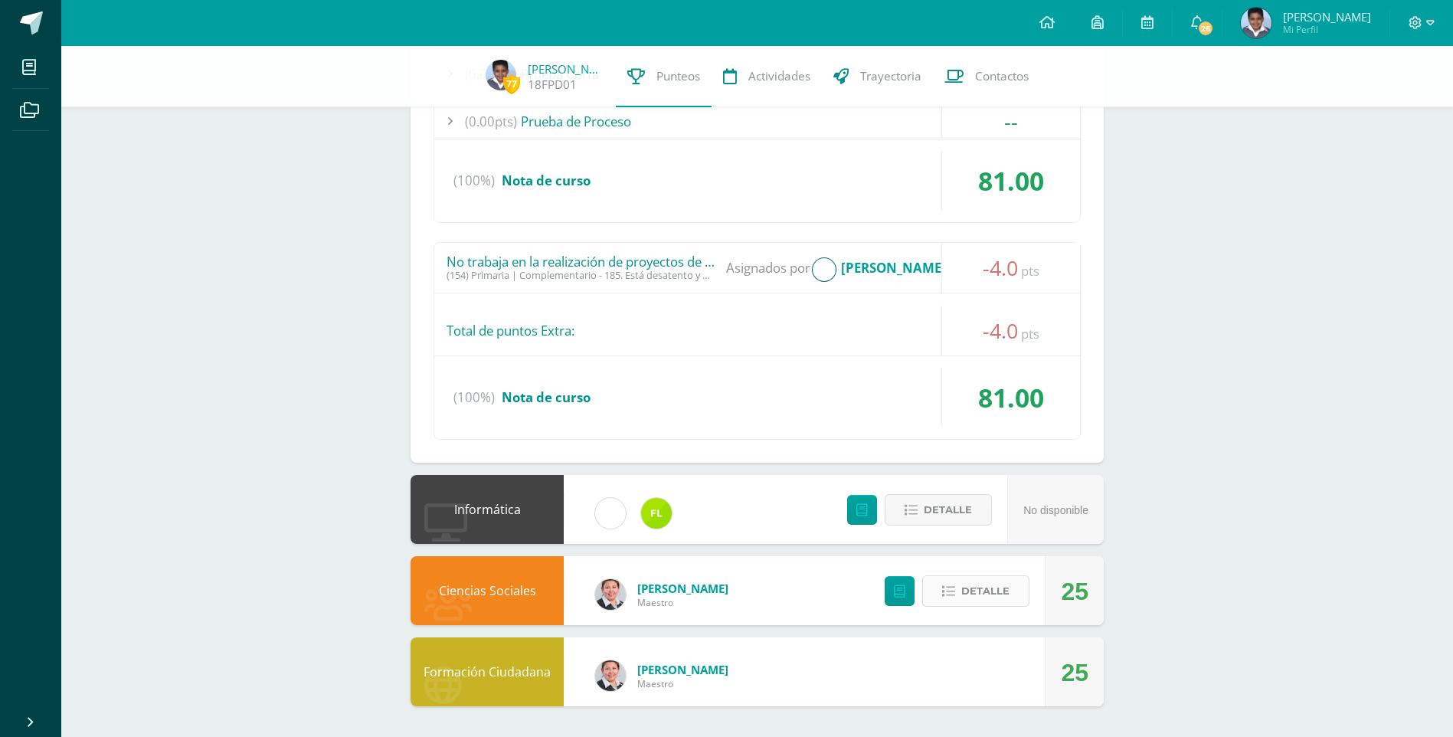
click at [975, 595] on span "Detalle" at bounding box center [986, 591] width 48 height 28
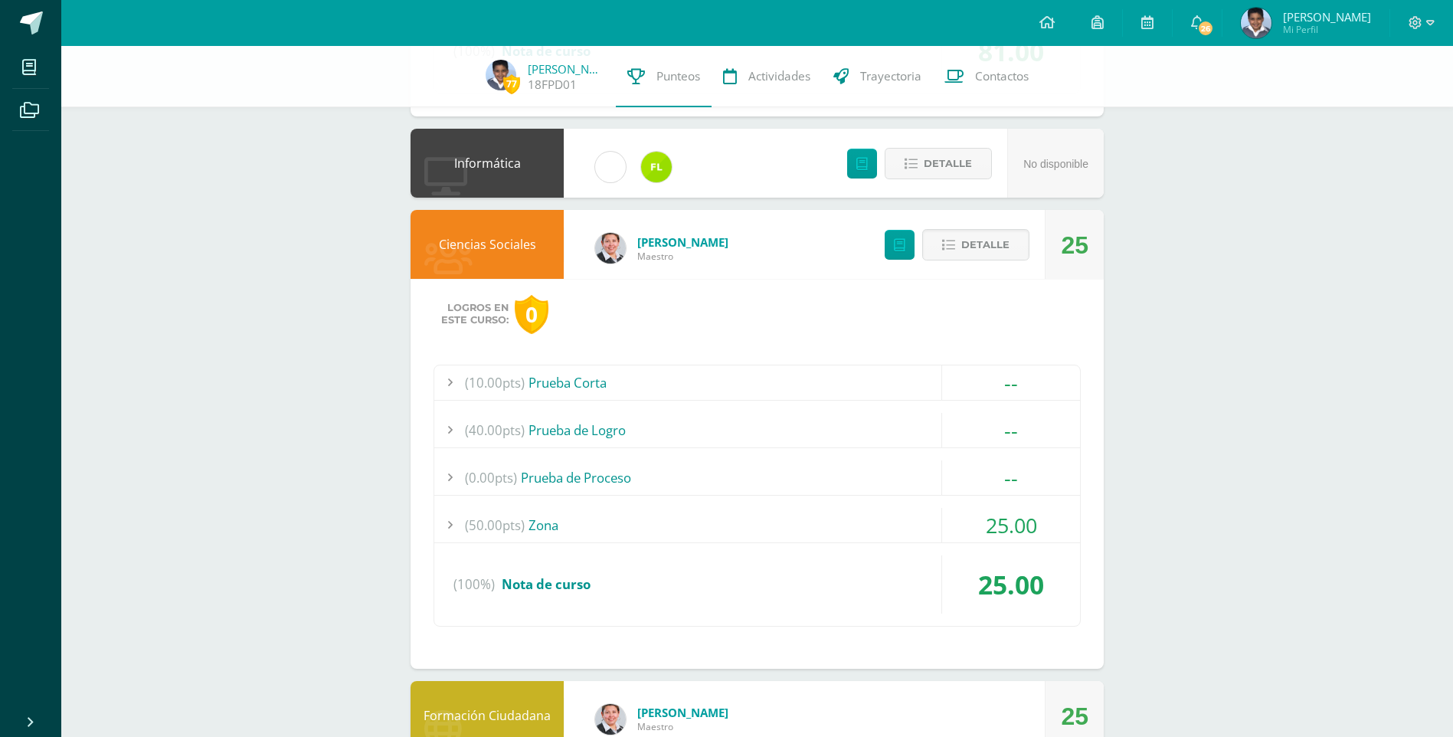
scroll to position [2887, 0]
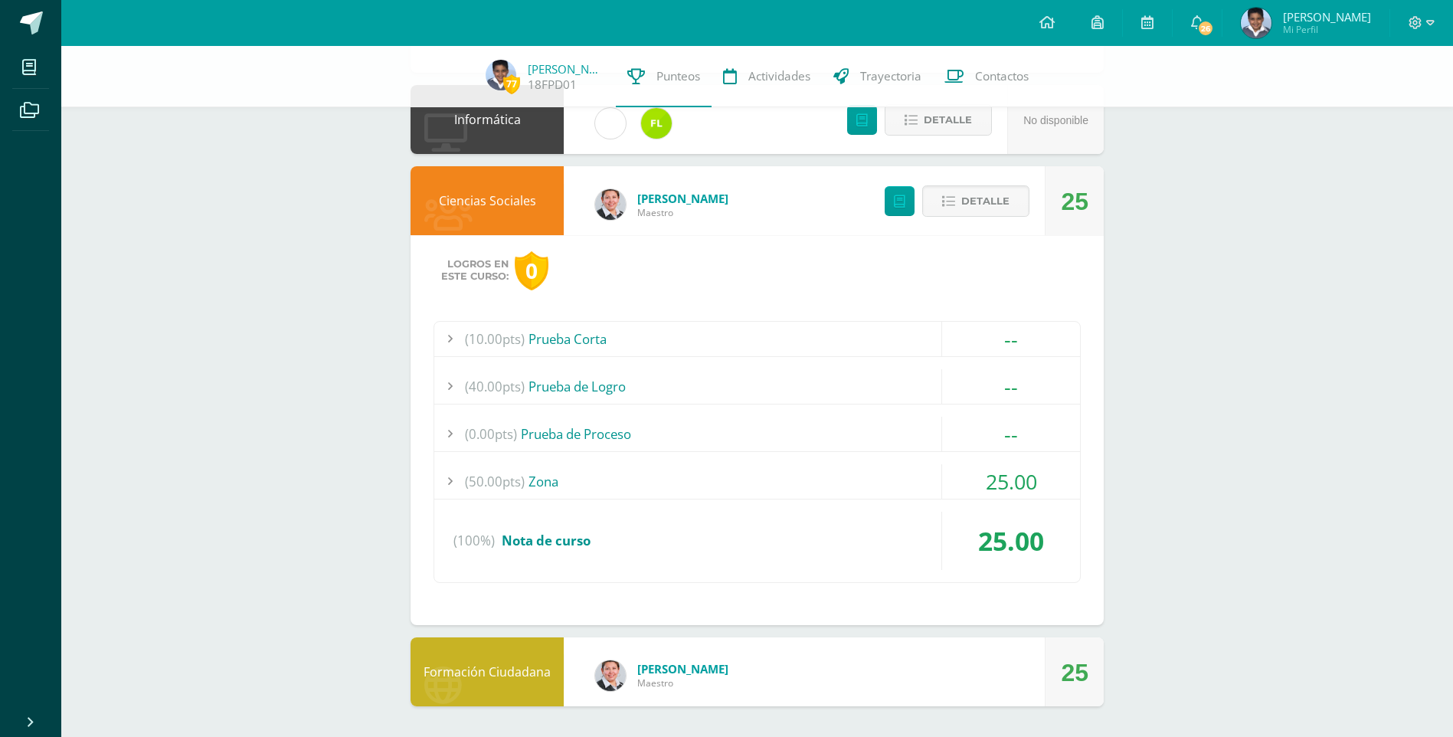
click at [1017, 485] on span "25.00" at bounding box center [1011, 481] width 51 height 28
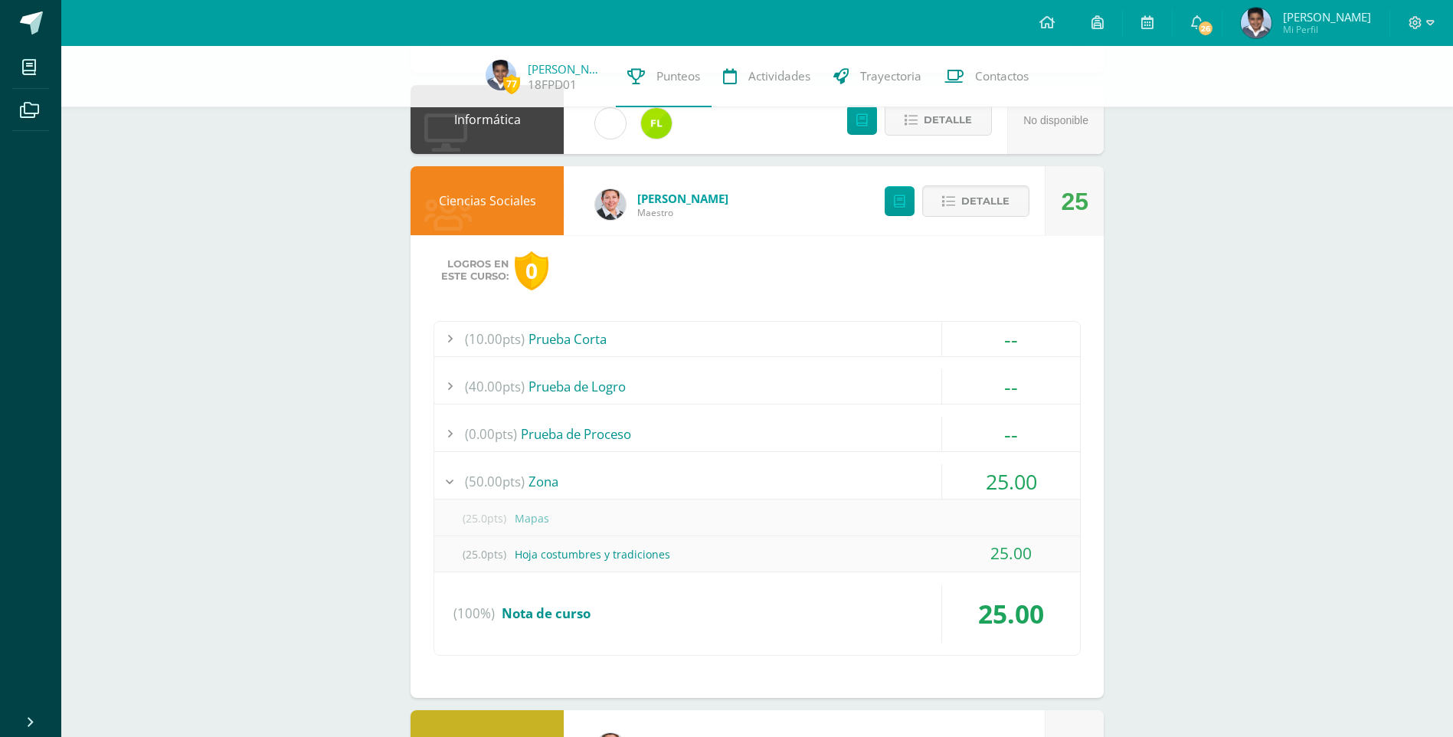
scroll to position [2960, 0]
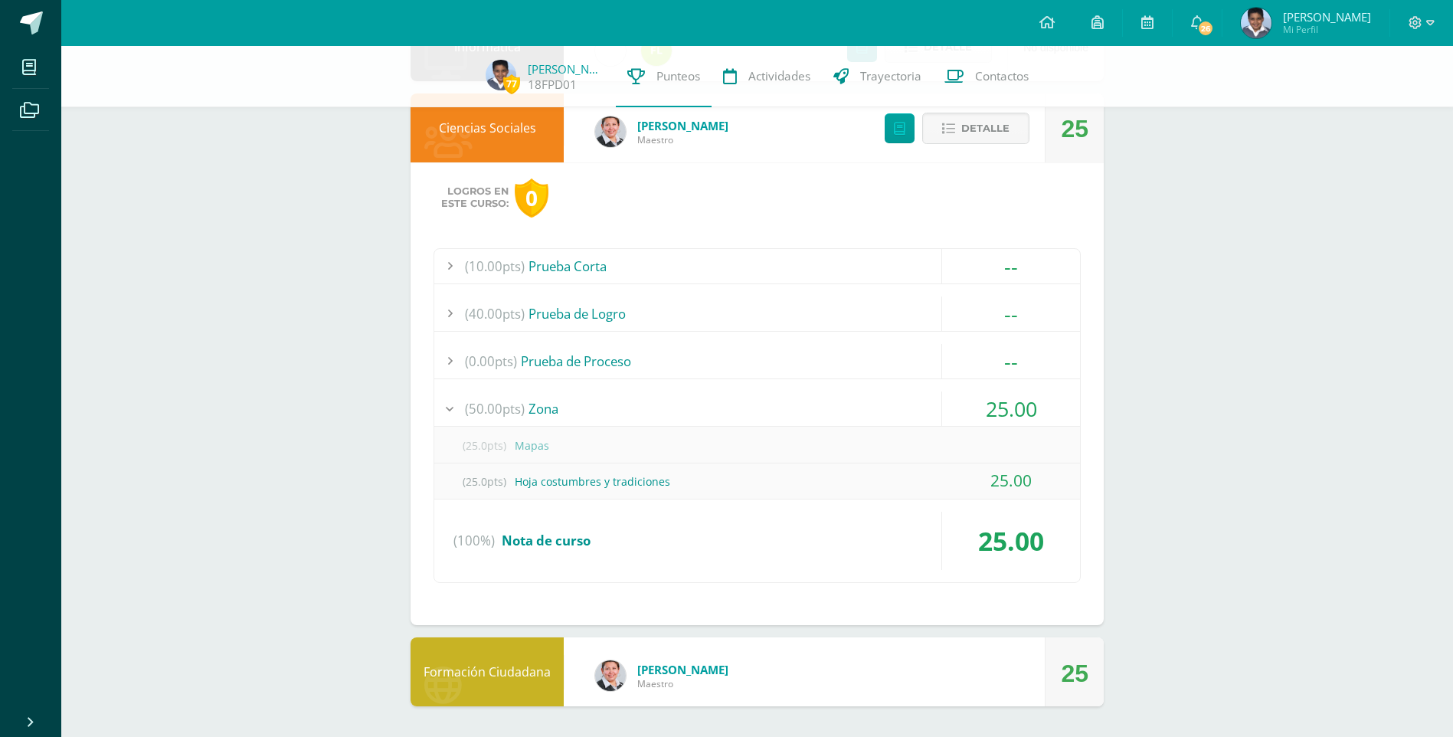
click at [1072, 673] on div "25" at bounding box center [1075, 673] width 28 height 69
click at [653, 676] on span "Aleen Hernández" at bounding box center [682, 669] width 91 height 15
click at [1070, 673] on div "25" at bounding box center [1075, 673] width 28 height 69
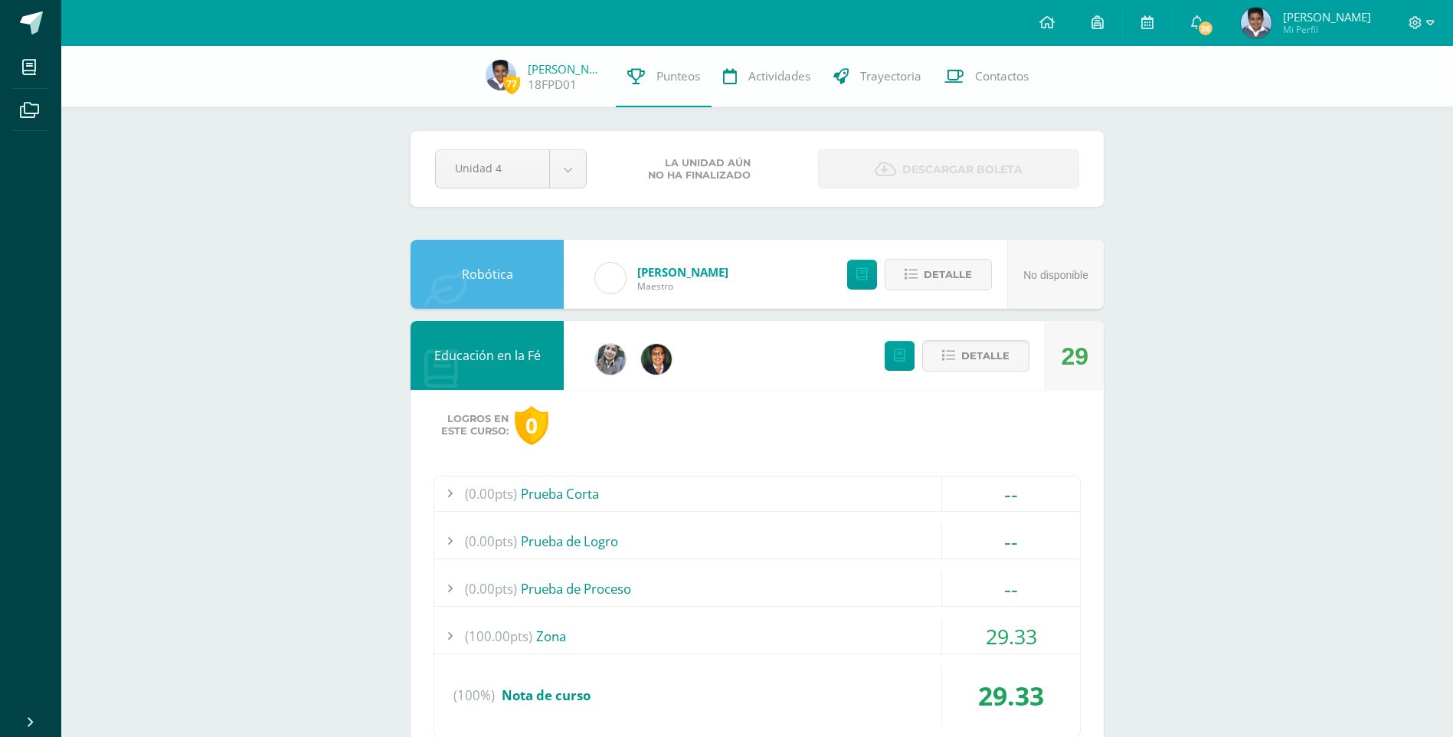
scroll to position [0, 0]
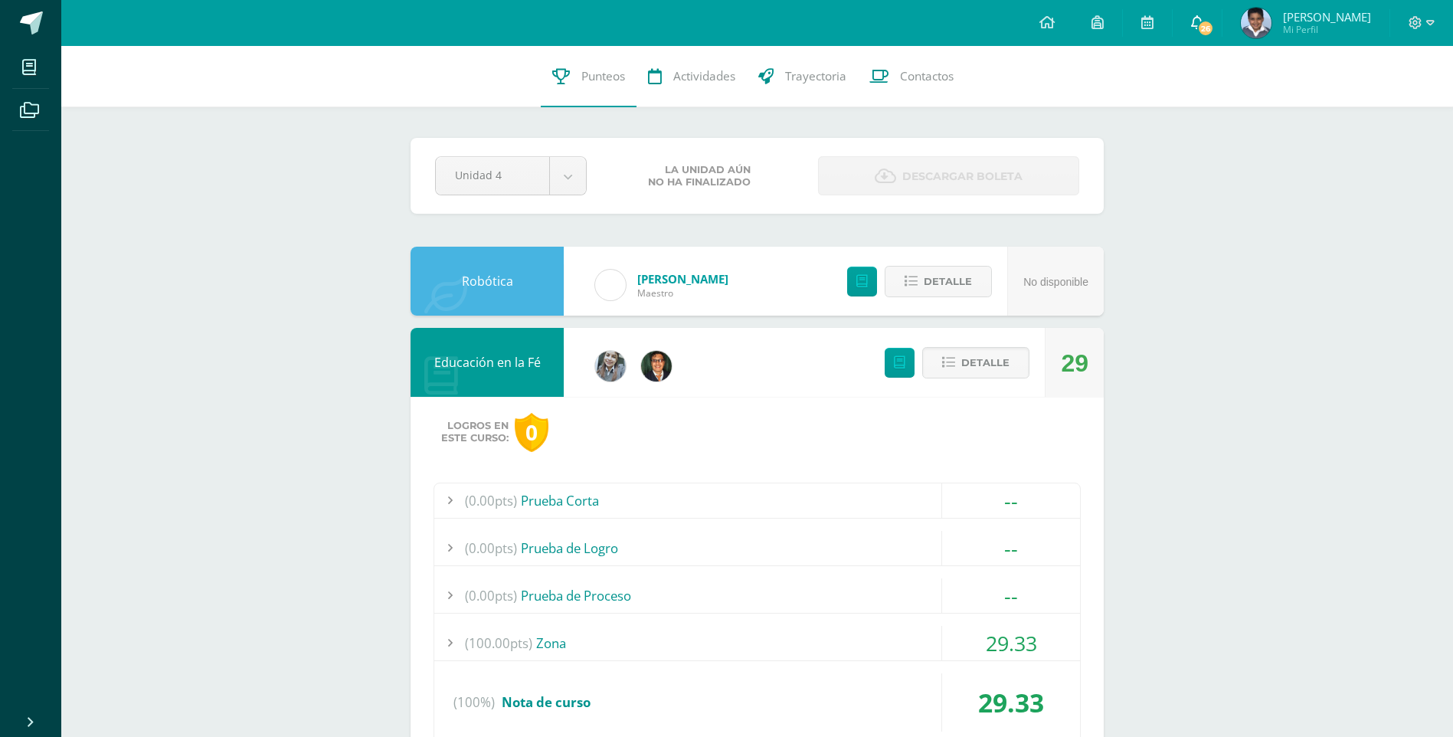
click at [1211, 21] on span "26" at bounding box center [1205, 28] width 17 height 17
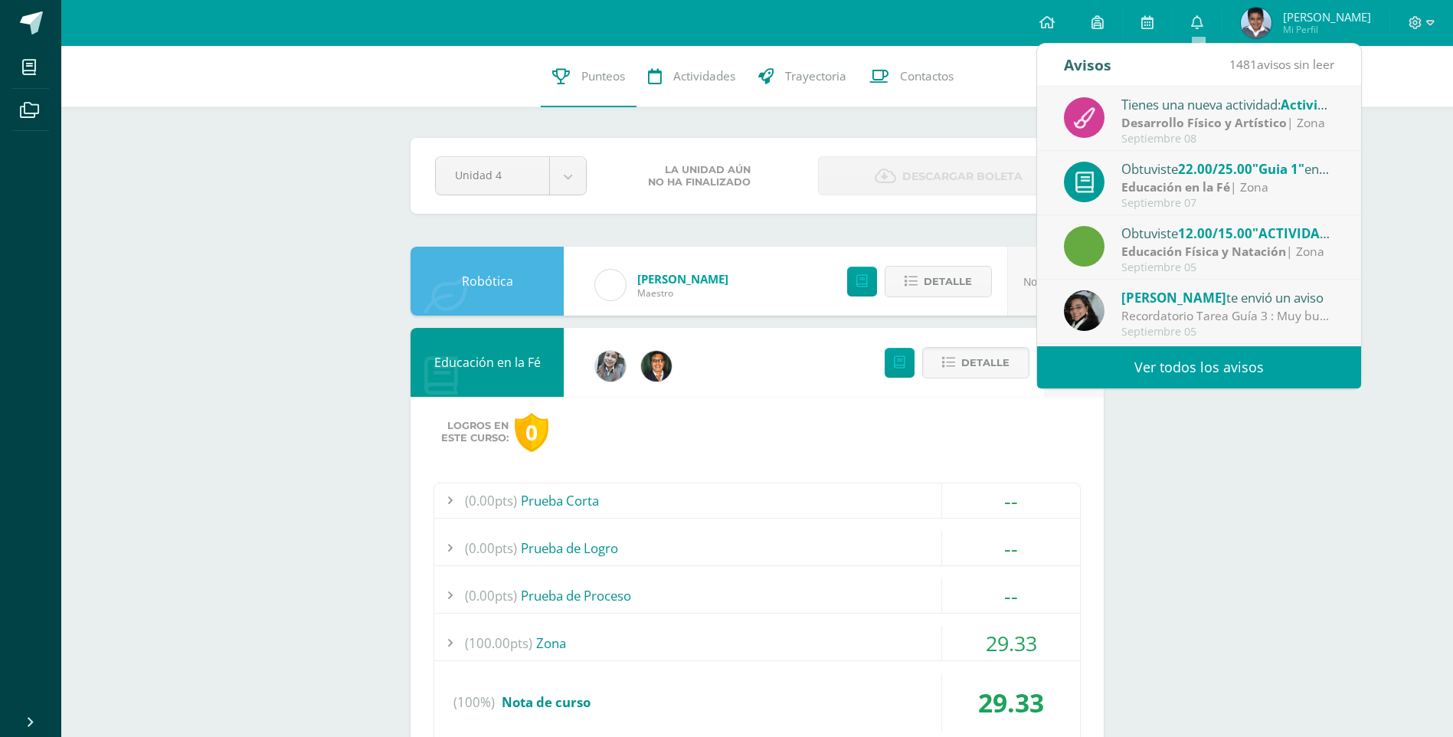
click at [1195, 369] on link "Ver todos los avisos" at bounding box center [1199, 367] width 324 height 42
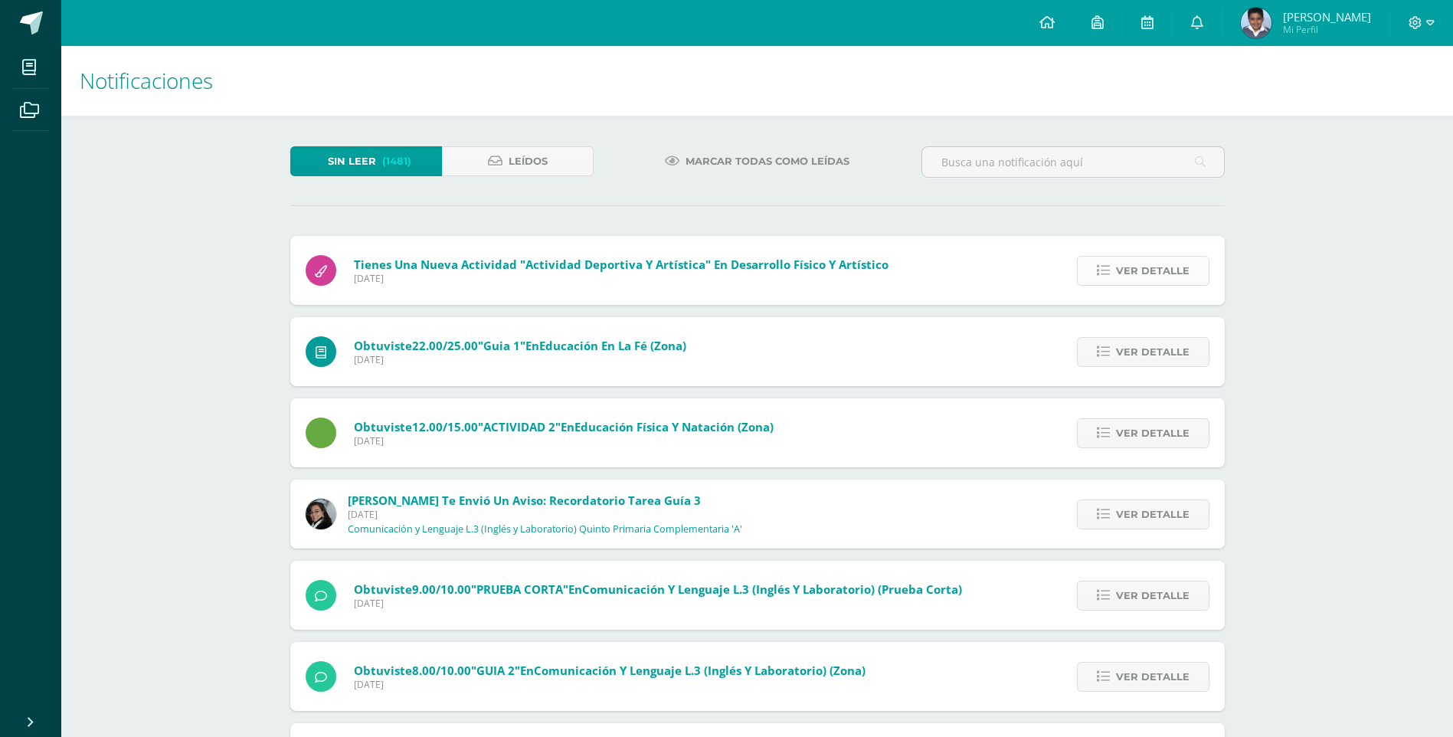
click at [1171, 270] on span "Ver detalle" at bounding box center [1153, 271] width 74 height 28
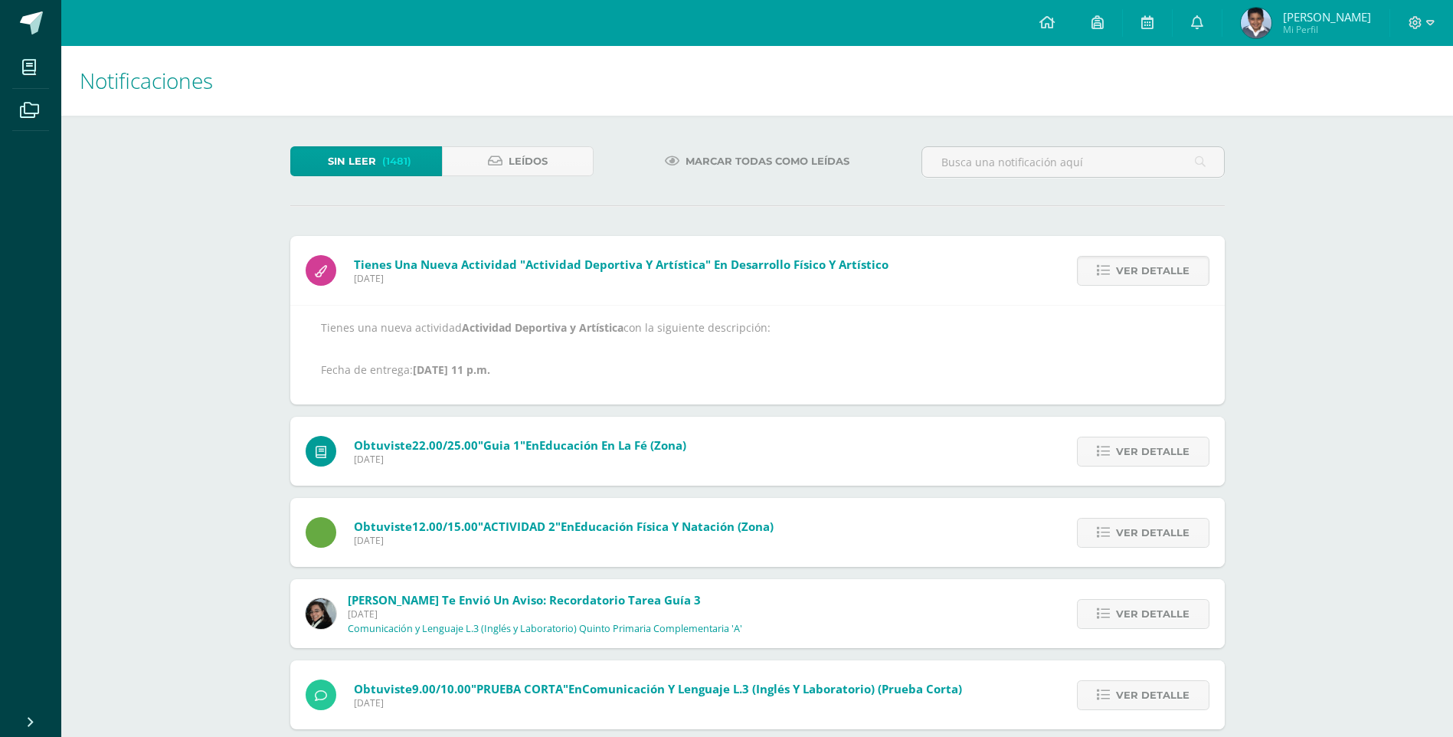
scroll to position [77, 0]
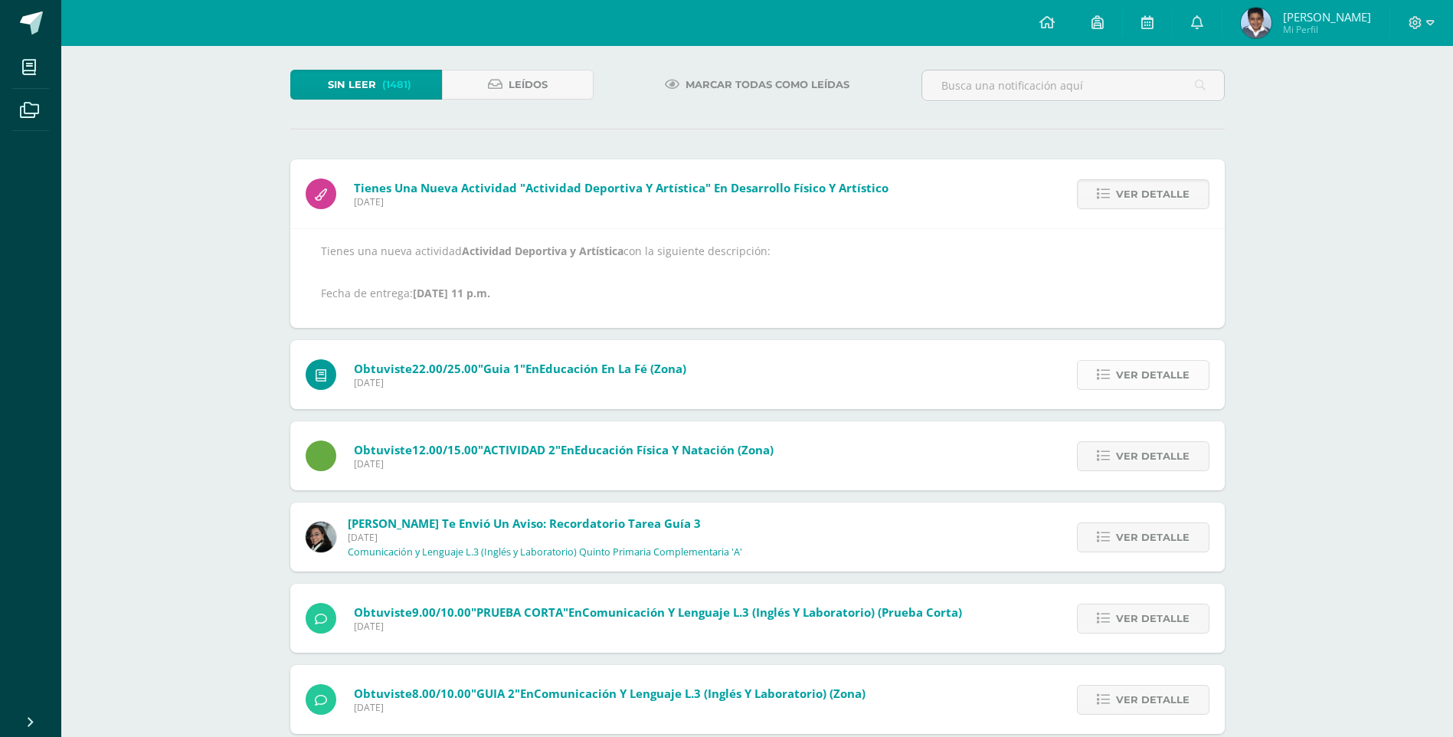
click at [1168, 368] on span "Ver detalle" at bounding box center [1153, 375] width 74 height 28
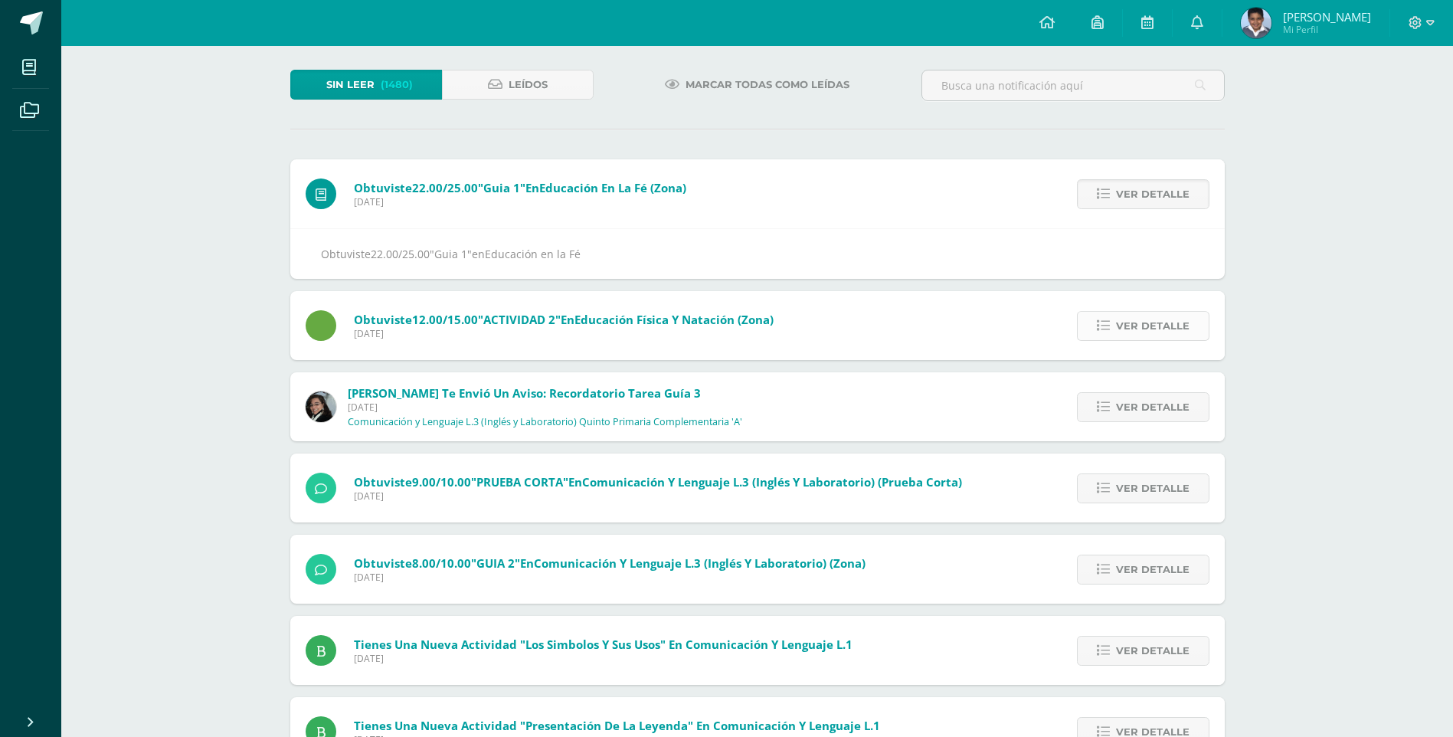
click at [1147, 322] on span "Ver detalle" at bounding box center [1153, 326] width 74 height 28
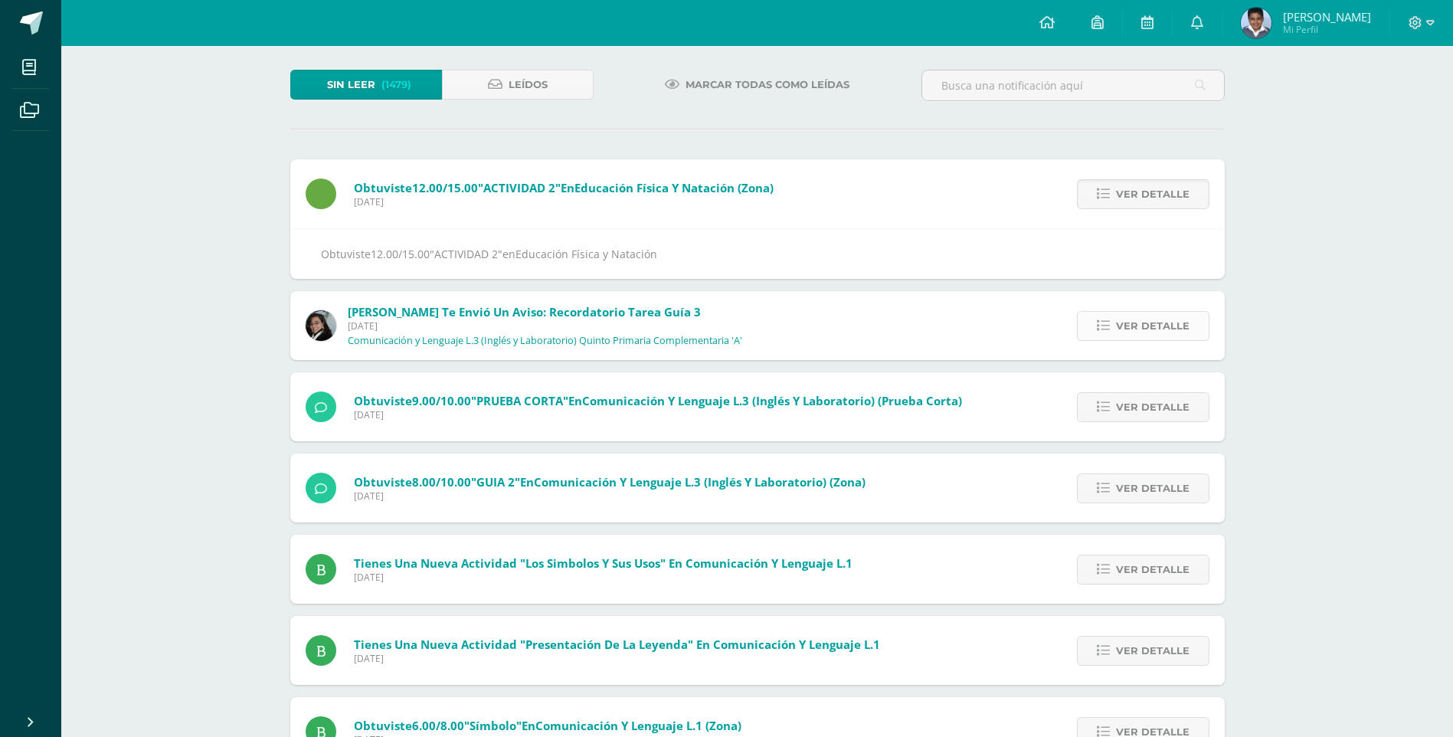
click at [1143, 326] on span "Ver detalle" at bounding box center [1153, 326] width 74 height 28
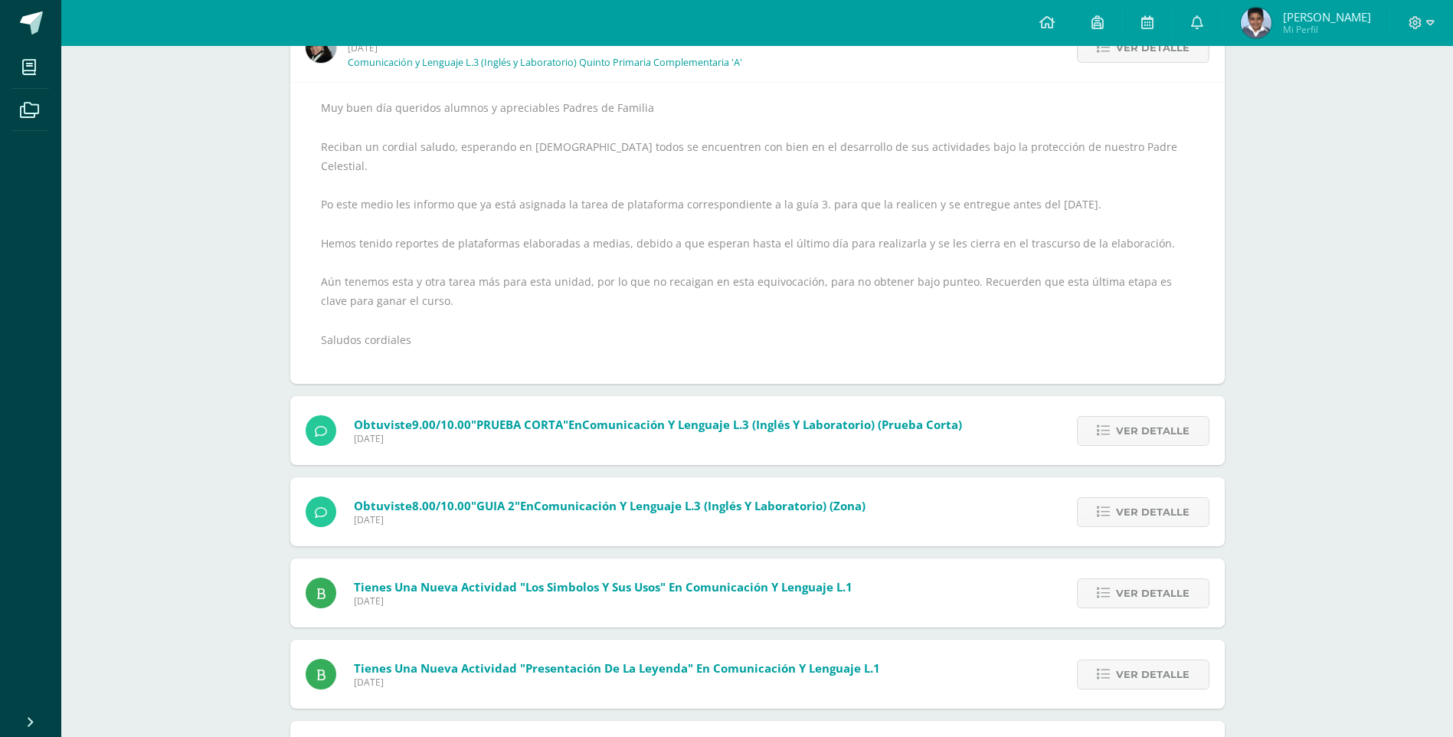
scroll to position [230, 0]
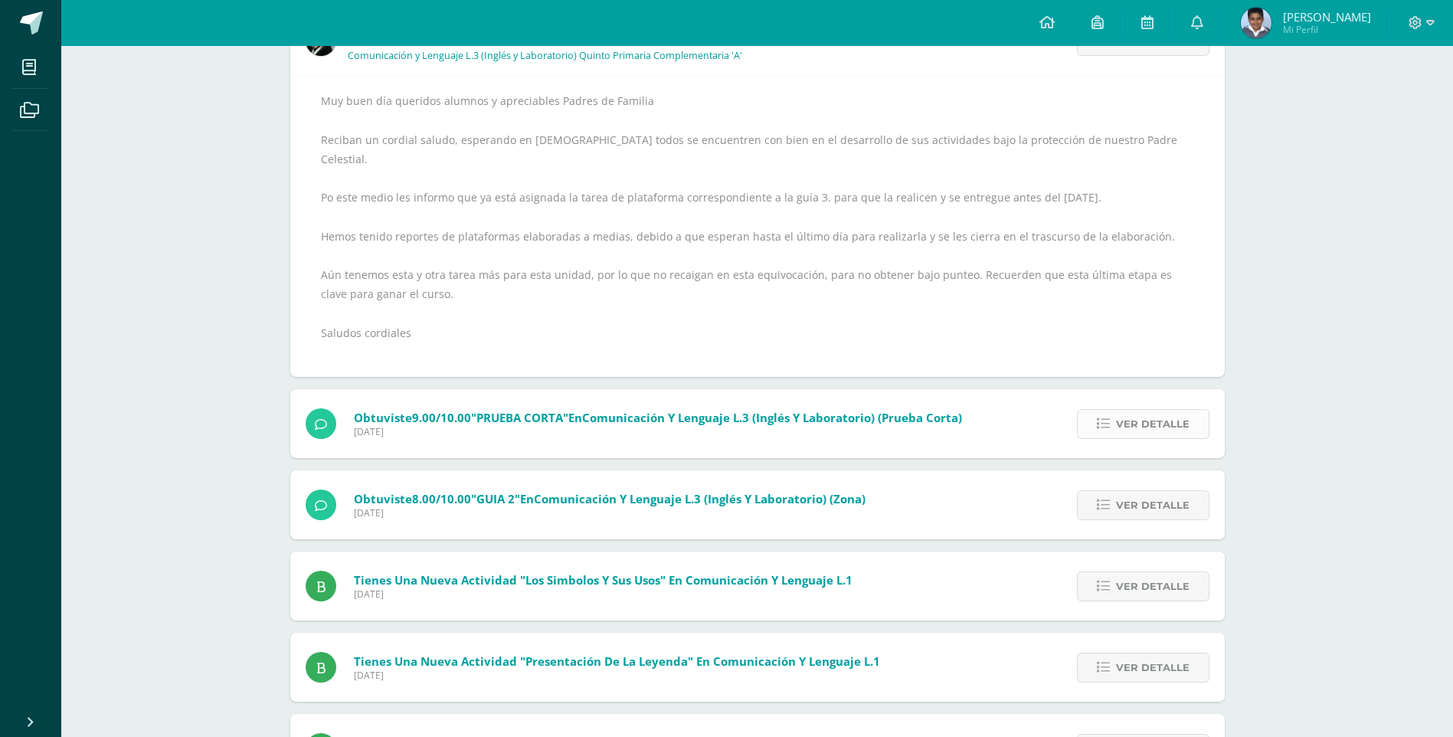
click at [1162, 410] on span "Ver detalle" at bounding box center [1153, 424] width 74 height 28
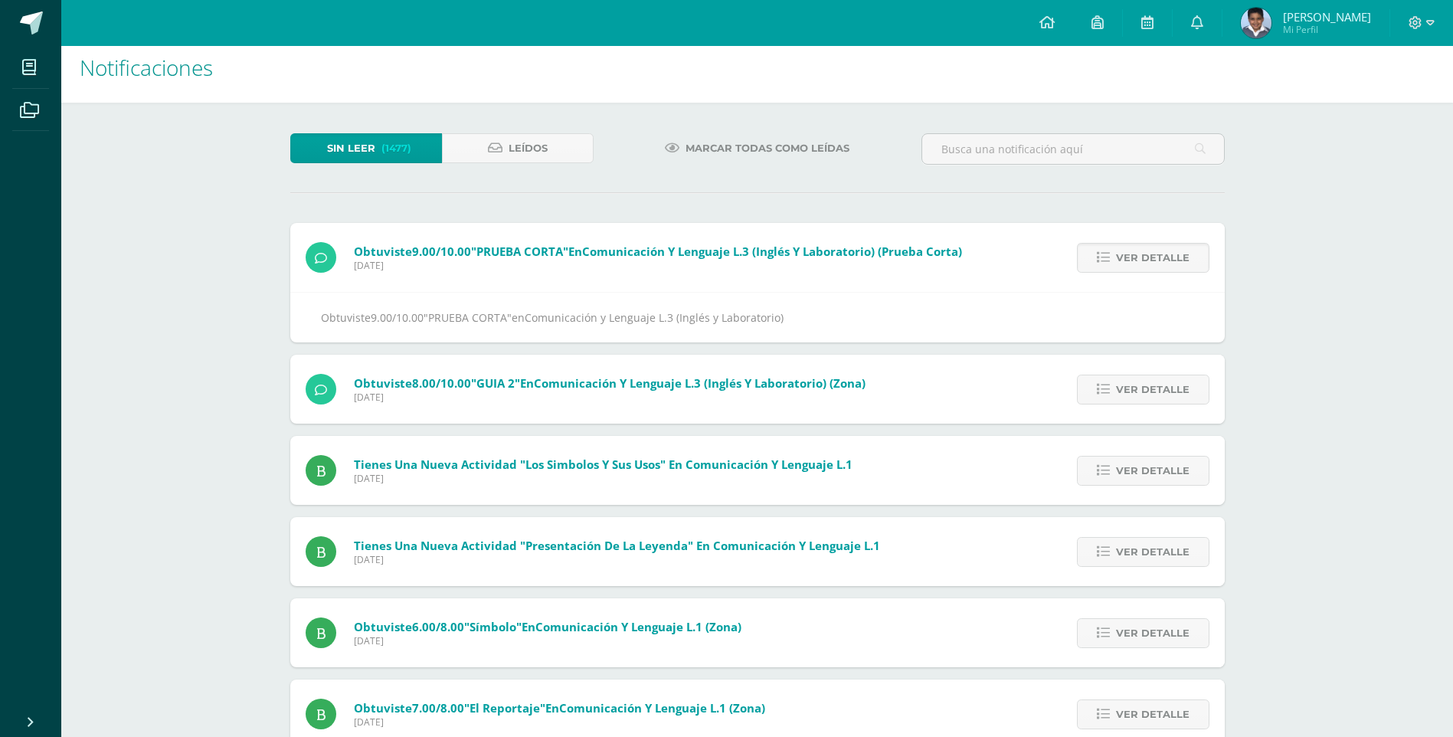
scroll to position [0, 0]
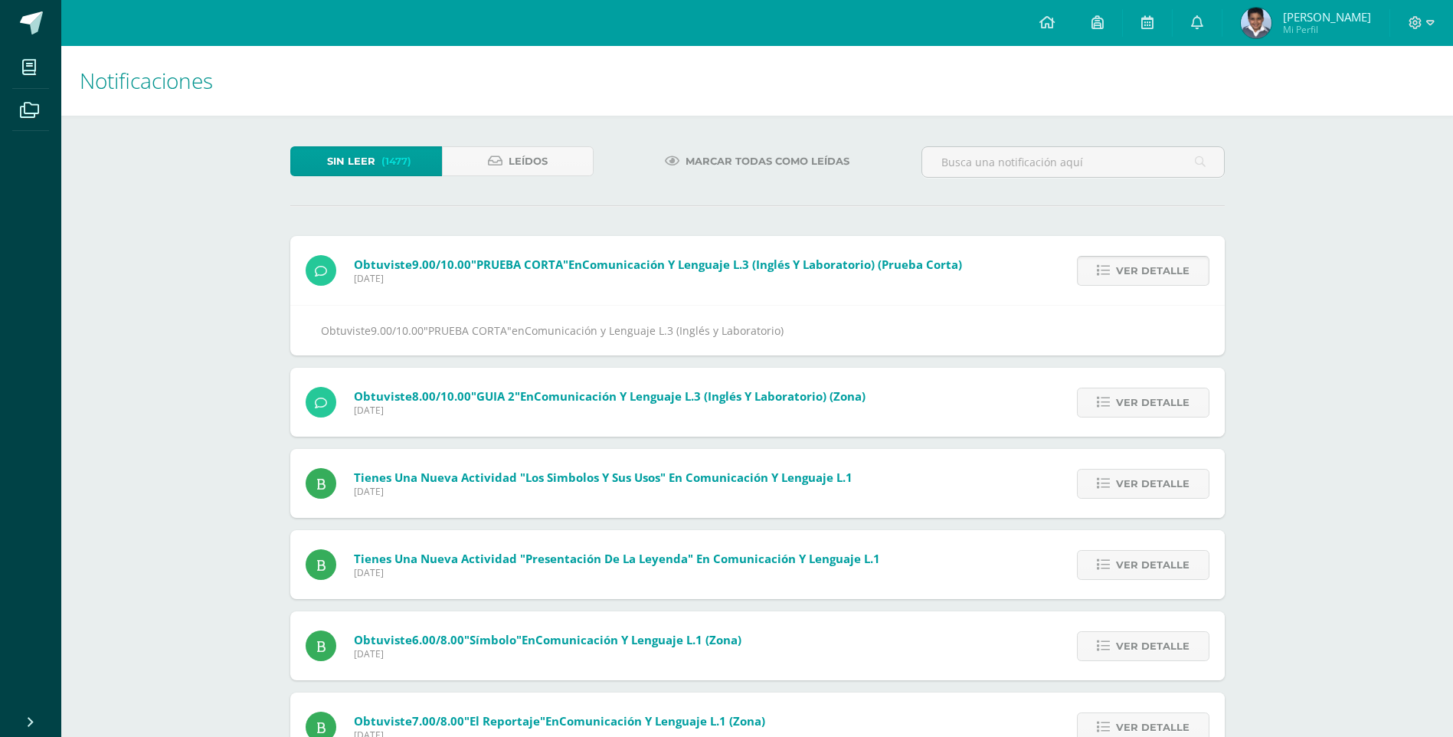
click at [1158, 267] on span "Ver detalle" at bounding box center [1153, 271] width 74 height 28
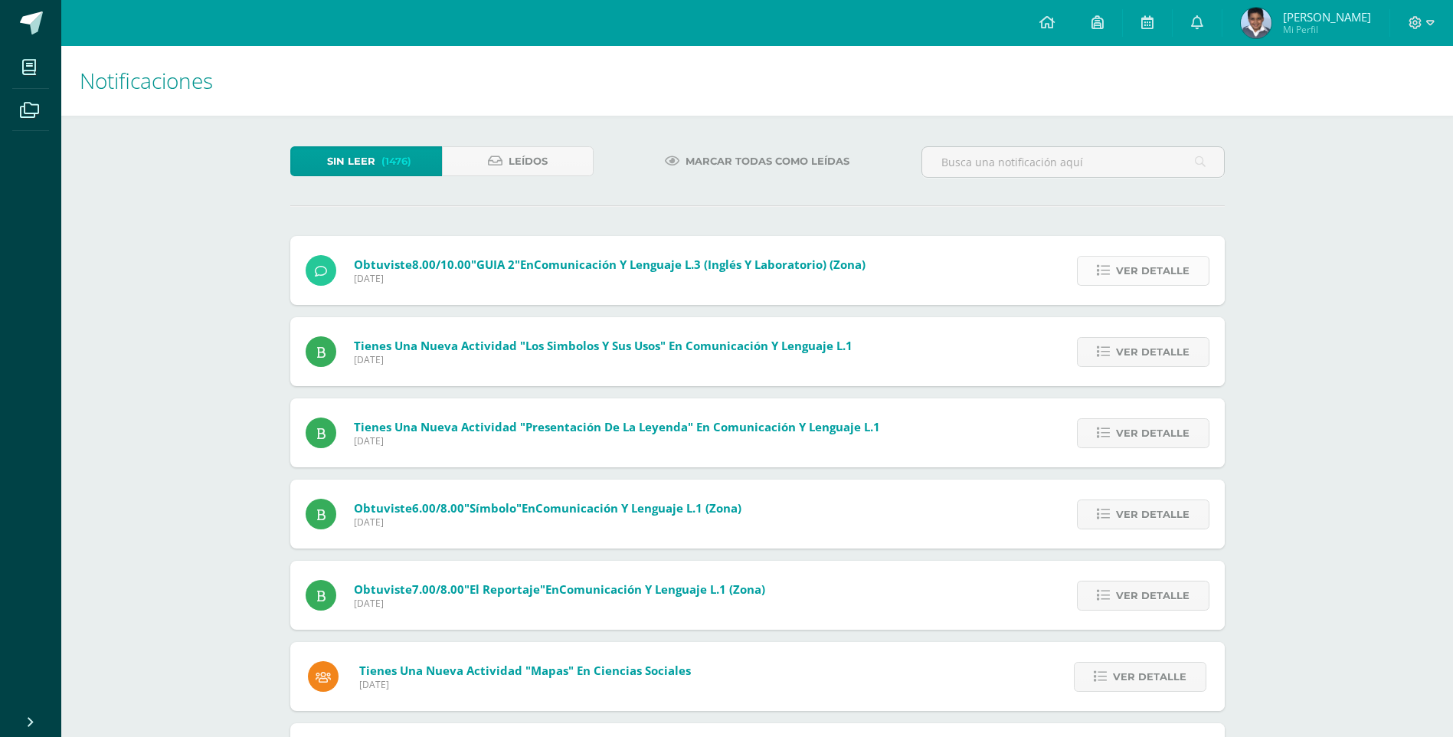
click at [1157, 275] on span "Ver detalle" at bounding box center [1153, 271] width 74 height 28
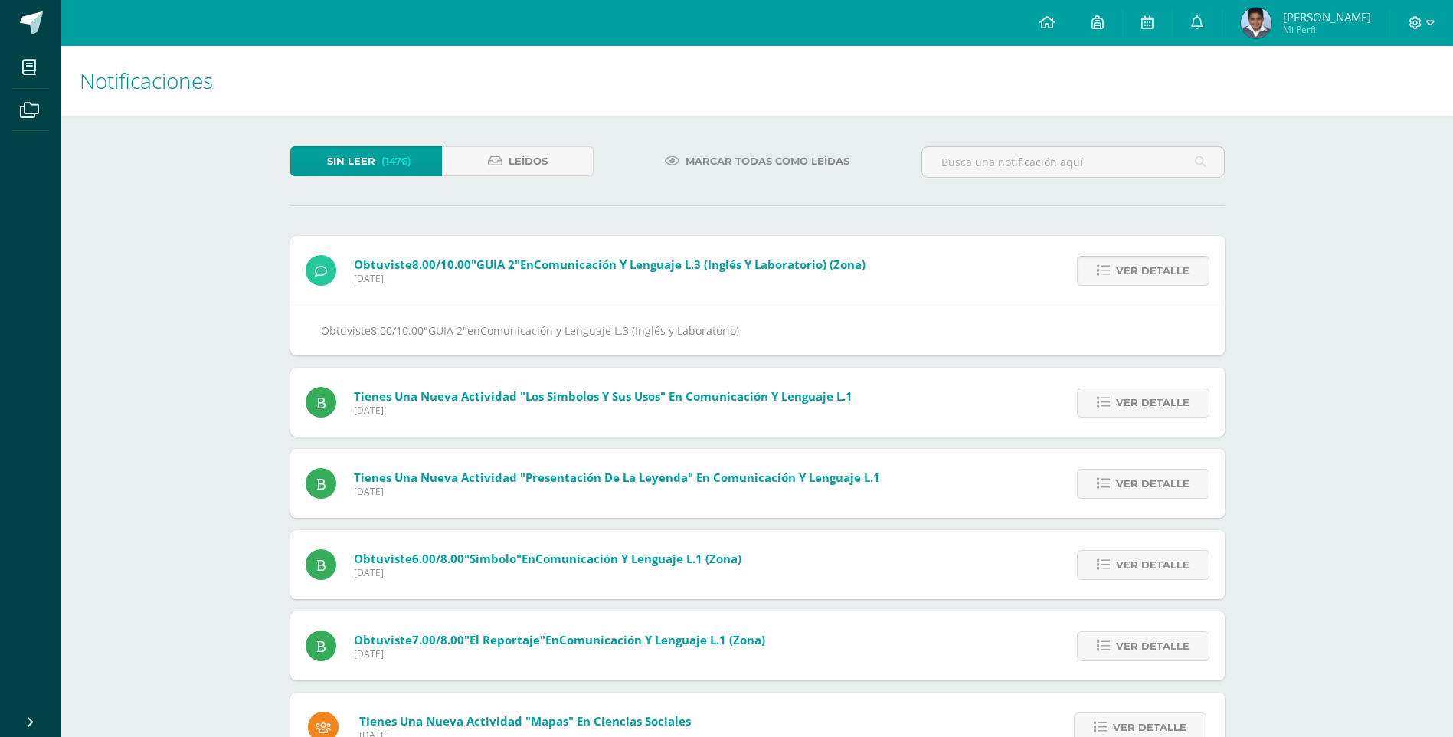
click at [1154, 268] on span "Ver detalle" at bounding box center [1153, 271] width 74 height 28
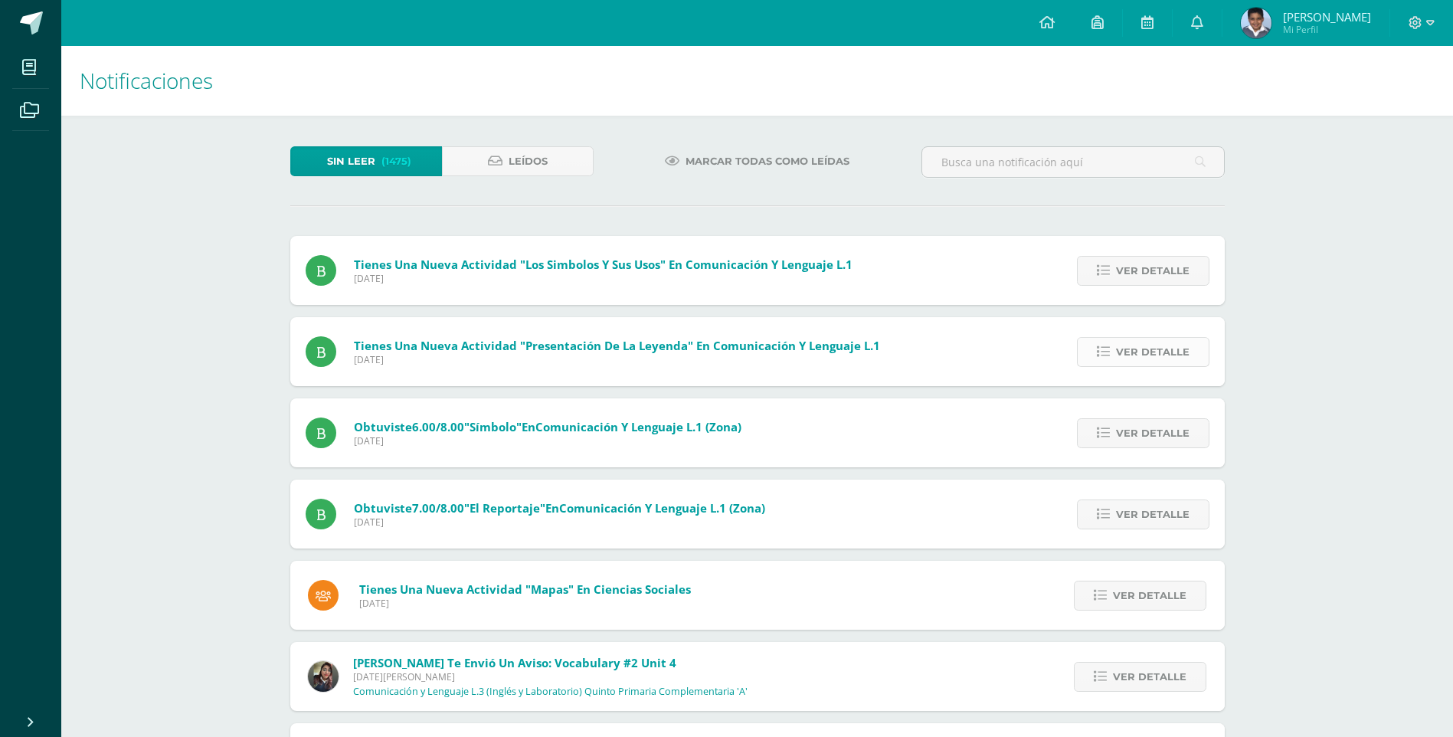
click at [1151, 359] on span "Ver detalle" at bounding box center [1153, 352] width 74 height 28
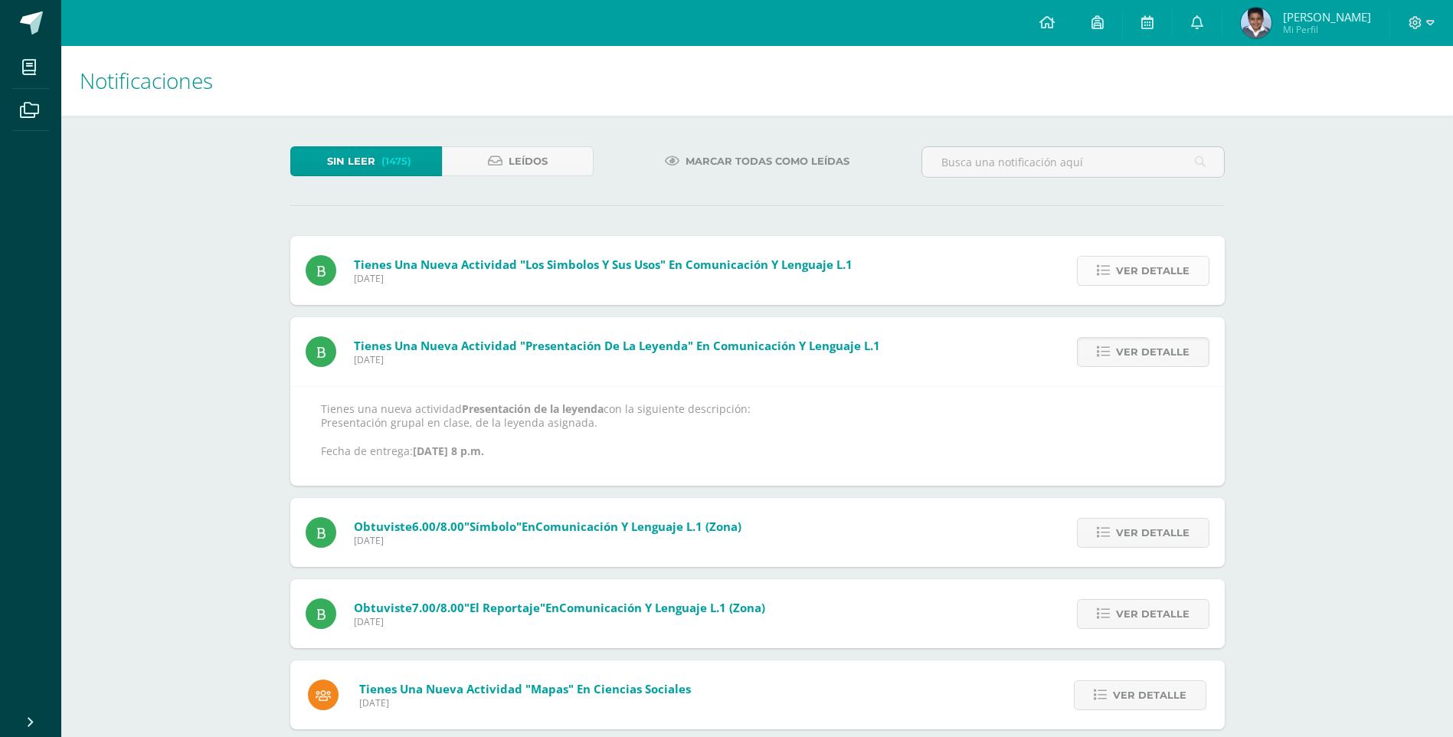
click at [1184, 265] on span "Ver detalle" at bounding box center [1153, 271] width 74 height 28
